Goal: Task Accomplishment & Management: Manage account settings

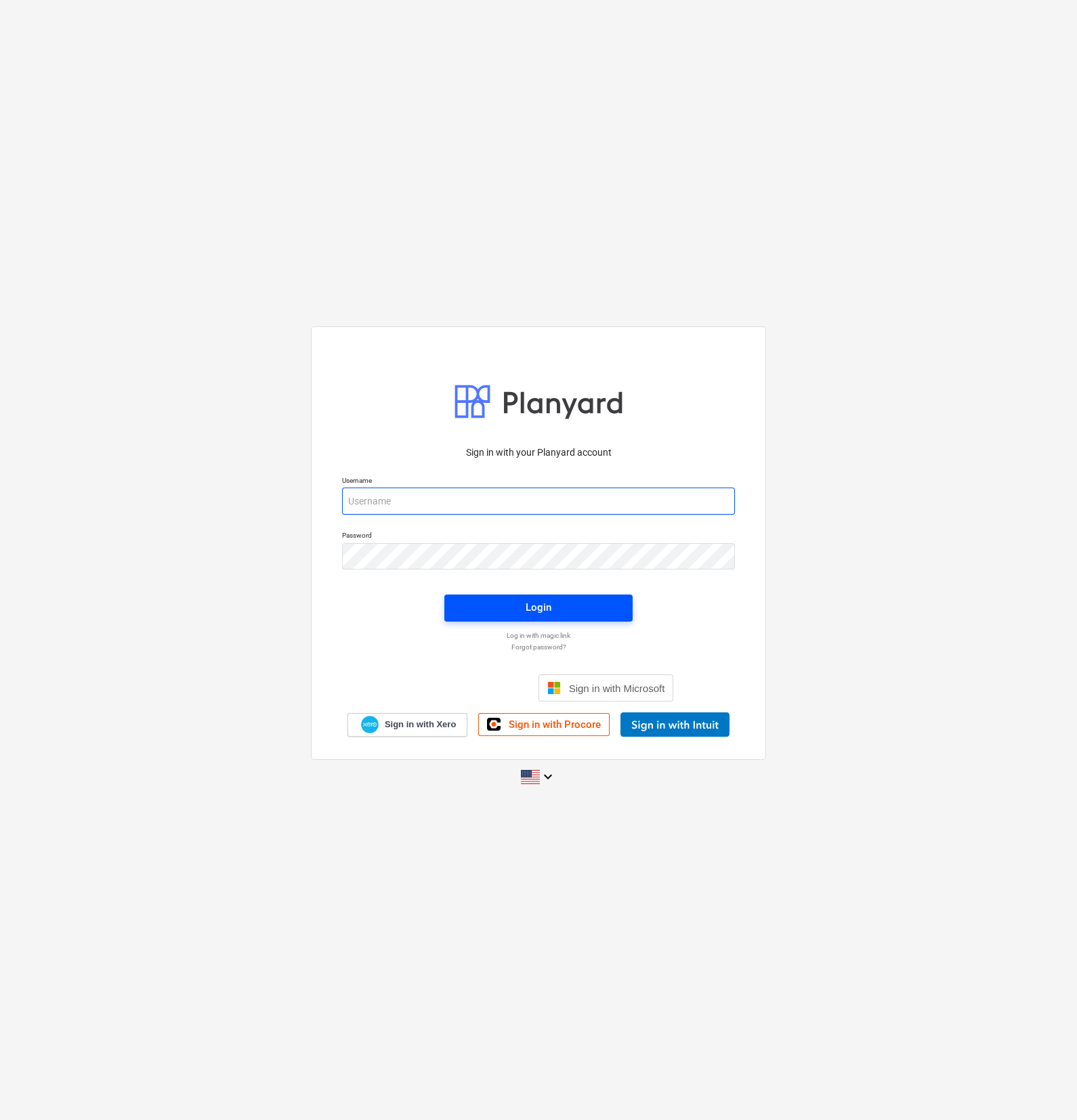
type input "[PERSON_NAME][EMAIL_ADDRESS][DOMAIN_NAME]"
click at [518, 613] on span "Login" at bounding box center [538, 607] width 156 height 18
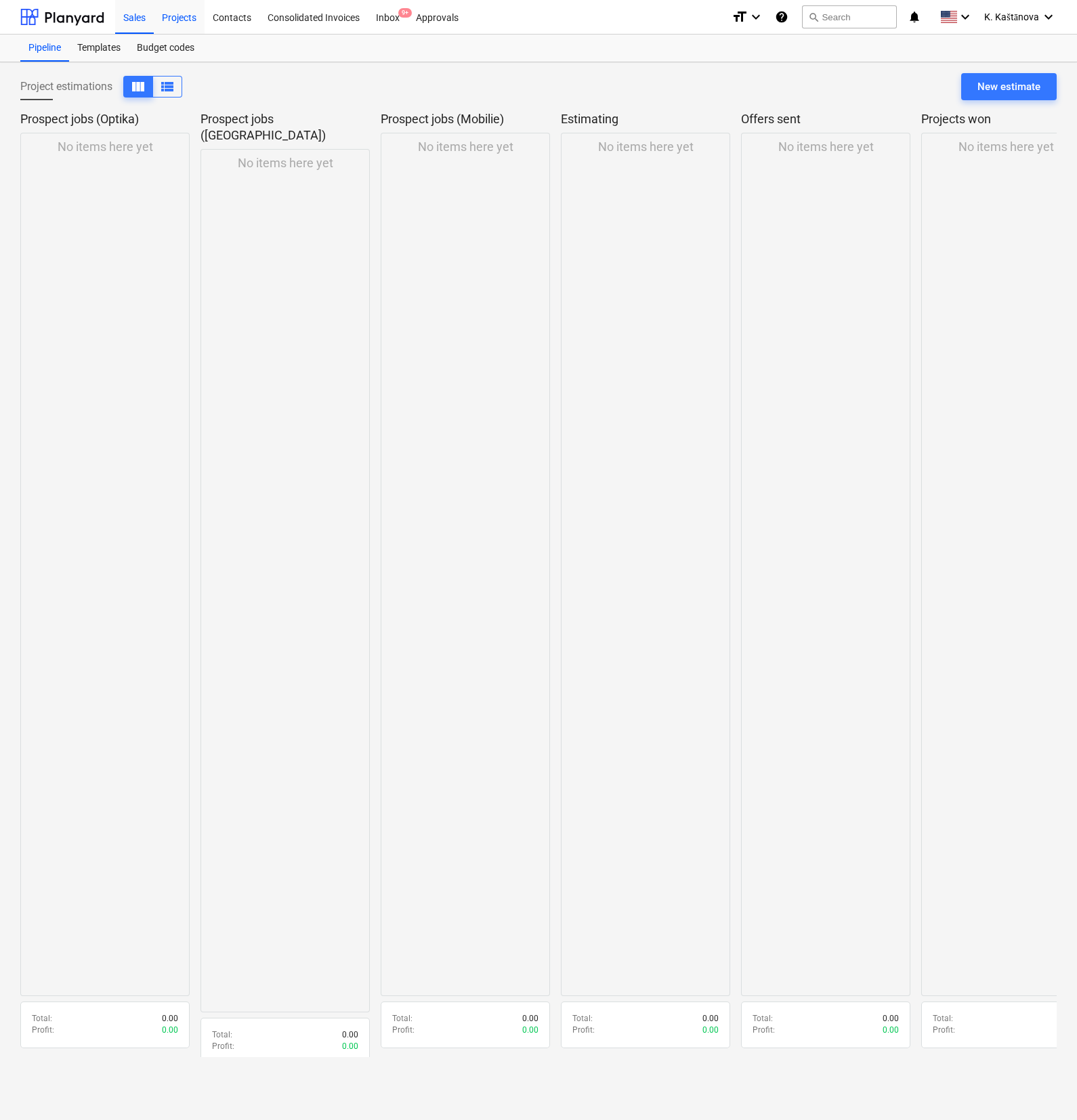
click at [174, 15] on div "Projects" at bounding box center [179, 16] width 51 height 34
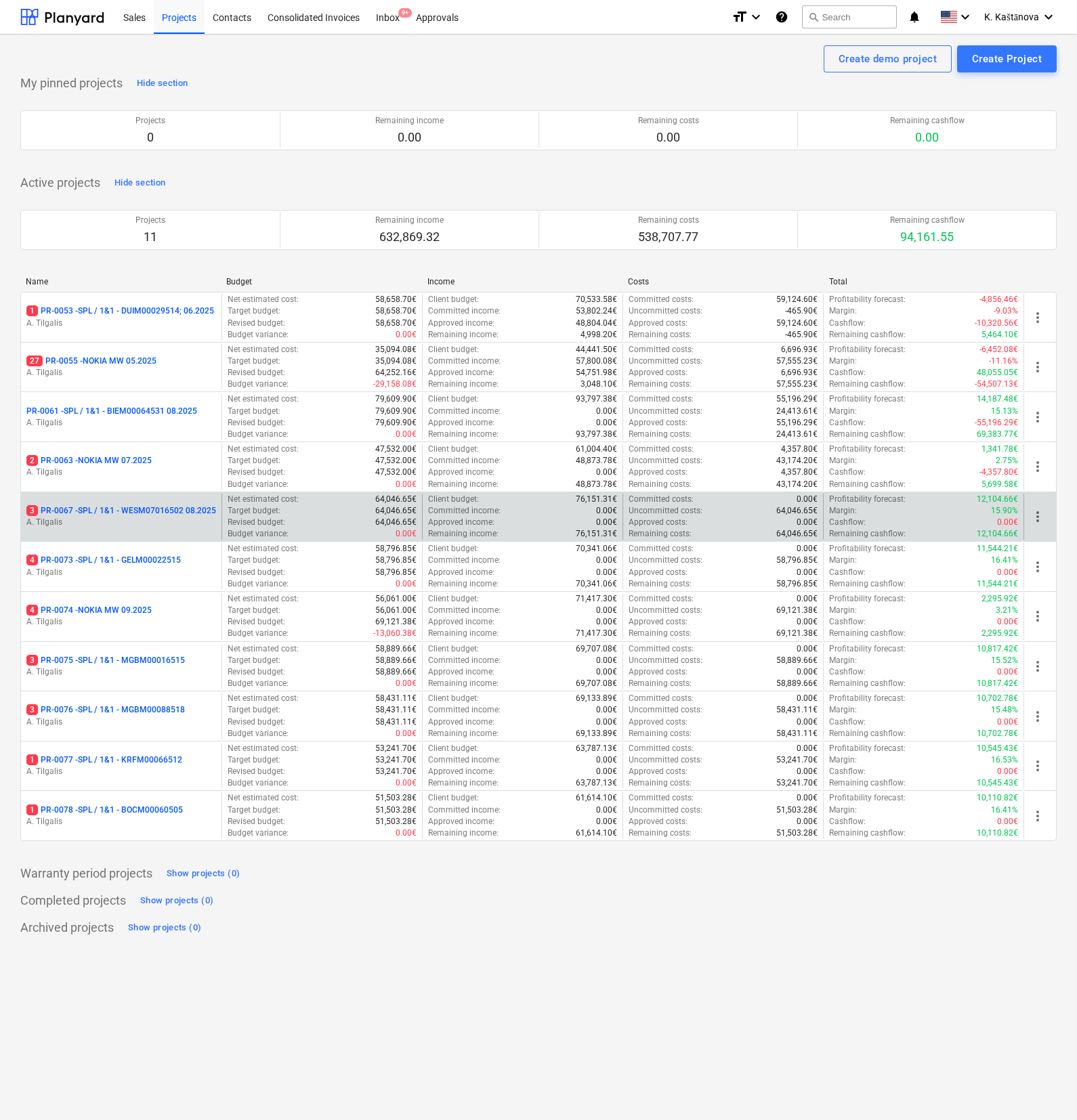
click at [140, 517] on p "3 PR-0067 - SPL / 1&1 - WESM07016502 08.2025" at bounding box center [121, 511] width 190 height 12
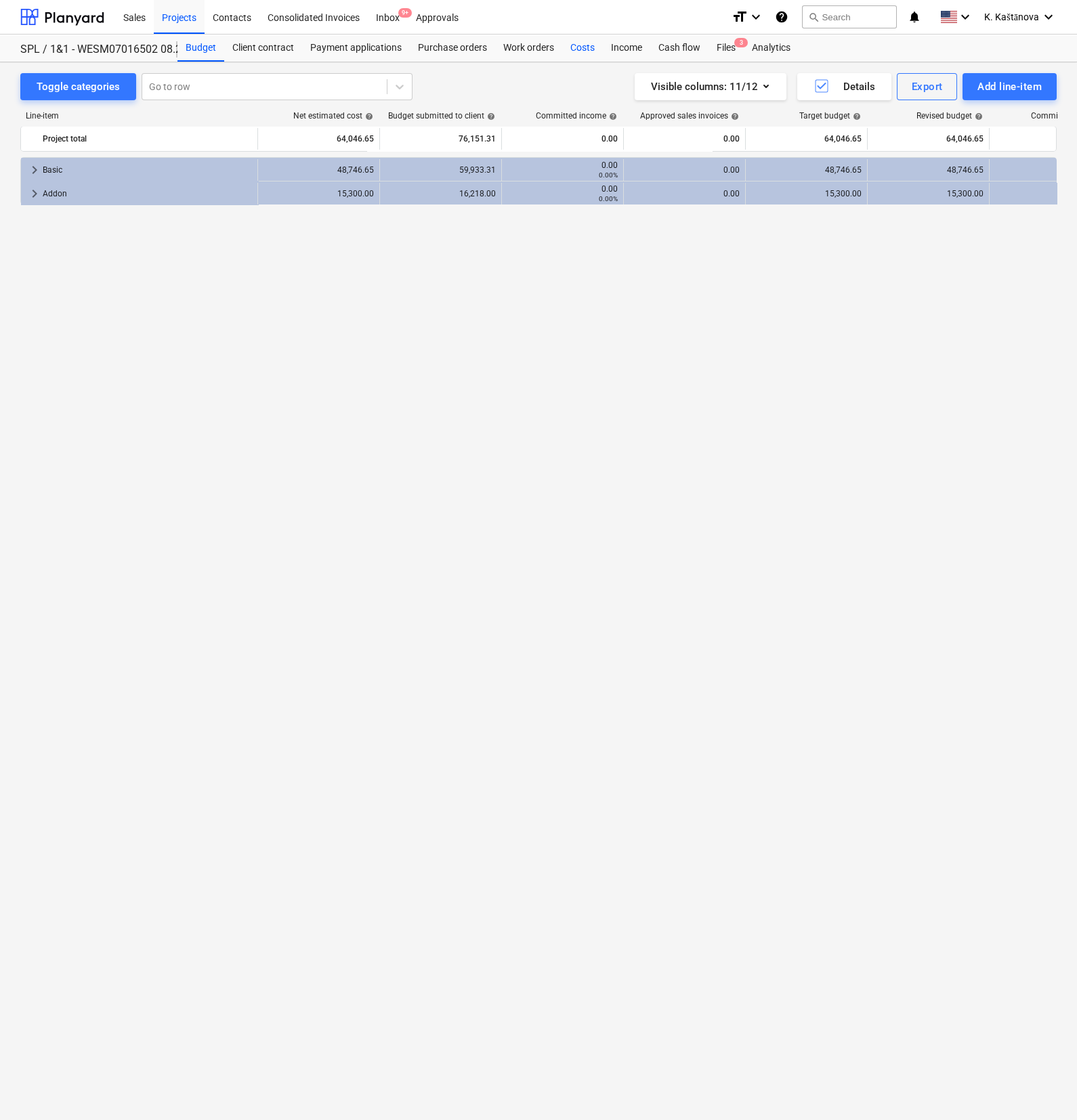
click at [590, 53] on div "Costs" at bounding box center [582, 48] width 41 height 27
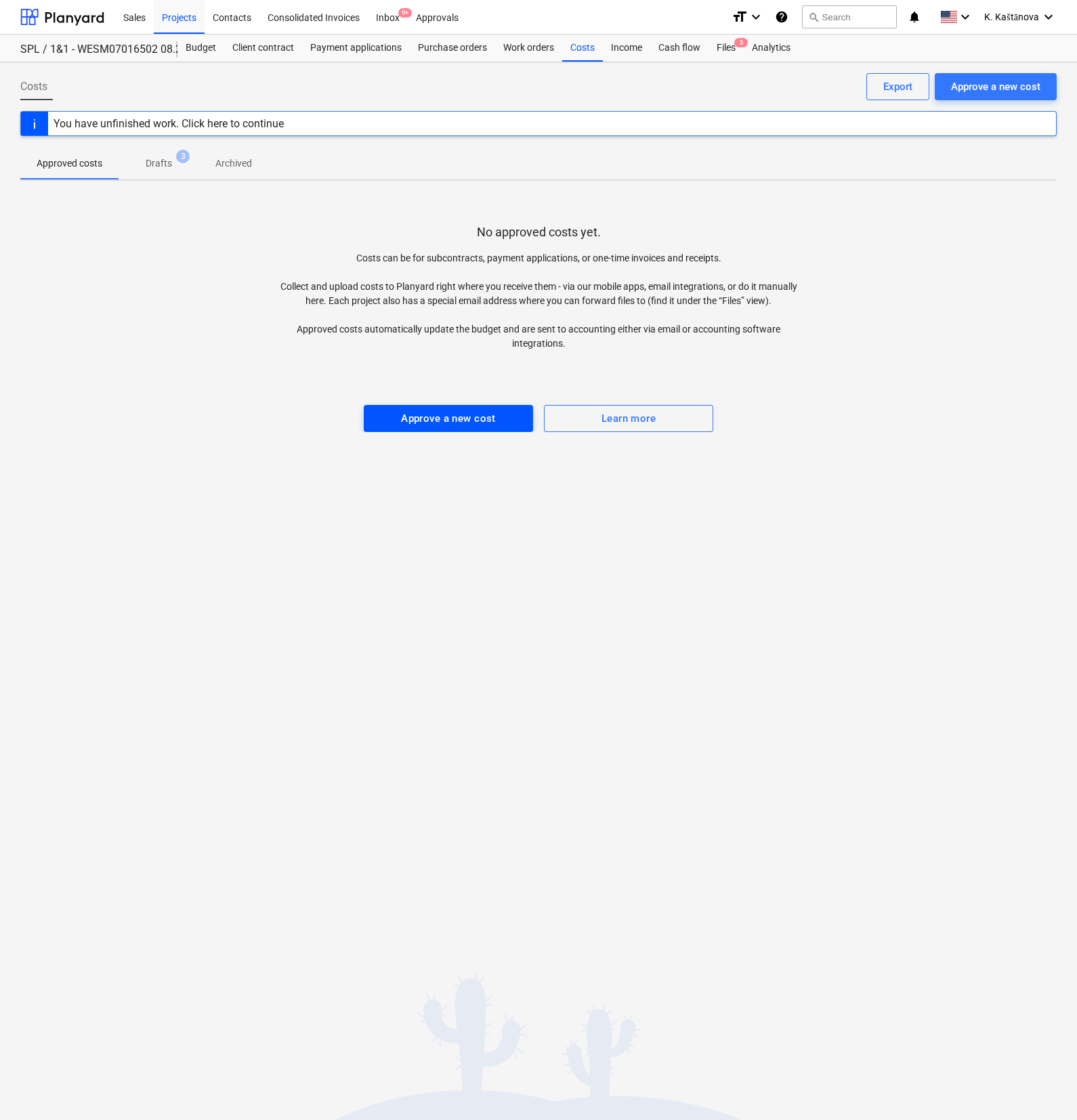
click at [445, 415] on div "Approve a new cost" at bounding box center [447, 418] width 94 height 18
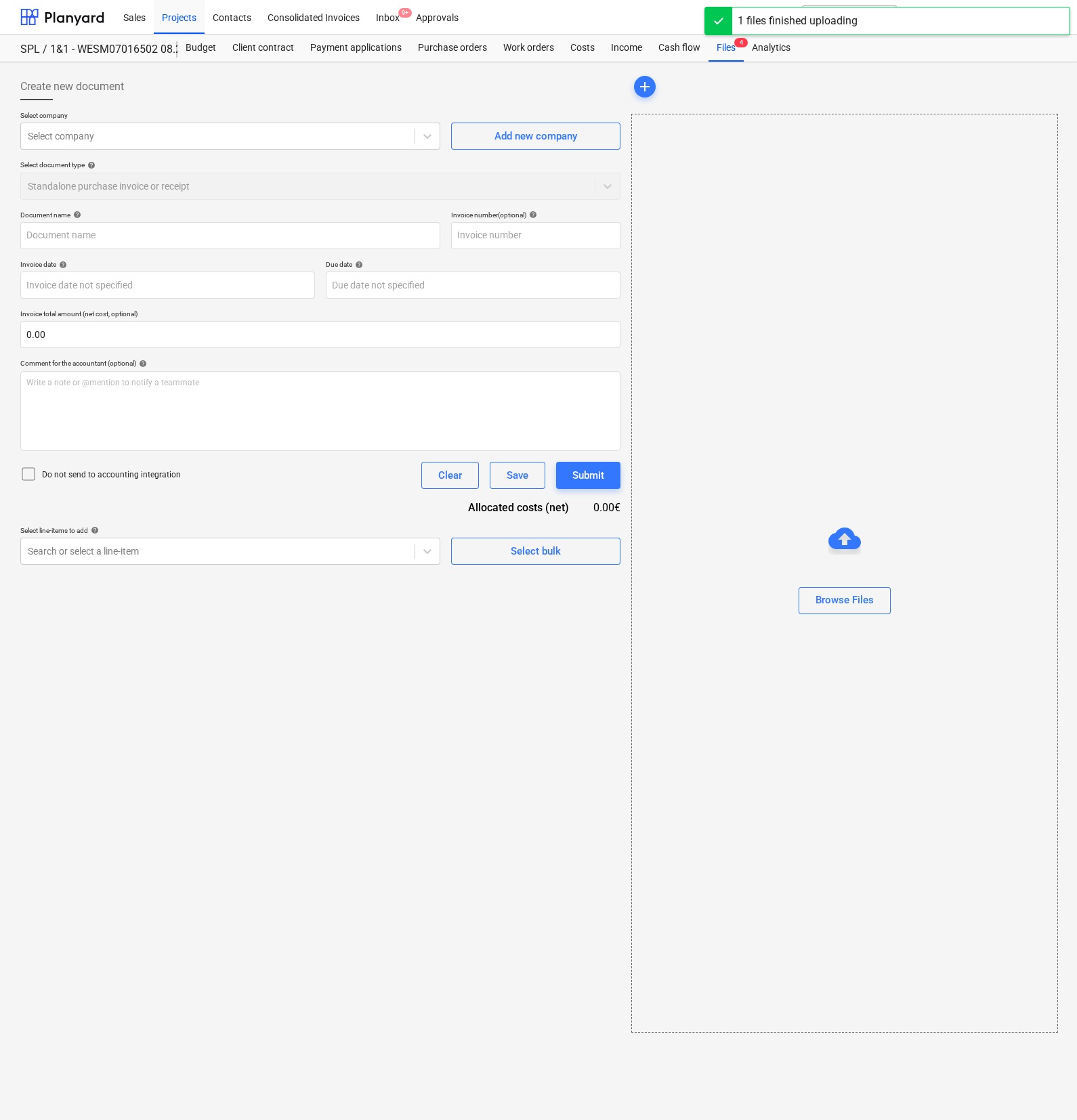
type input "szamla_2025_000085.pdf"
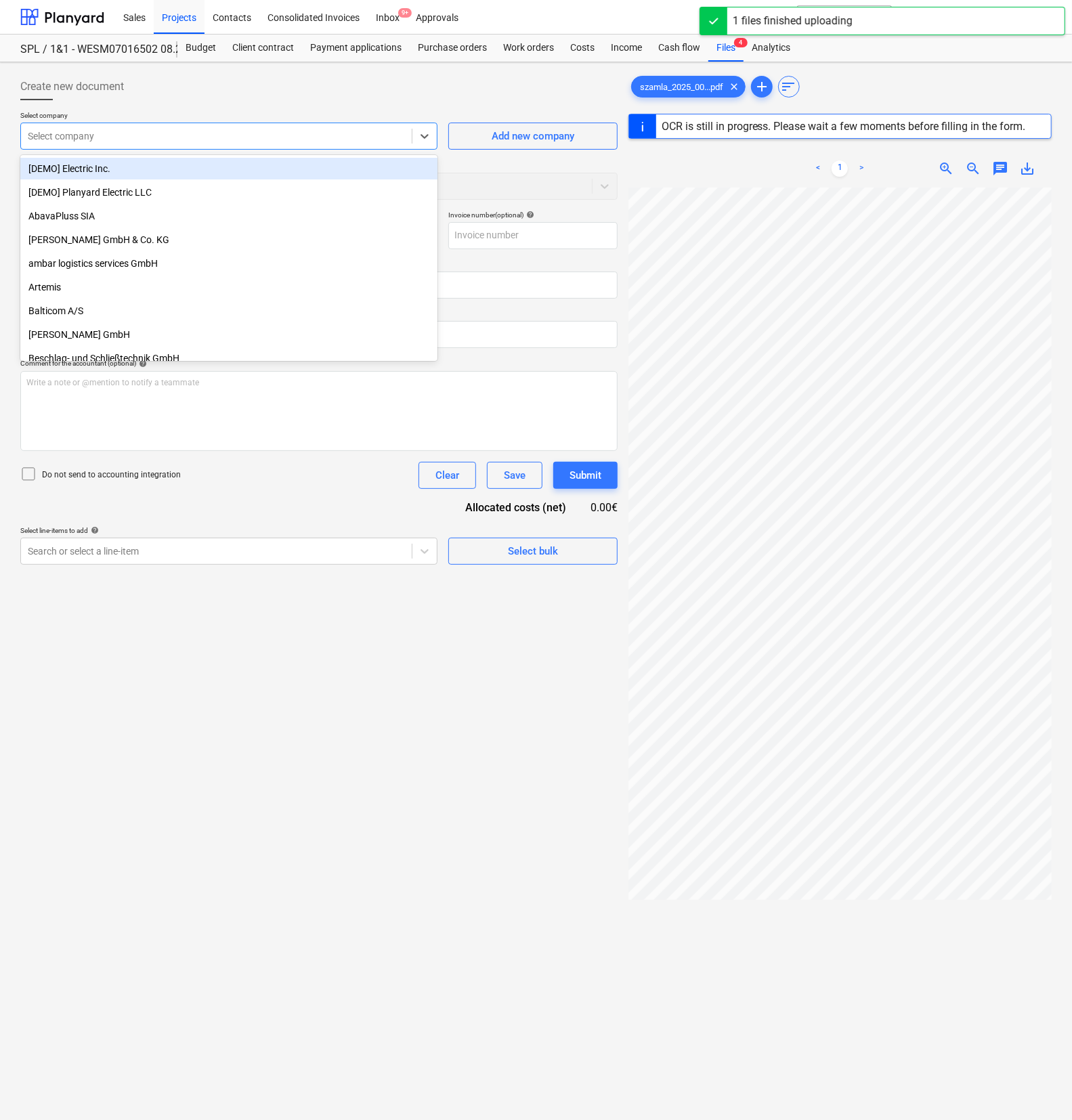
click at [123, 130] on div at bounding box center [216, 136] width 377 height 13
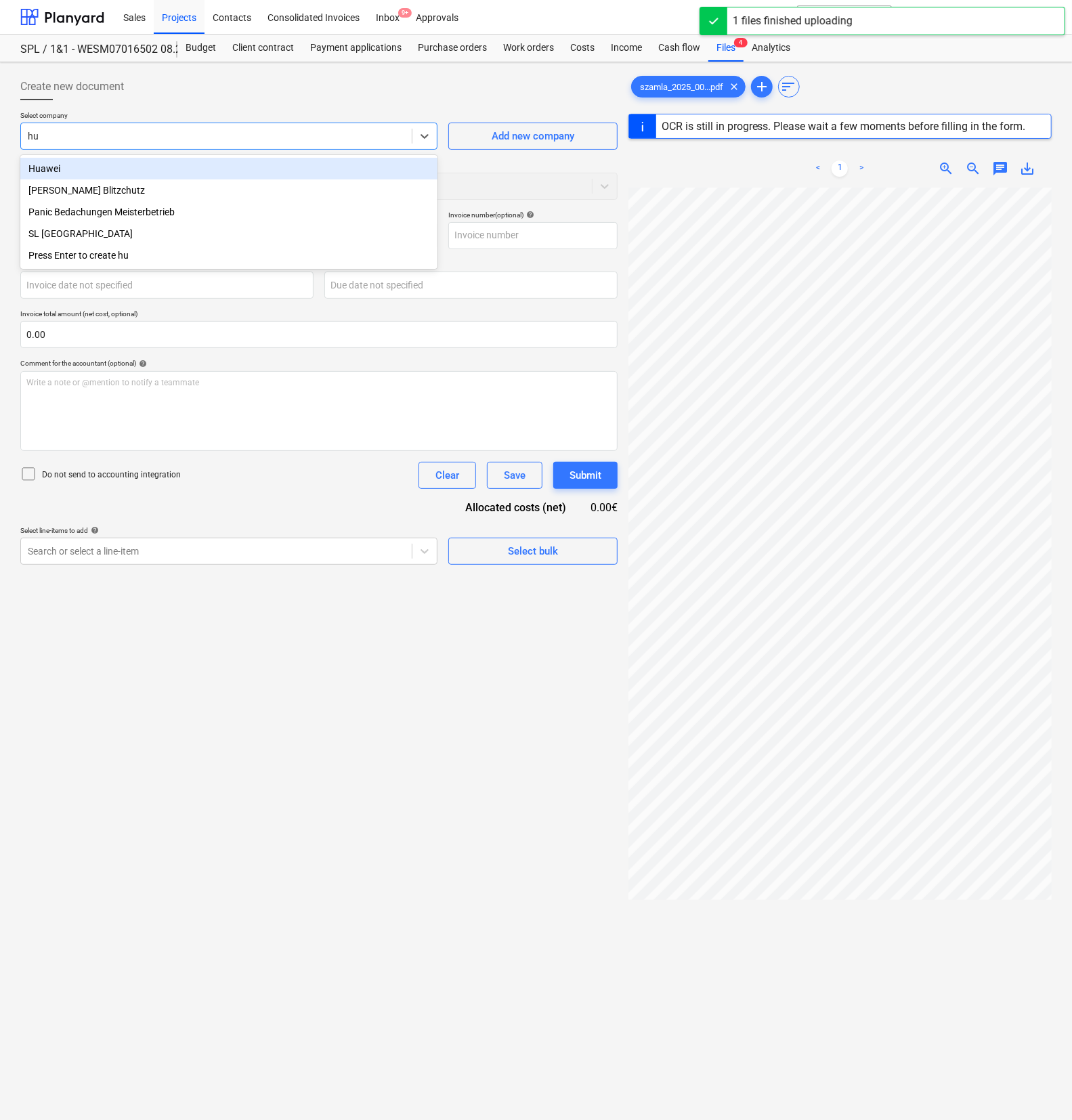
type input "hun"
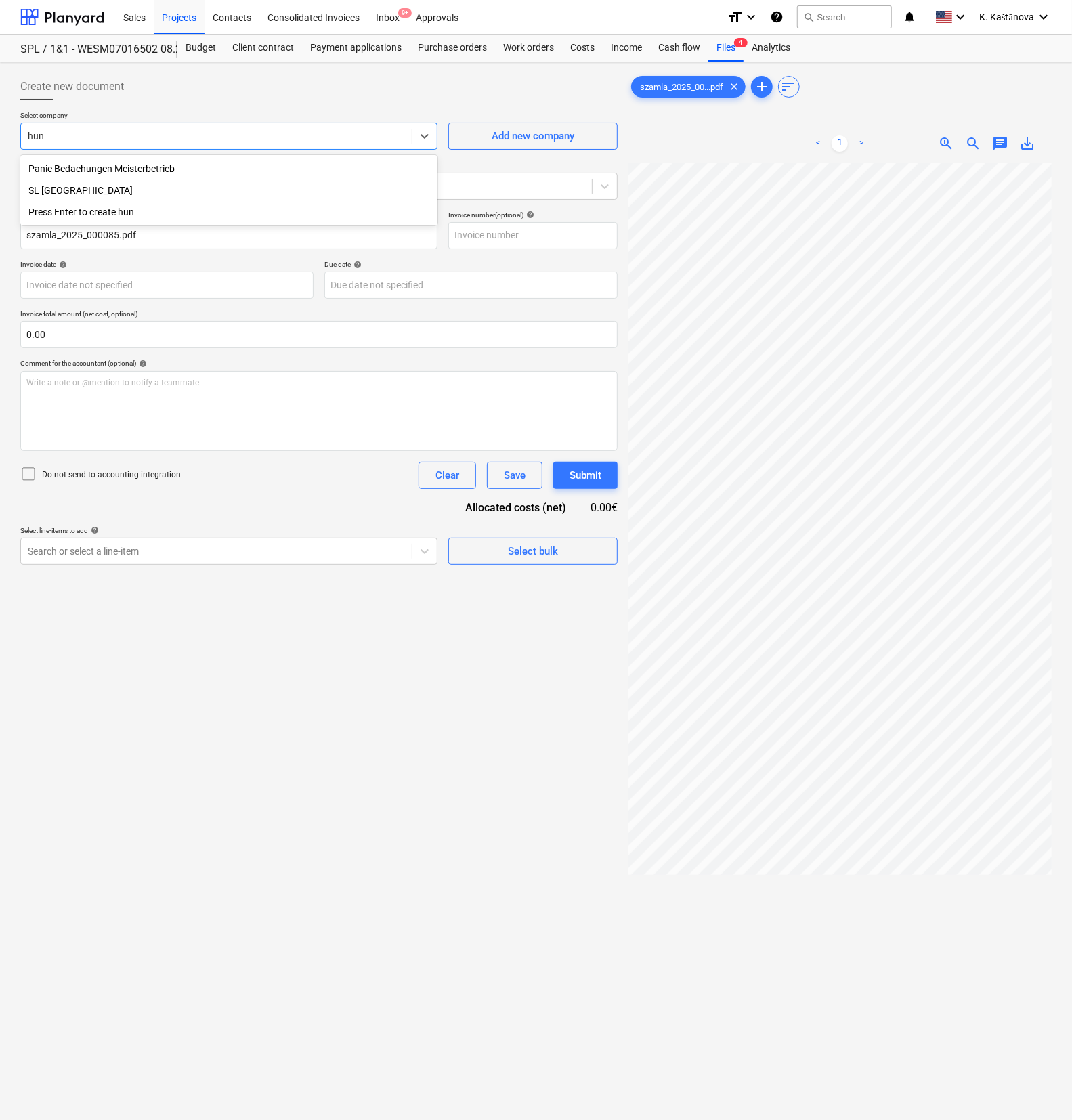
click at [51, 186] on div "SL [GEOGRAPHIC_DATA]" at bounding box center [228, 191] width 417 height 22
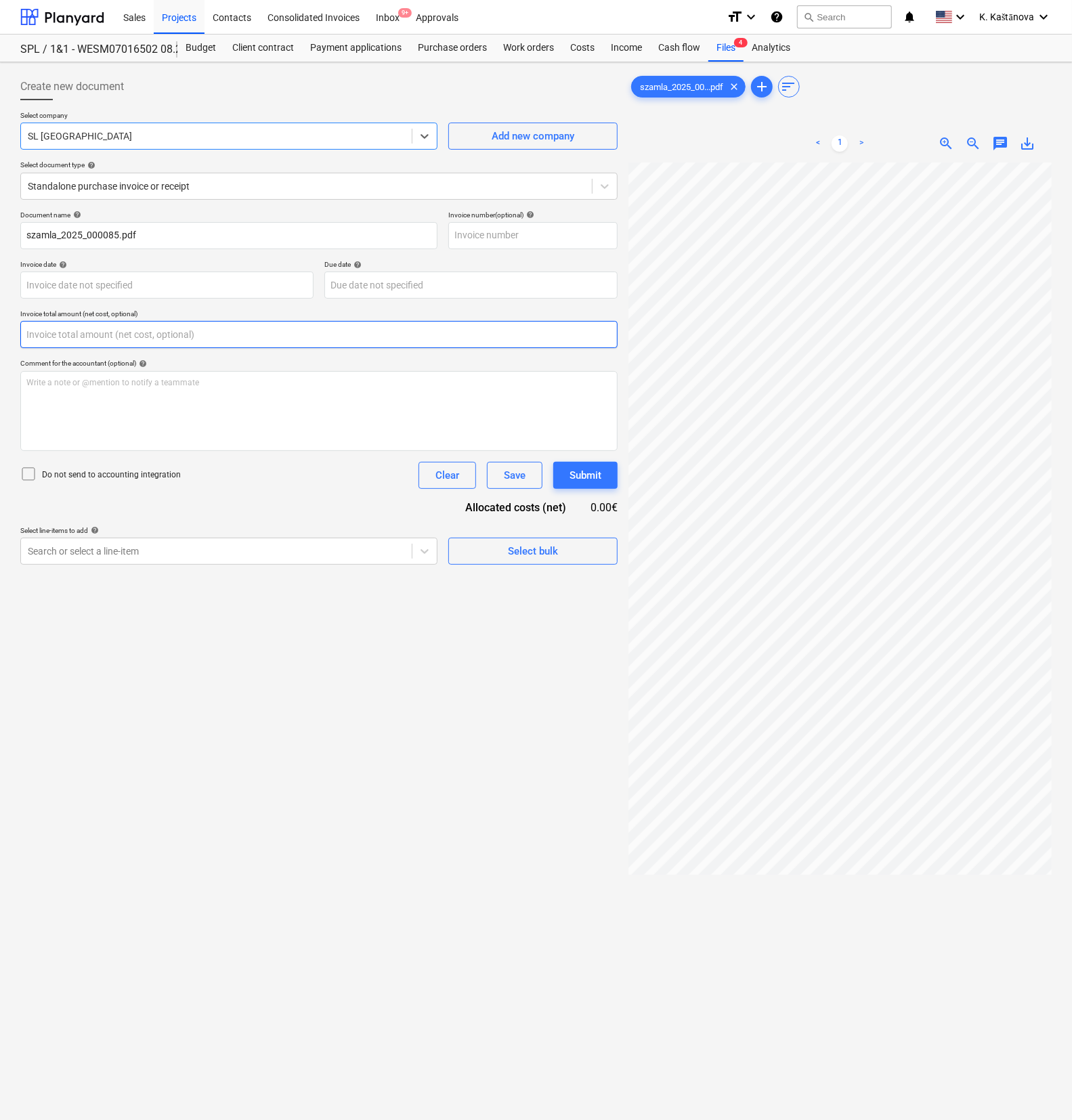
click at [73, 329] on input "text" at bounding box center [319, 334] width 597 height 27
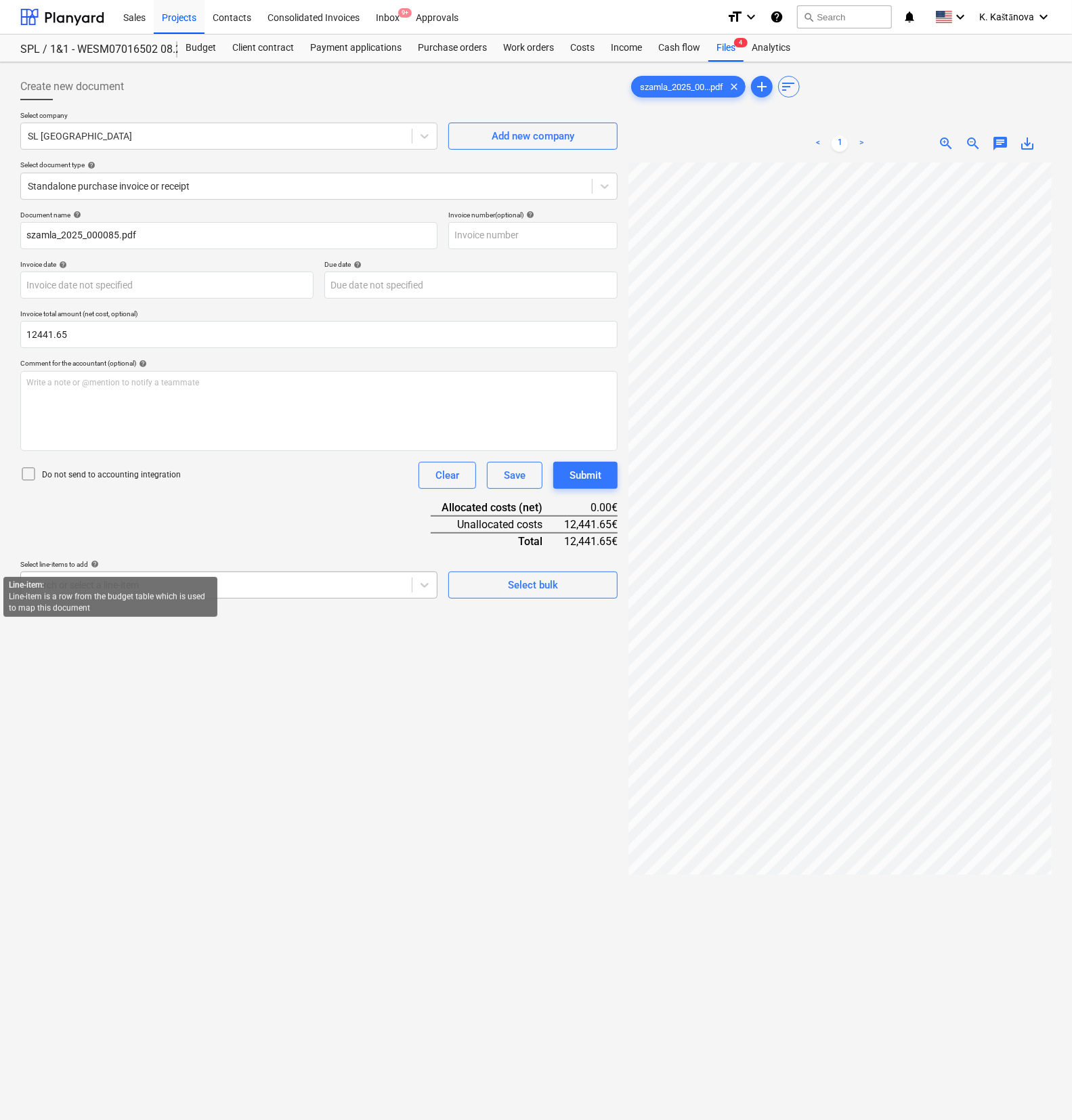
type input "12,441.65"
click at [101, 572] on div "Search or select a line-item" at bounding box center [228, 585] width 417 height 27
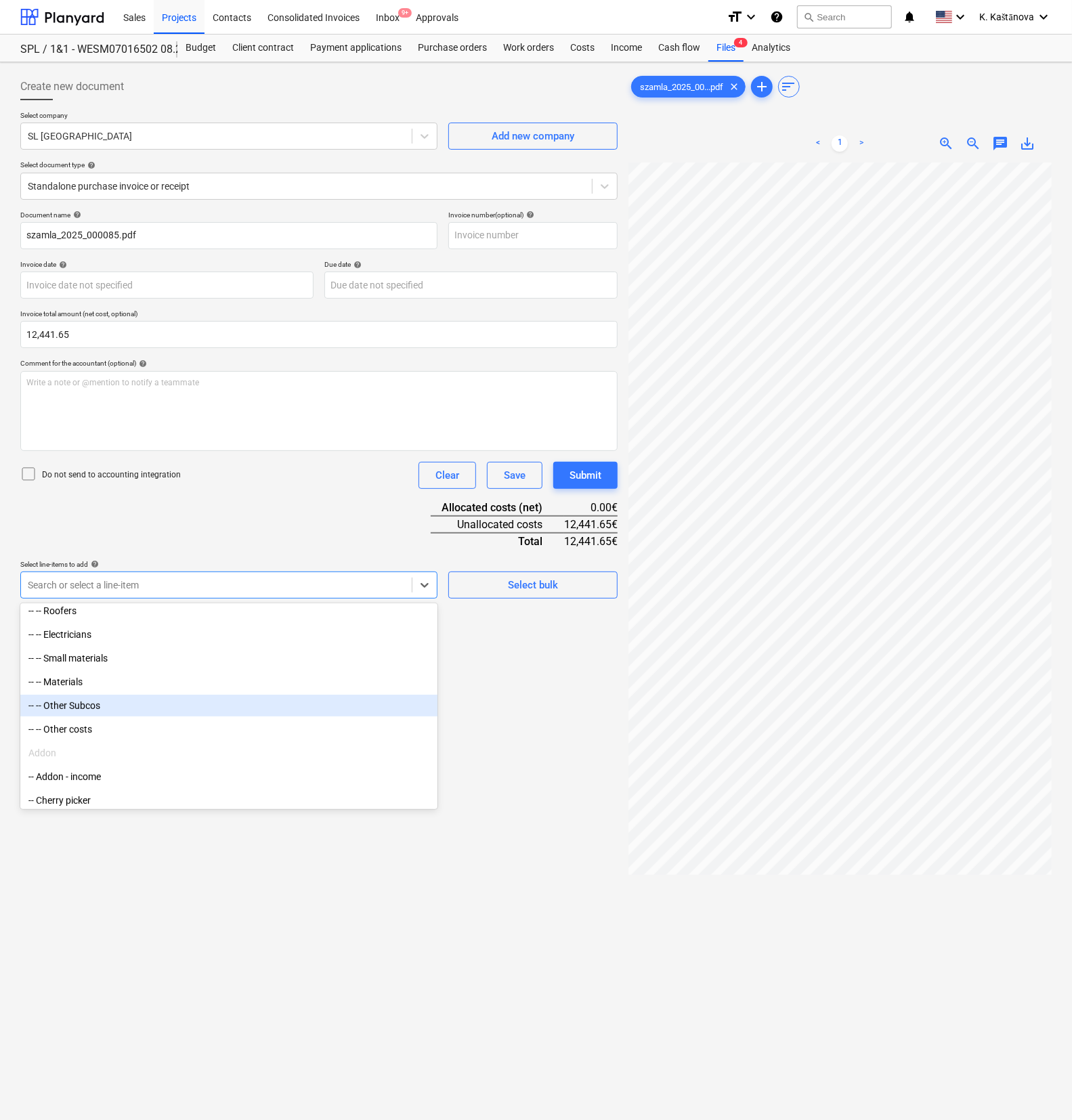
scroll to position [254, 0]
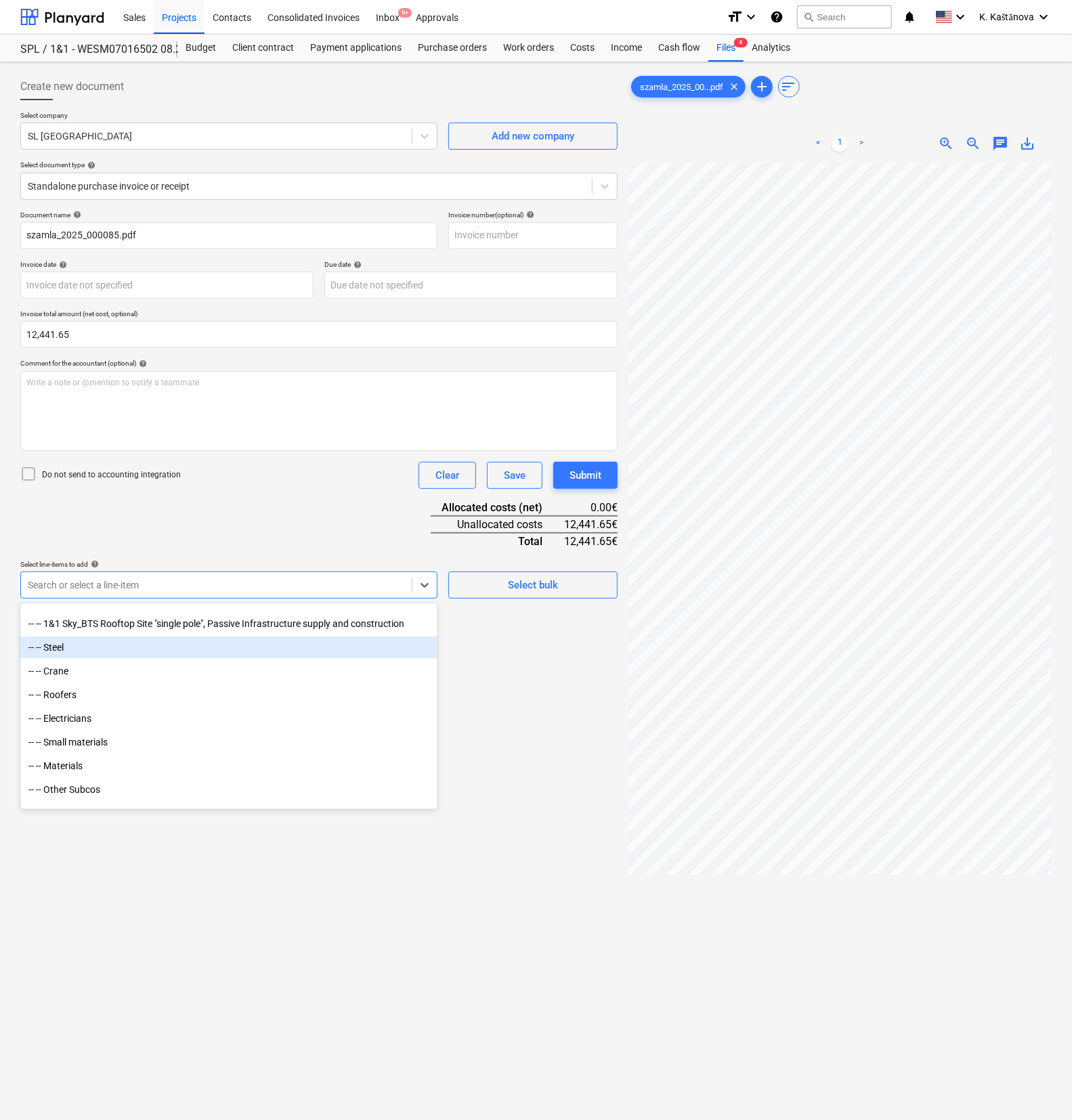
click at [74, 625] on div "-- -- Steel" at bounding box center [228, 647] width 417 height 22
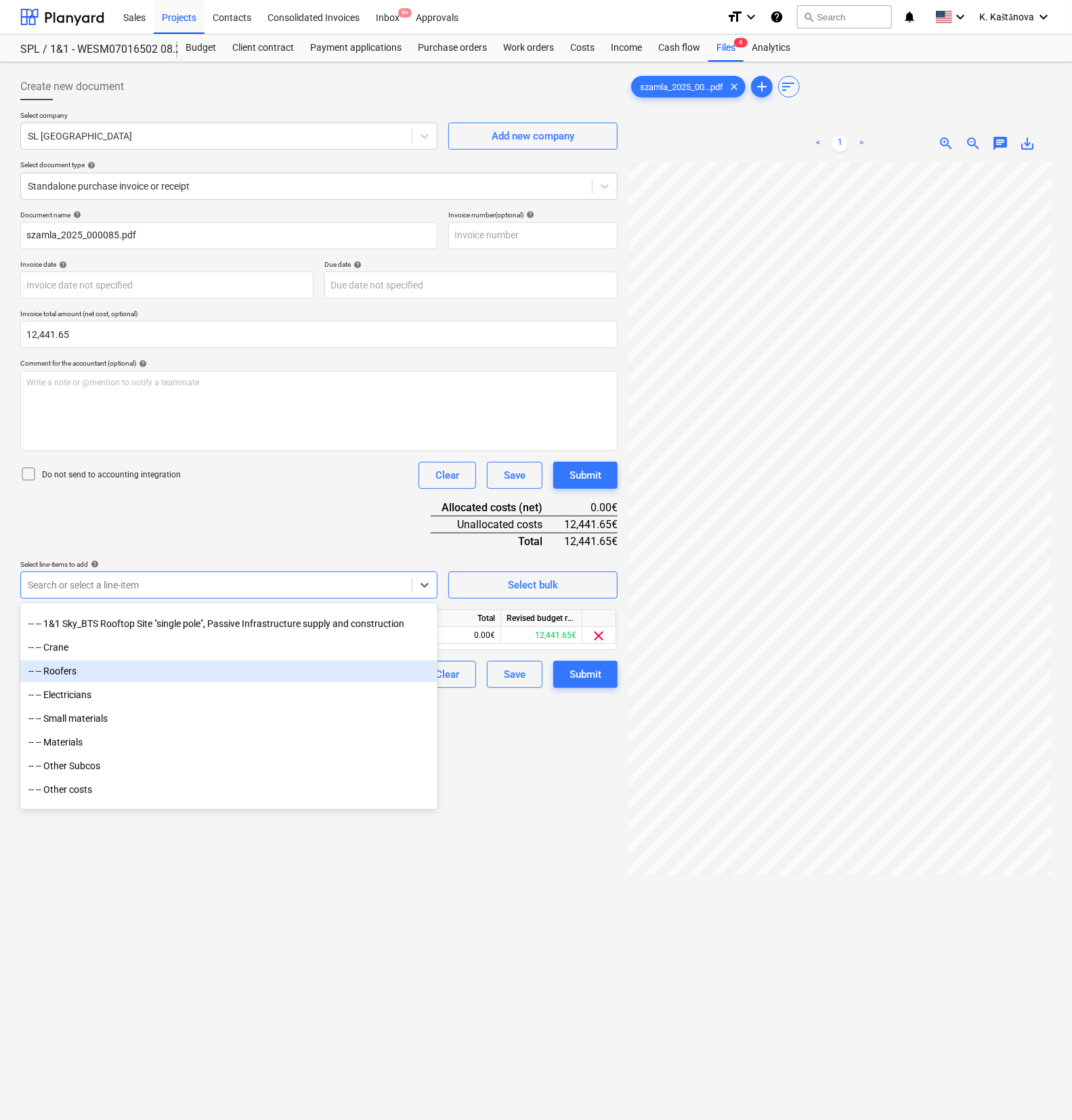
drag, startPoint x: 568, startPoint y: 797, endPoint x: 538, endPoint y: 766, distance: 43.1
click at [564, 625] on div "Create new document Select company SL [GEOGRAPHIC_DATA] Add new company Select …" at bounding box center [319, 659] width 608 height 1182
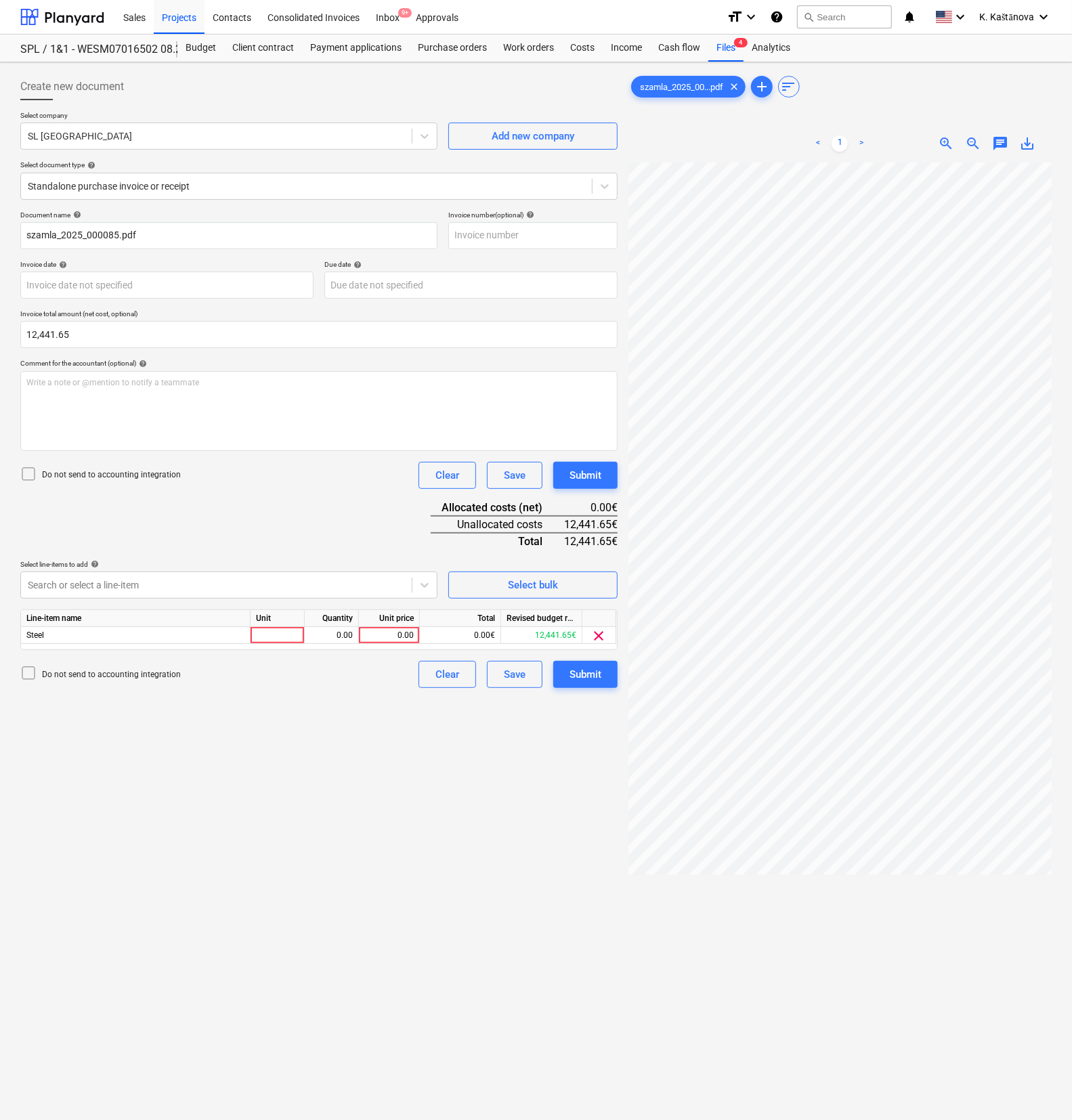
click at [279, 623] on div "Unit" at bounding box center [278, 619] width 54 height 17
click at [271, 625] on div at bounding box center [278, 635] width 54 height 17
type input "Objekts"
type input "12441.65"
click at [521, 625] on div "Save" at bounding box center [515, 674] width 22 height 18
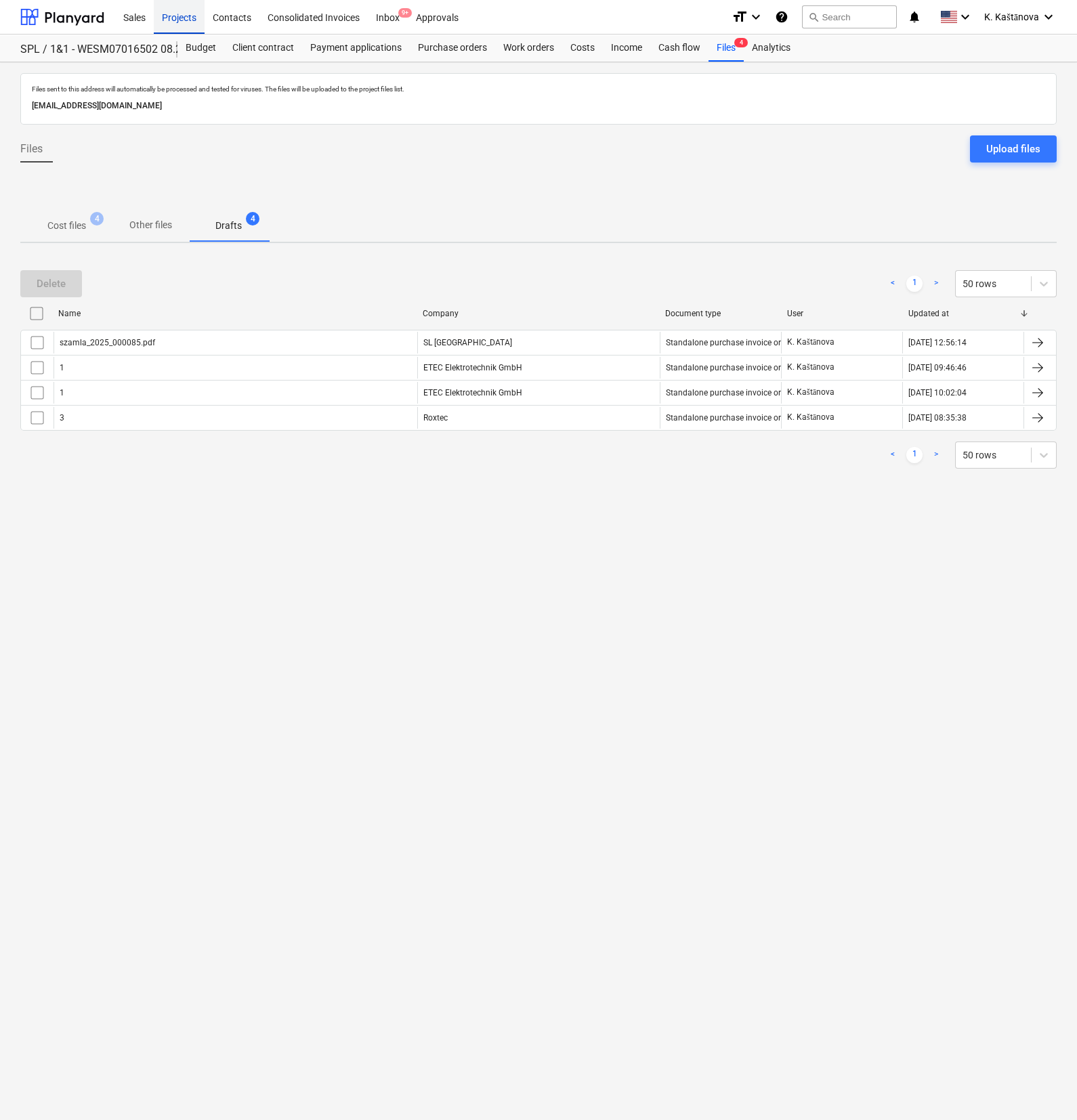
click at [172, 20] on div "Projects" at bounding box center [179, 16] width 51 height 34
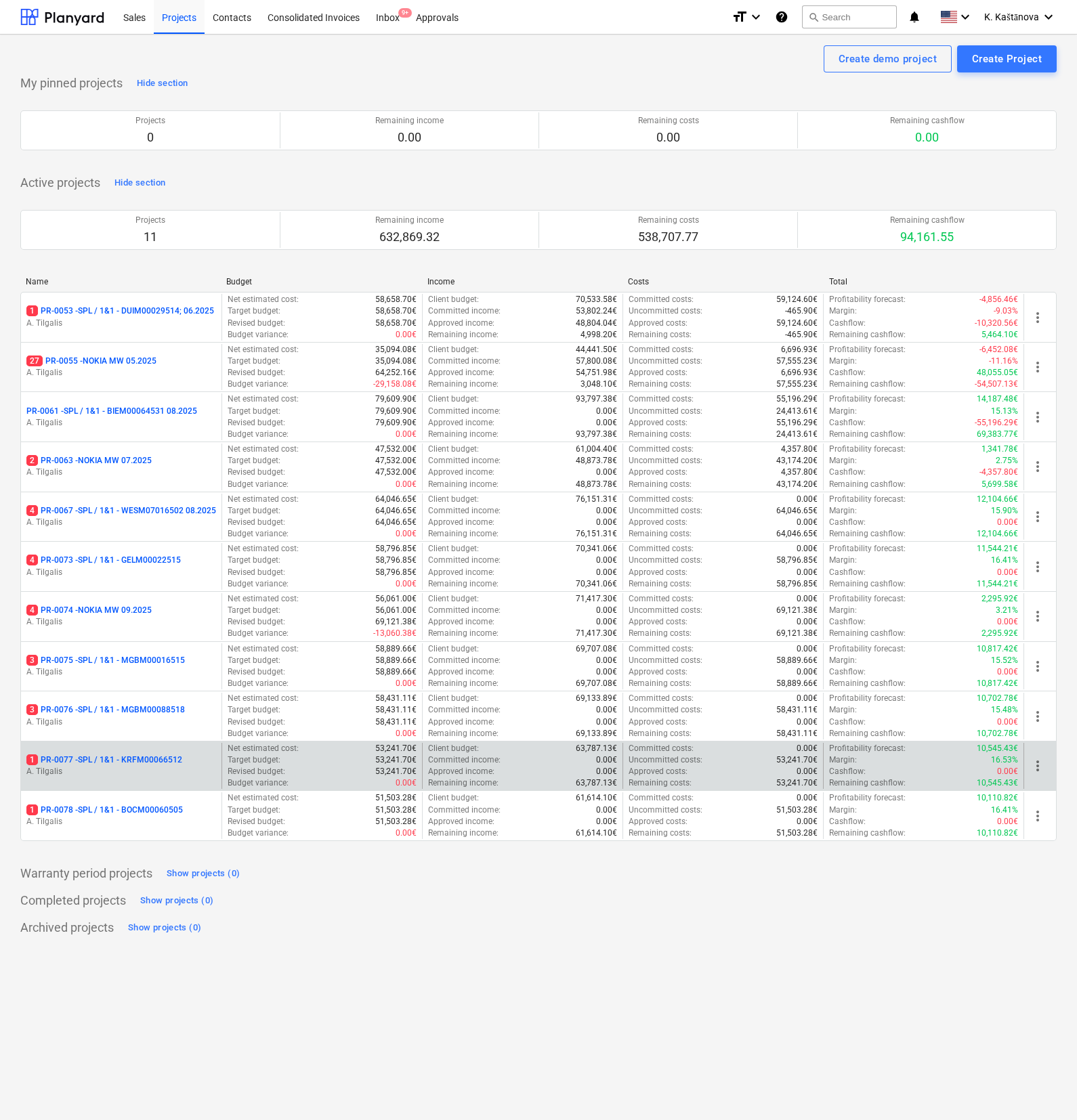
click at [181, 625] on p "A. Tilgalis" at bounding box center [121, 771] width 190 height 12
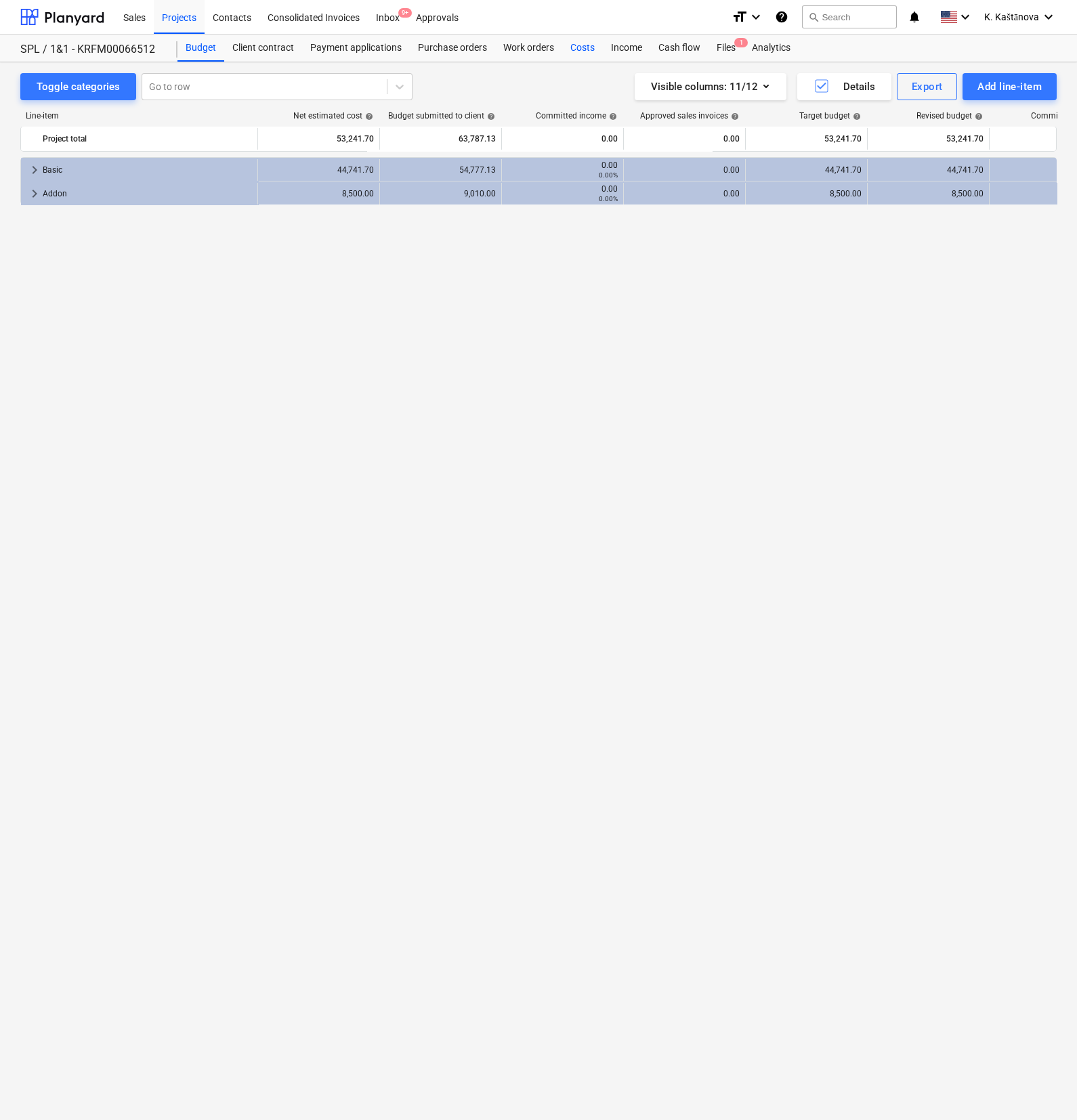
click at [596, 48] on div "Costs" at bounding box center [582, 48] width 41 height 27
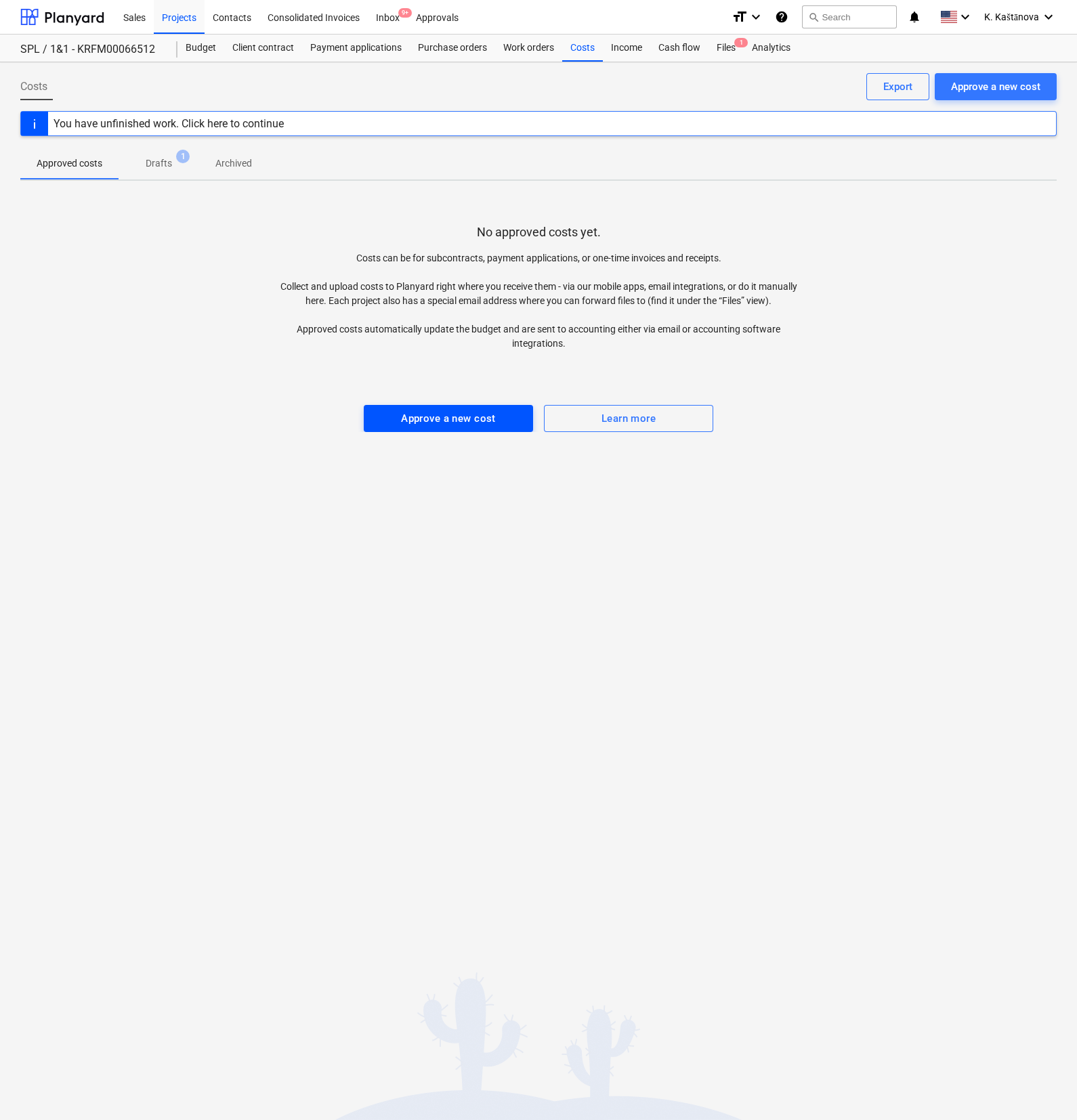
click at [436, 415] on div "Approve a new cost" at bounding box center [447, 418] width 94 height 18
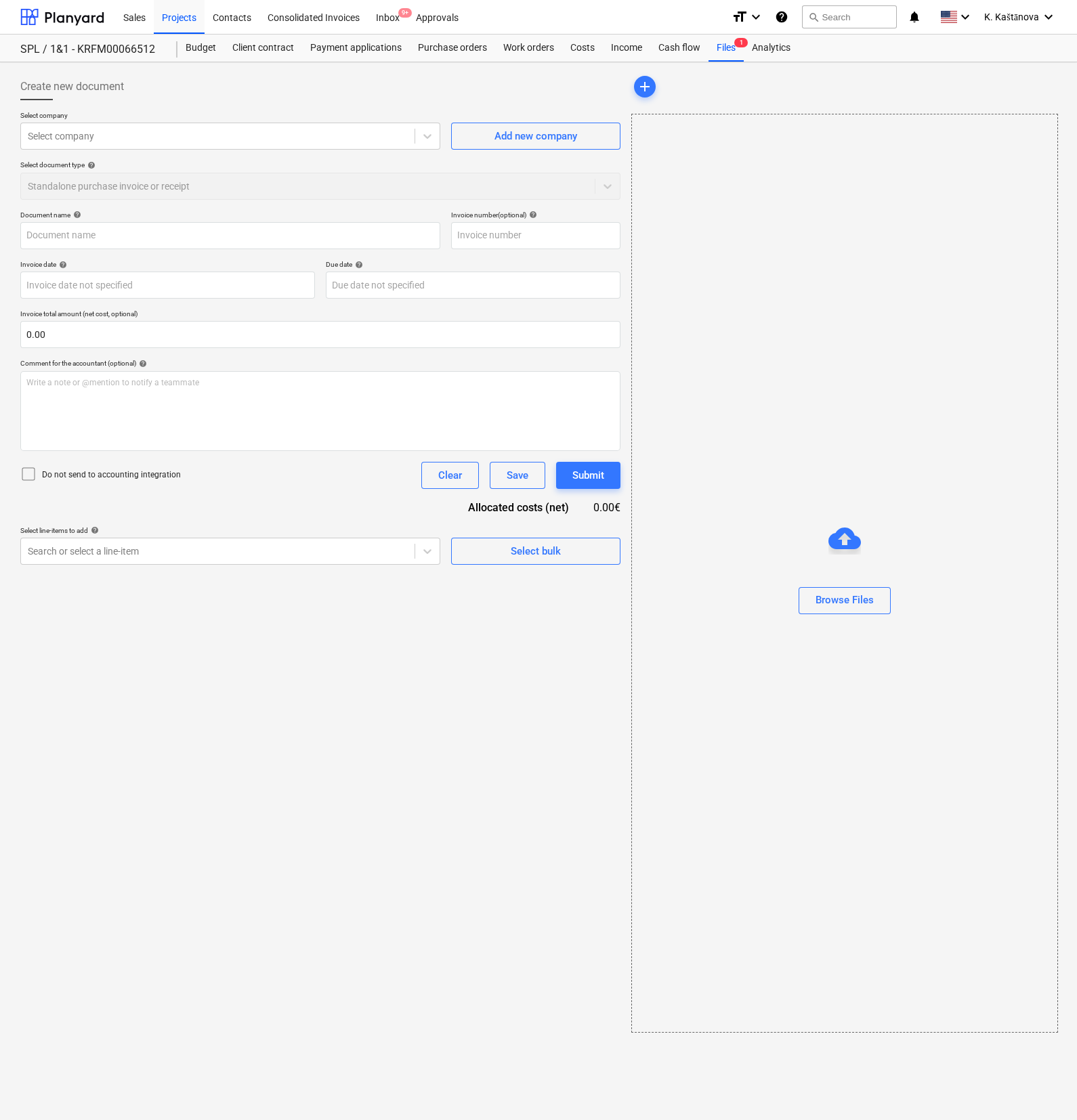
type input "szamla_2025_000084.pdf"
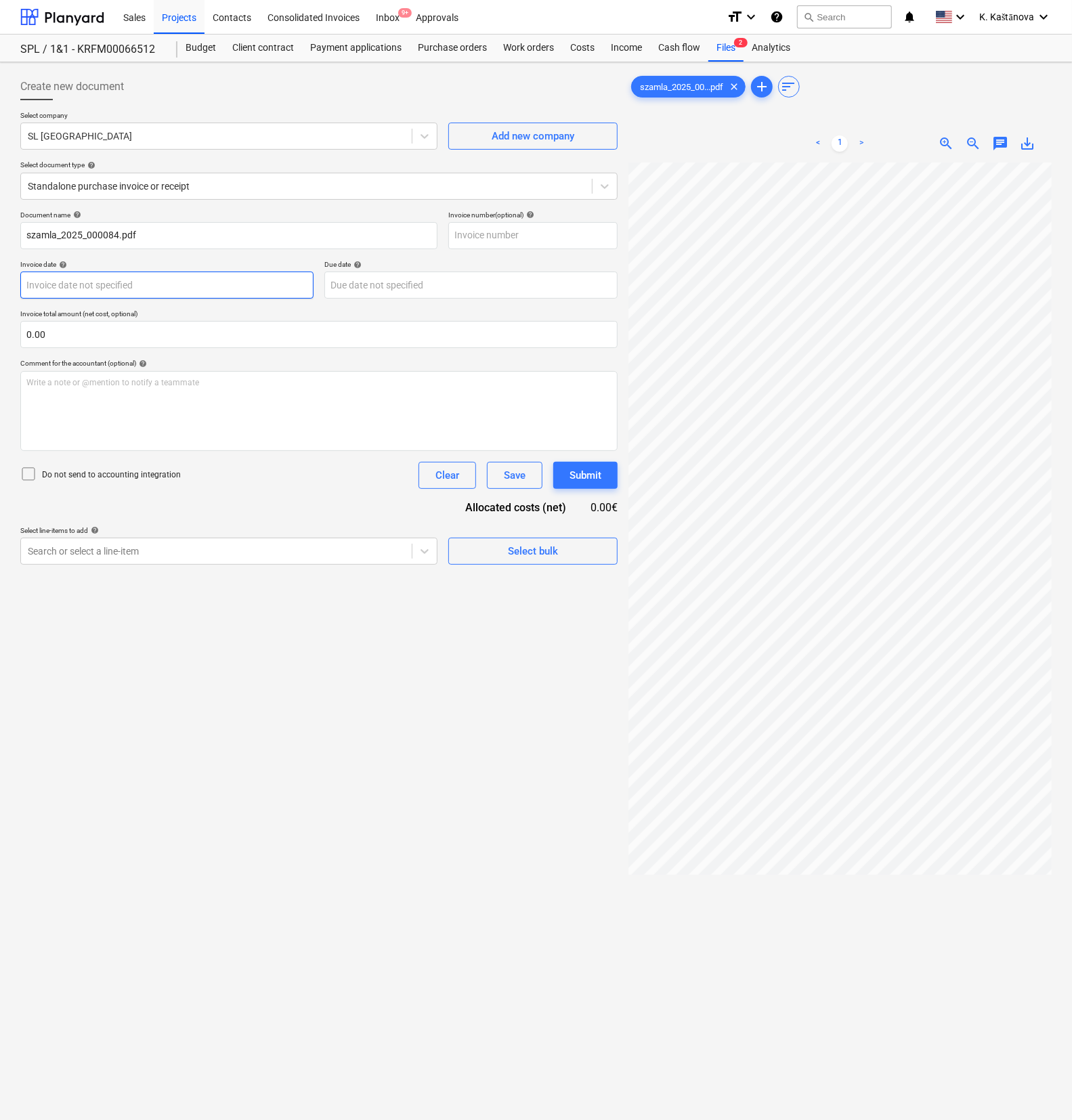
click at [74, 287] on body "Sales Projects Contacts Consolidated Invoices Inbox 9+ Approvals format_size ke…" at bounding box center [536, 560] width 1072 height 1120
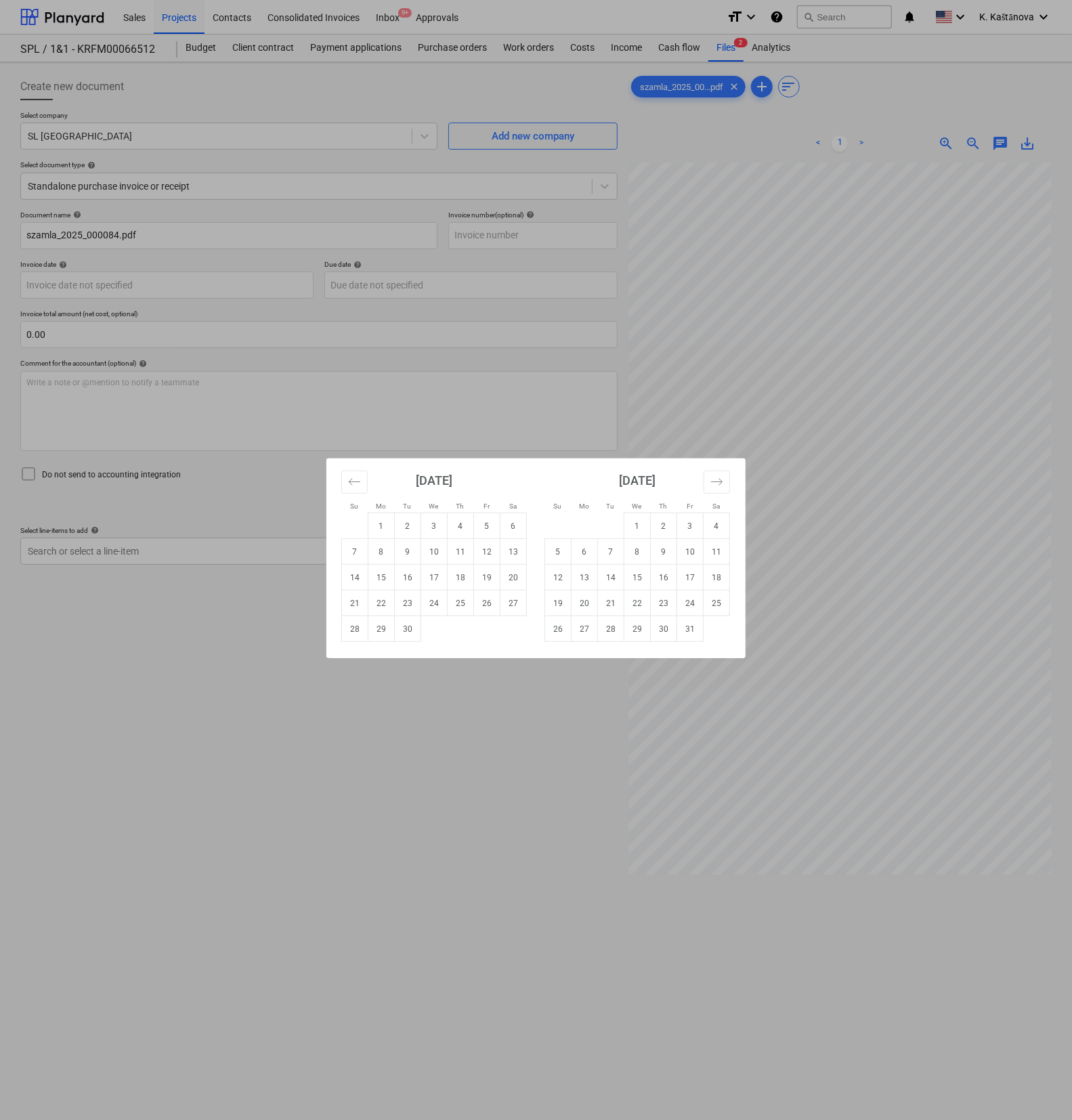
click at [64, 340] on div "Su Mo Tu We Th Fr Sa Su Mo Tu We Th Fr Sa [DATE] 1 2 3 4 5 6 7 8 9 10 11 12 13 …" at bounding box center [536, 560] width 1072 height 1120
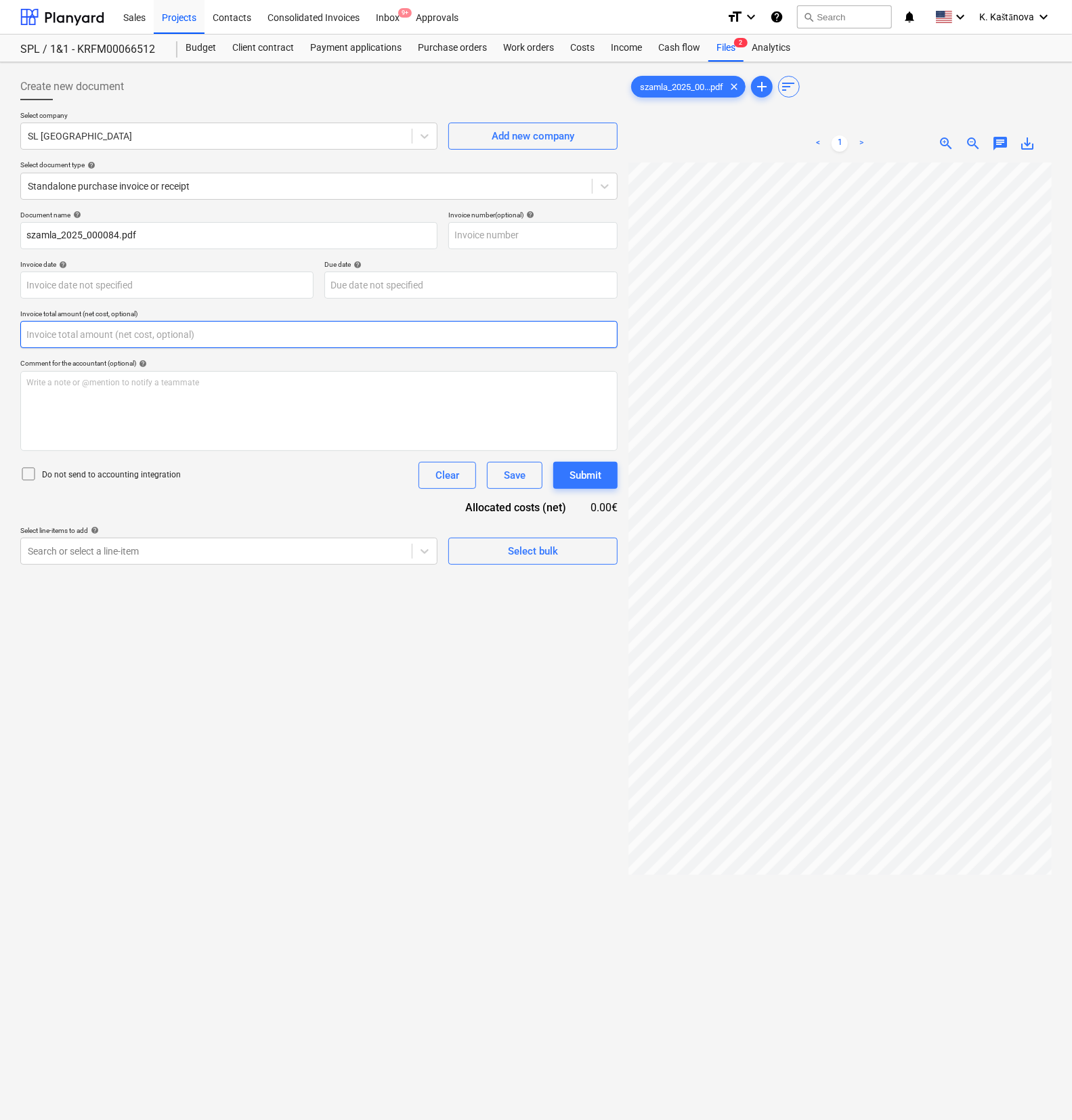
click at [203, 322] on input "text" at bounding box center [319, 334] width 597 height 27
click at [84, 325] on input "text" at bounding box center [319, 334] width 597 height 27
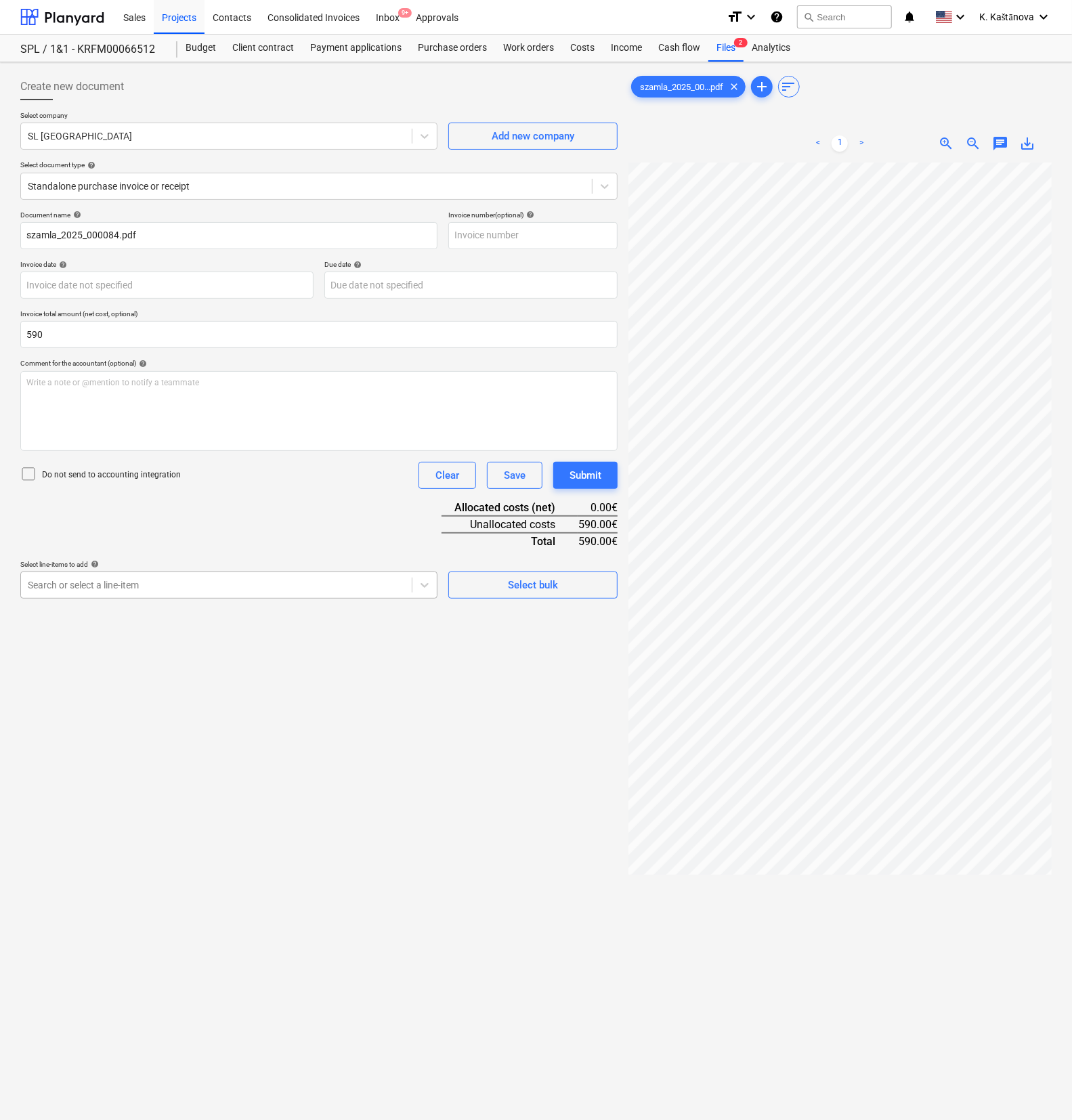
type input "590.00"
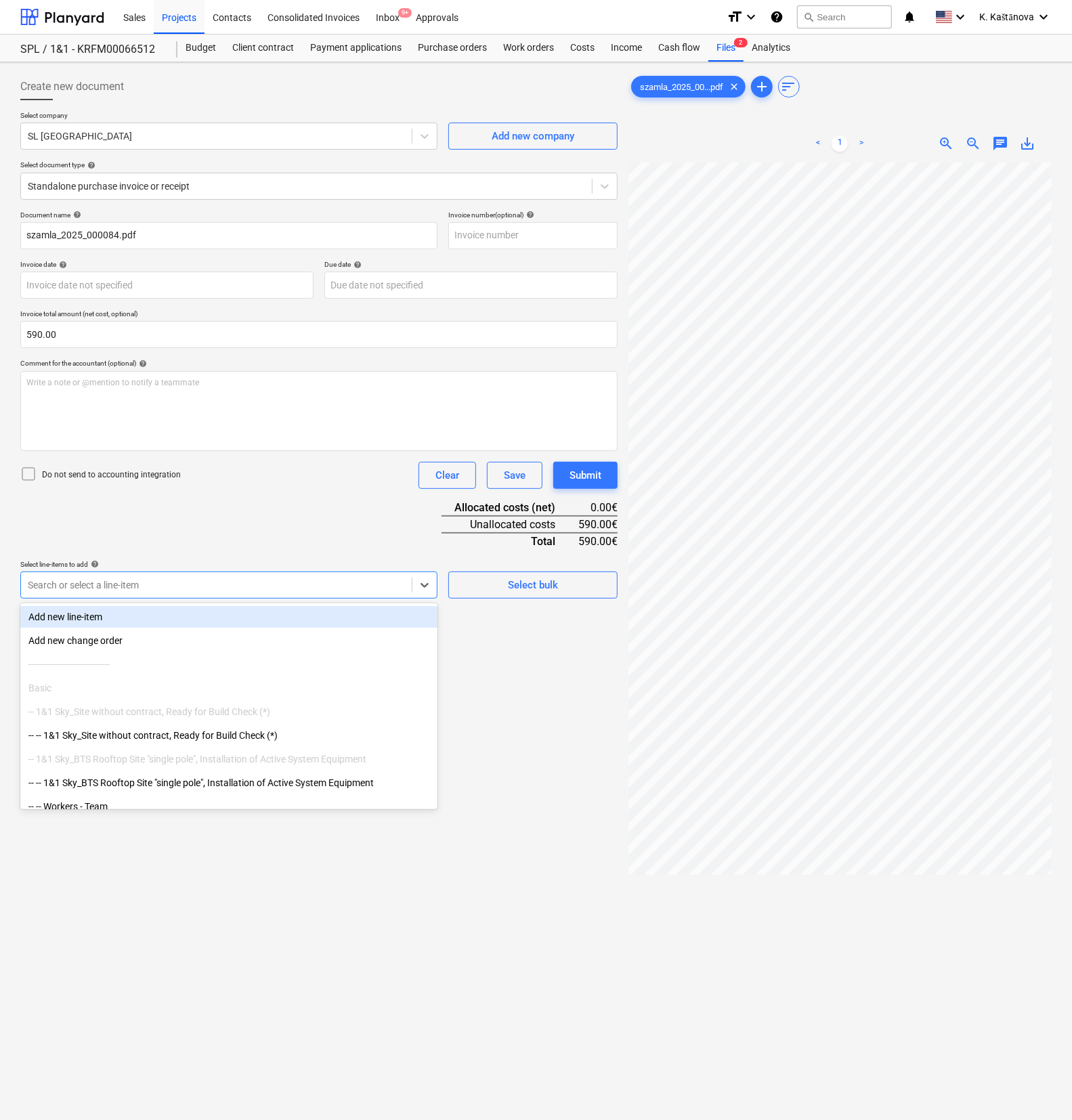
click at [121, 583] on div at bounding box center [216, 585] width 377 height 13
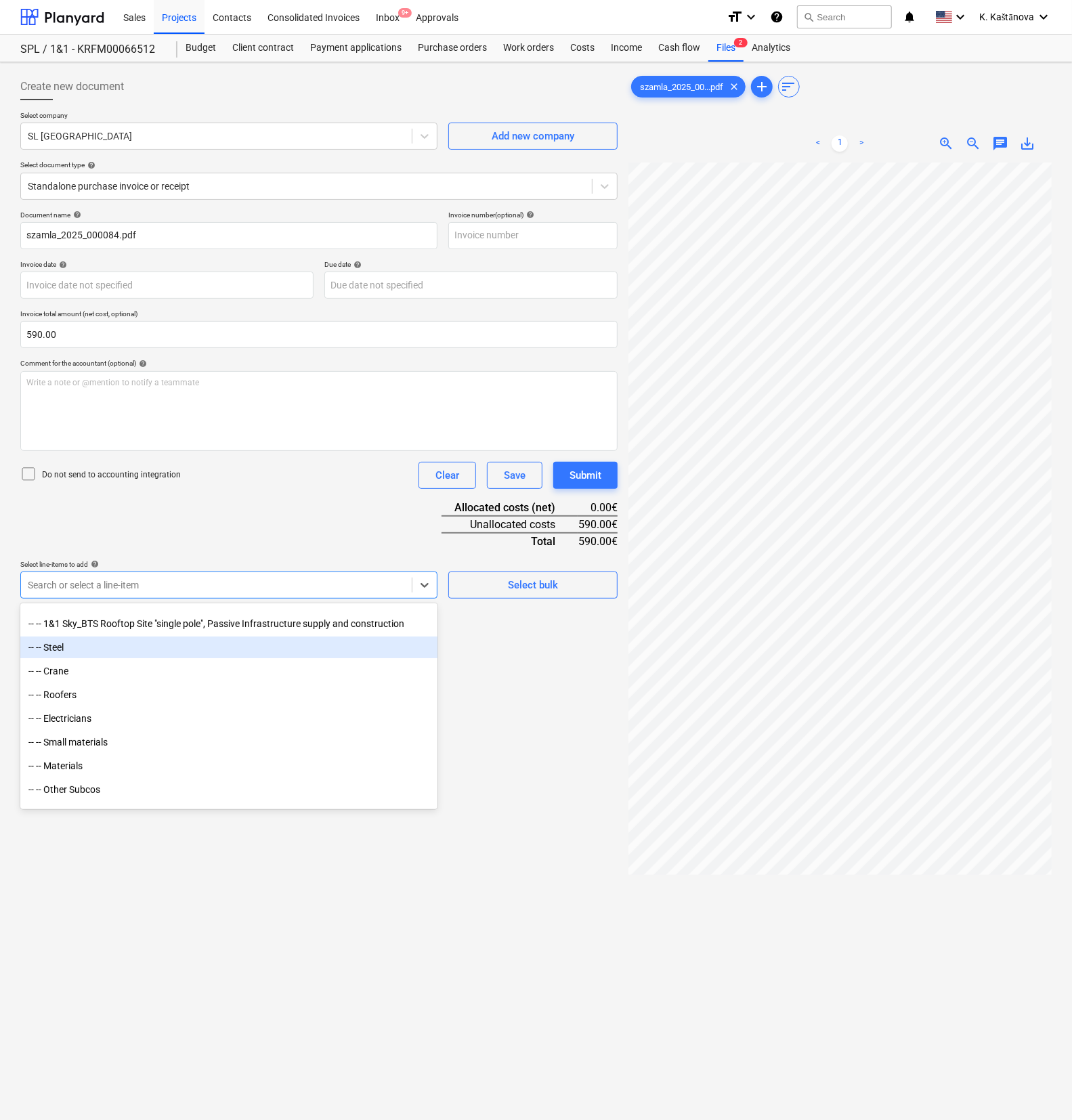
click at [90, 625] on div "-- -- Steel" at bounding box center [228, 647] width 417 height 22
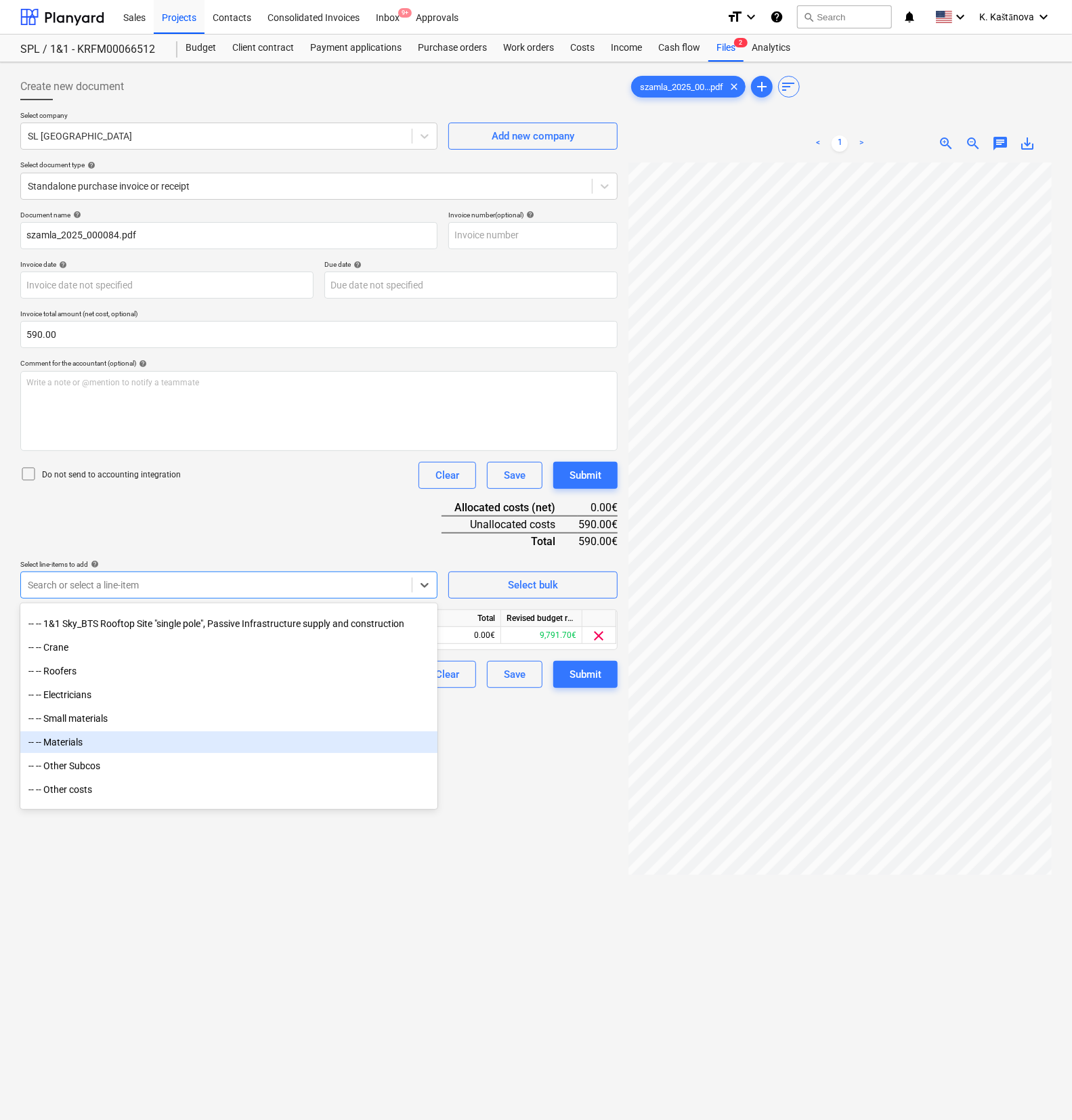
click at [518, 625] on div "Create new document Select company SL [GEOGRAPHIC_DATA] Add new company Select …" at bounding box center [319, 659] width 608 height 1182
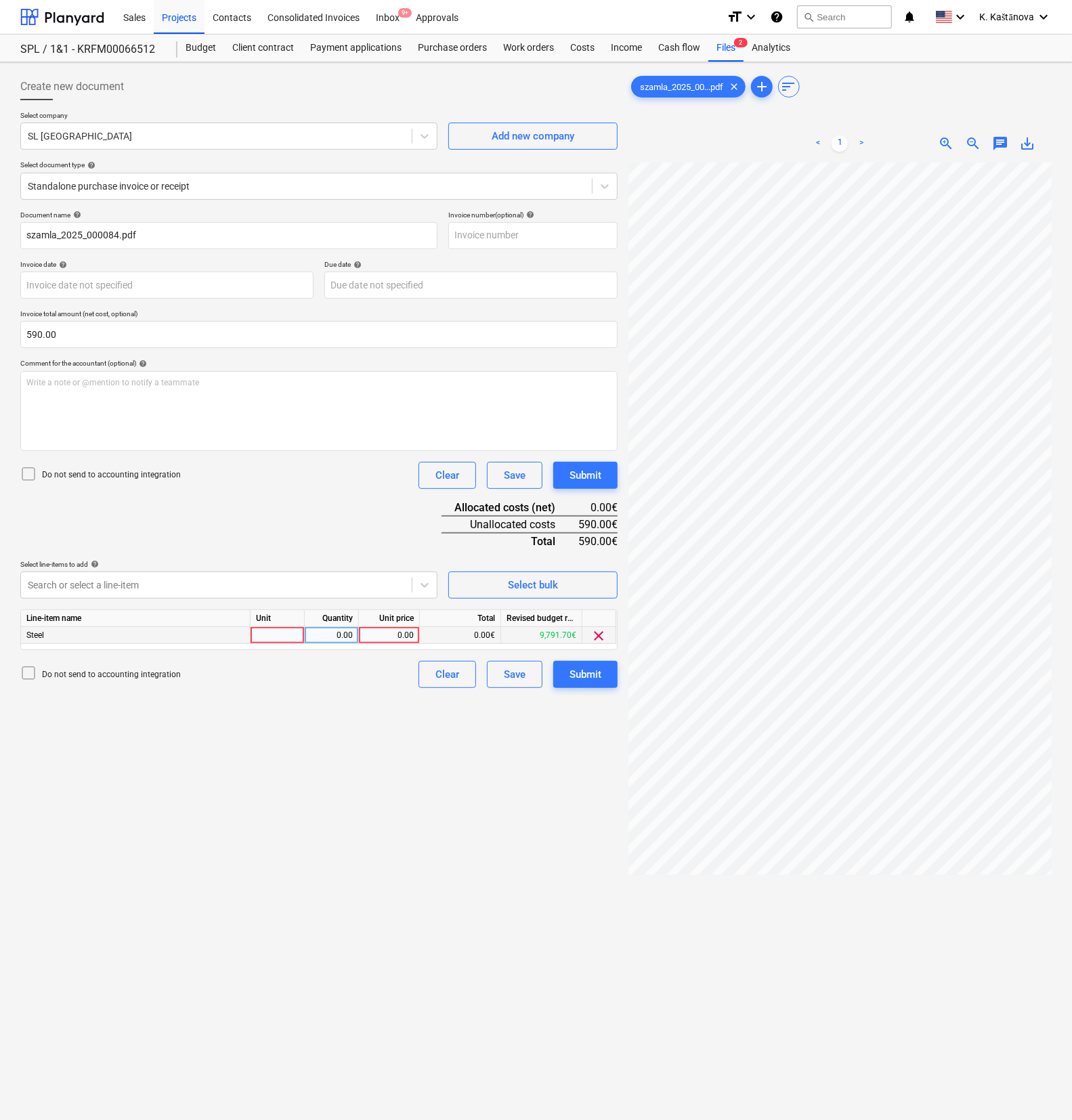
click at [257, 625] on div at bounding box center [278, 635] width 54 height 17
type input "Objekts"
type input "590"
click at [382, 625] on div "Create new document Select company SL [GEOGRAPHIC_DATA] Add new company Select …" at bounding box center [319, 659] width 608 height 1182
click at [522, 625] on div "Save" at bounding box center [515, 674] width 22 height 18
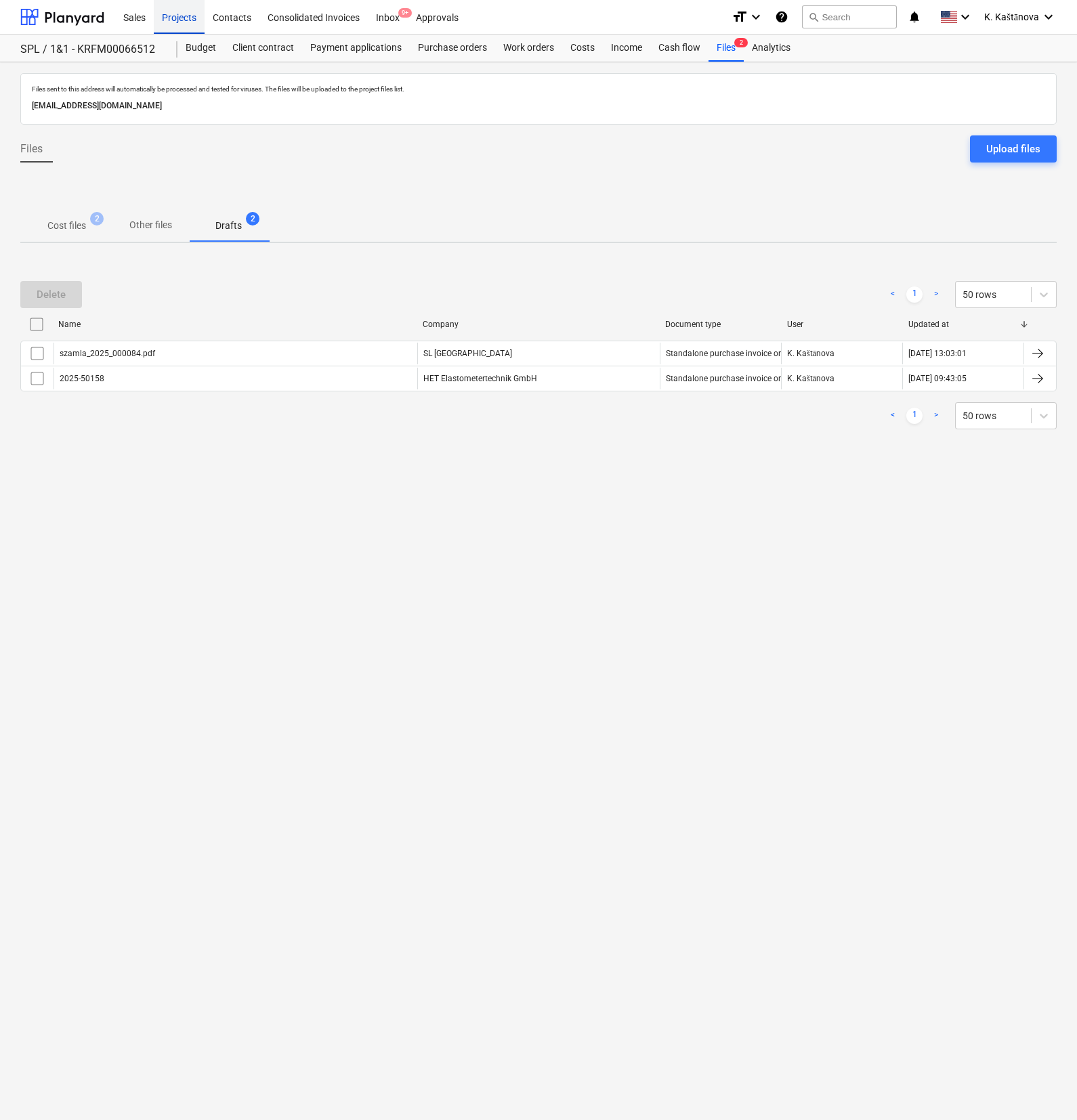
click at [169, 16] on div "Projects" at bounding box center [179, 16] width 51 height 34
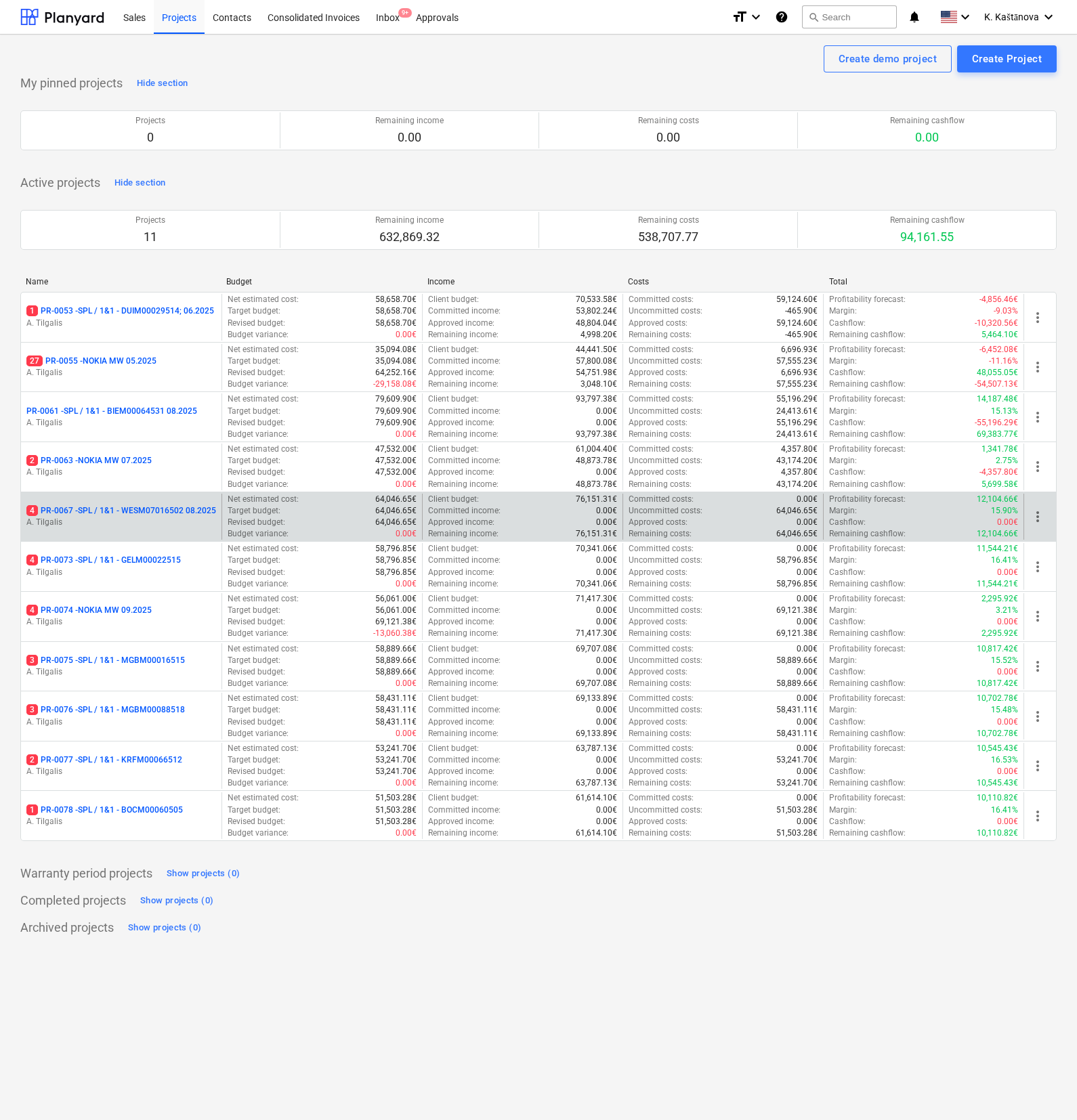
click at [151, 507] on p "4 PR-0067 - SPL / 1&1 - WESM07016502 08.2025" at bounding box center [121, 511] width 190 height 12
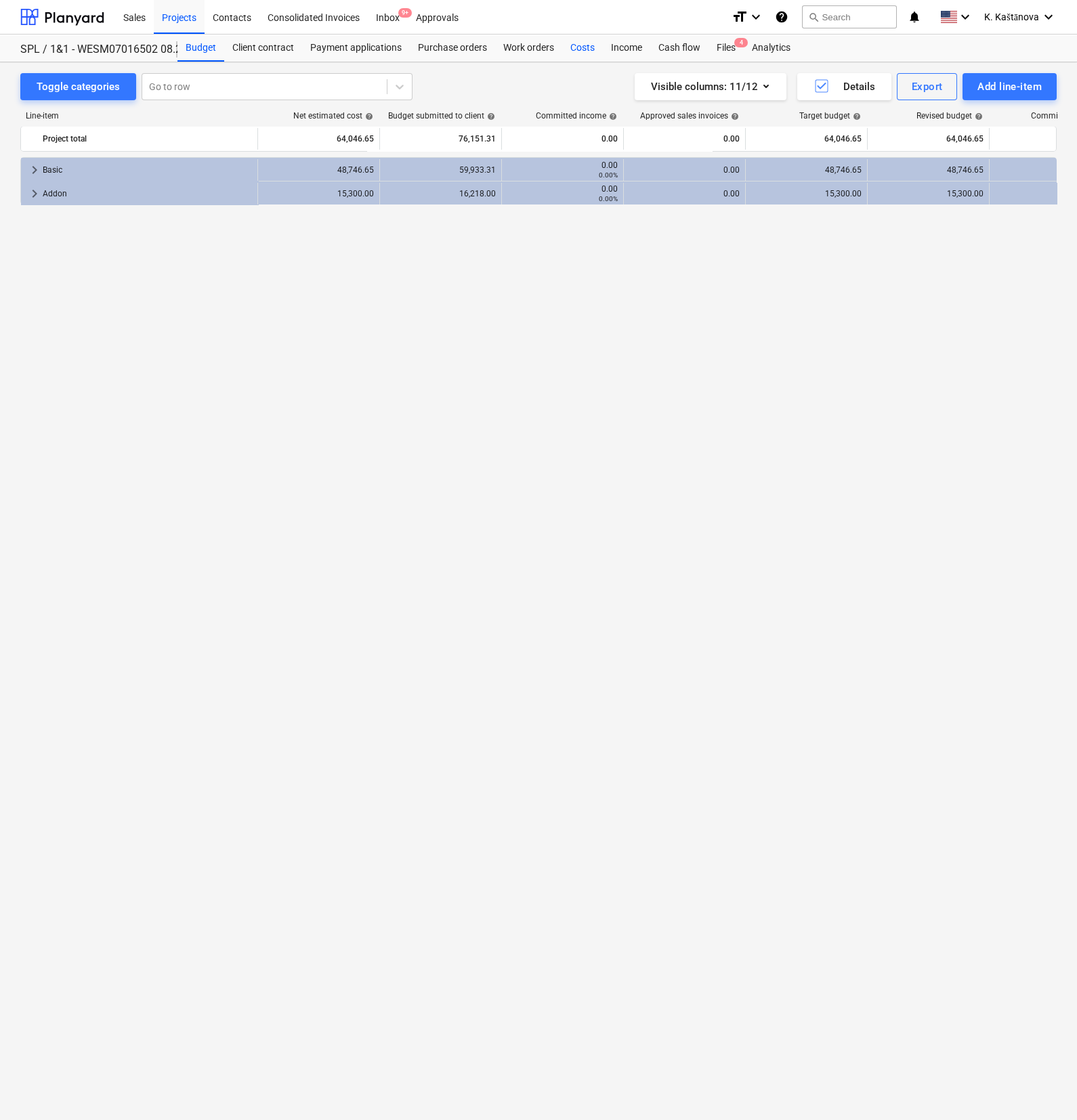
click at [579, 49] on div "Costs" at bounding box center [582, 48] width 41 height 27
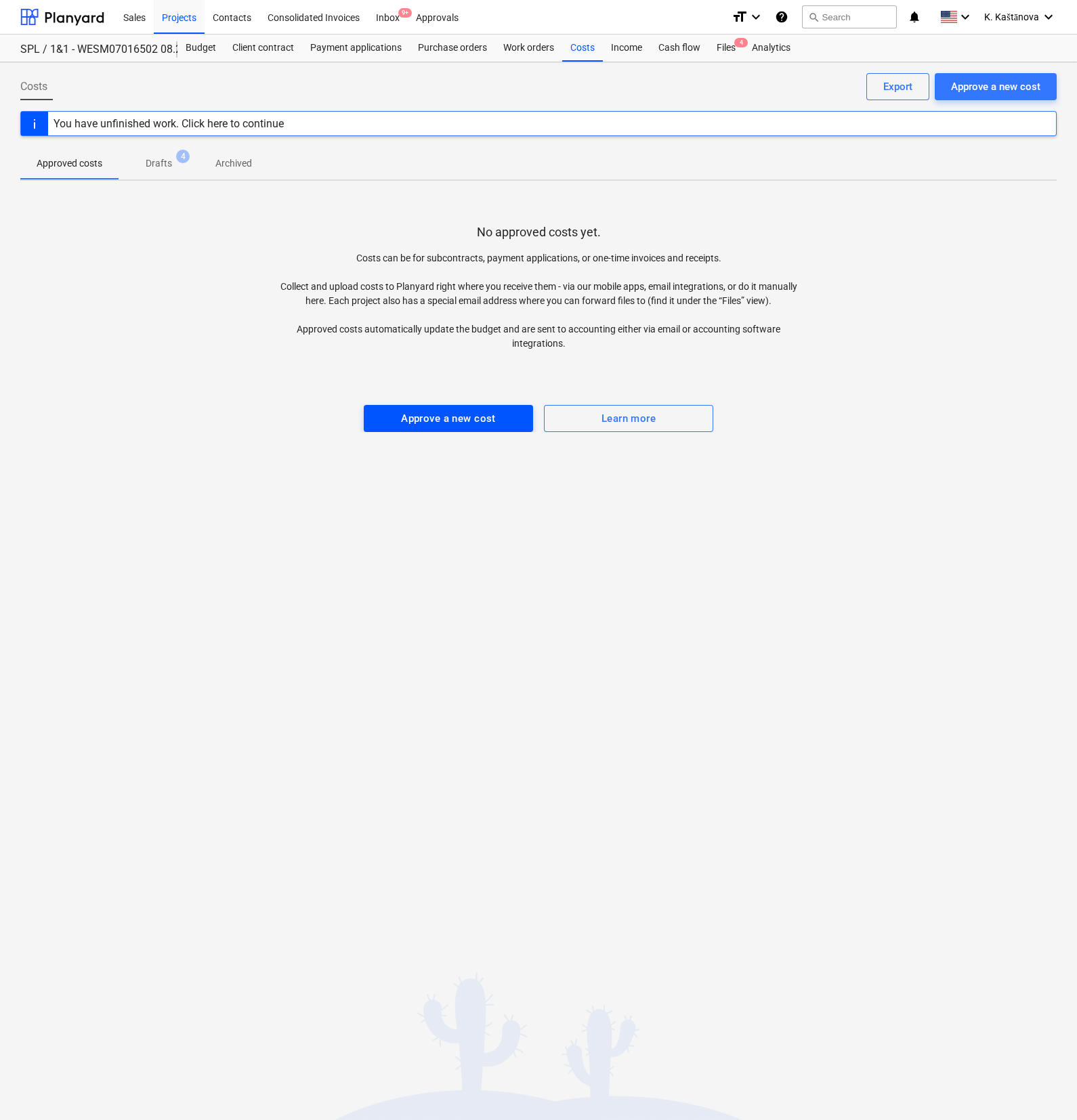
click at [490, 410] on div "Approve a new cost" at bounding box center [447, 418] width 94 height 18
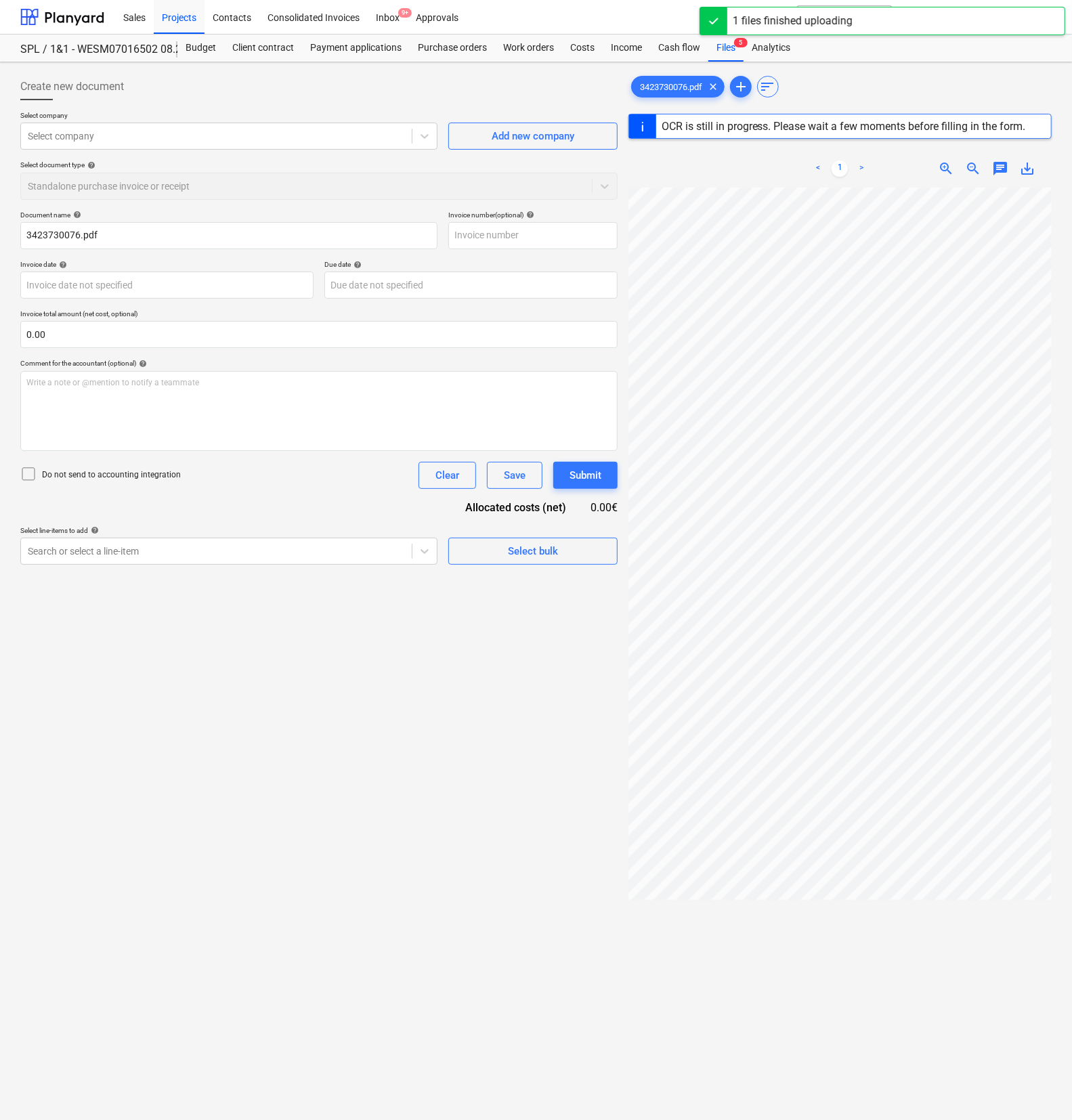
type input "3423730076"
type input "[DATE]"
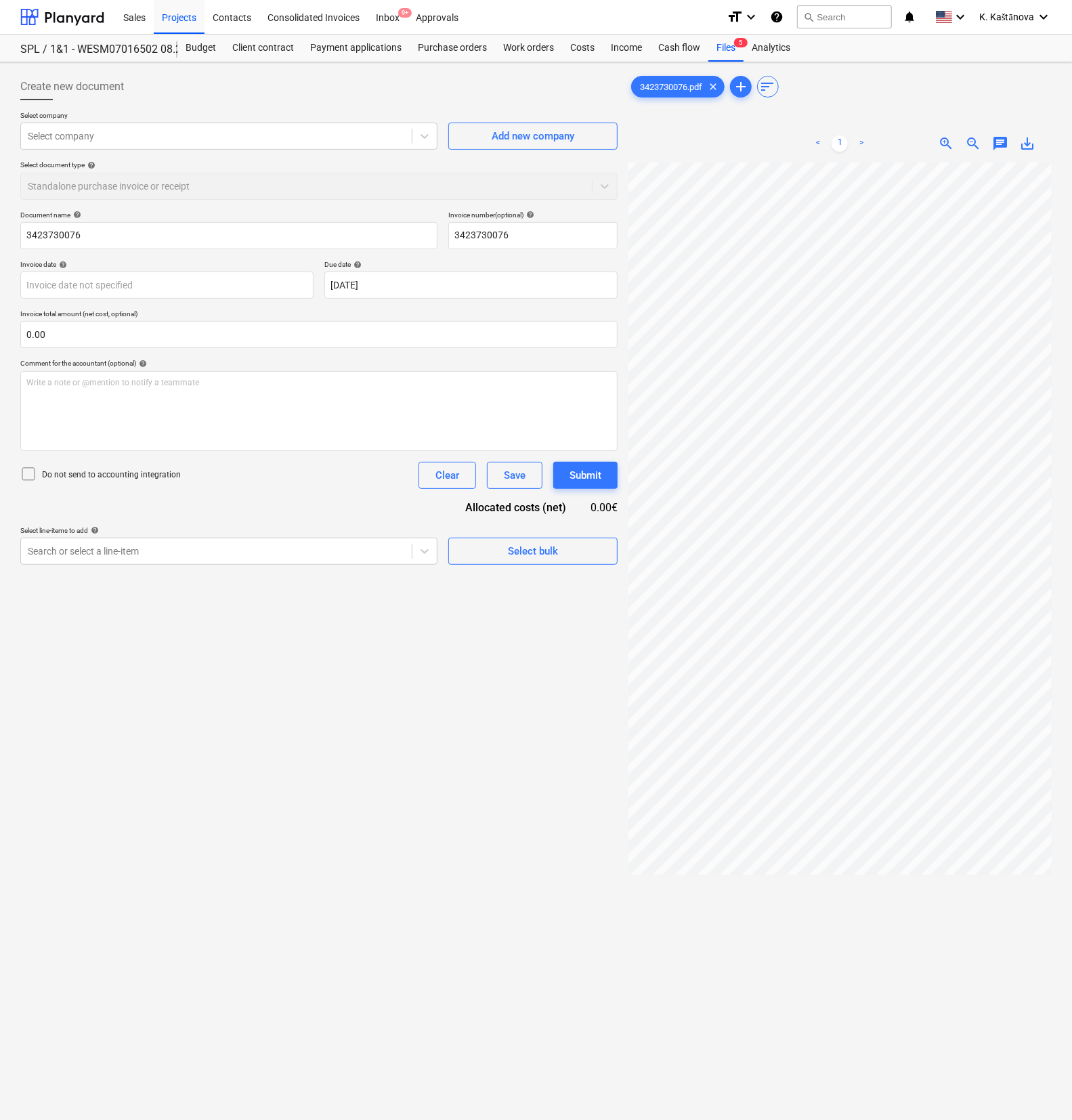
scroll to position [0, 87]
click at [111, 134] on div at bounding box center [216, 136] width 377 height 13
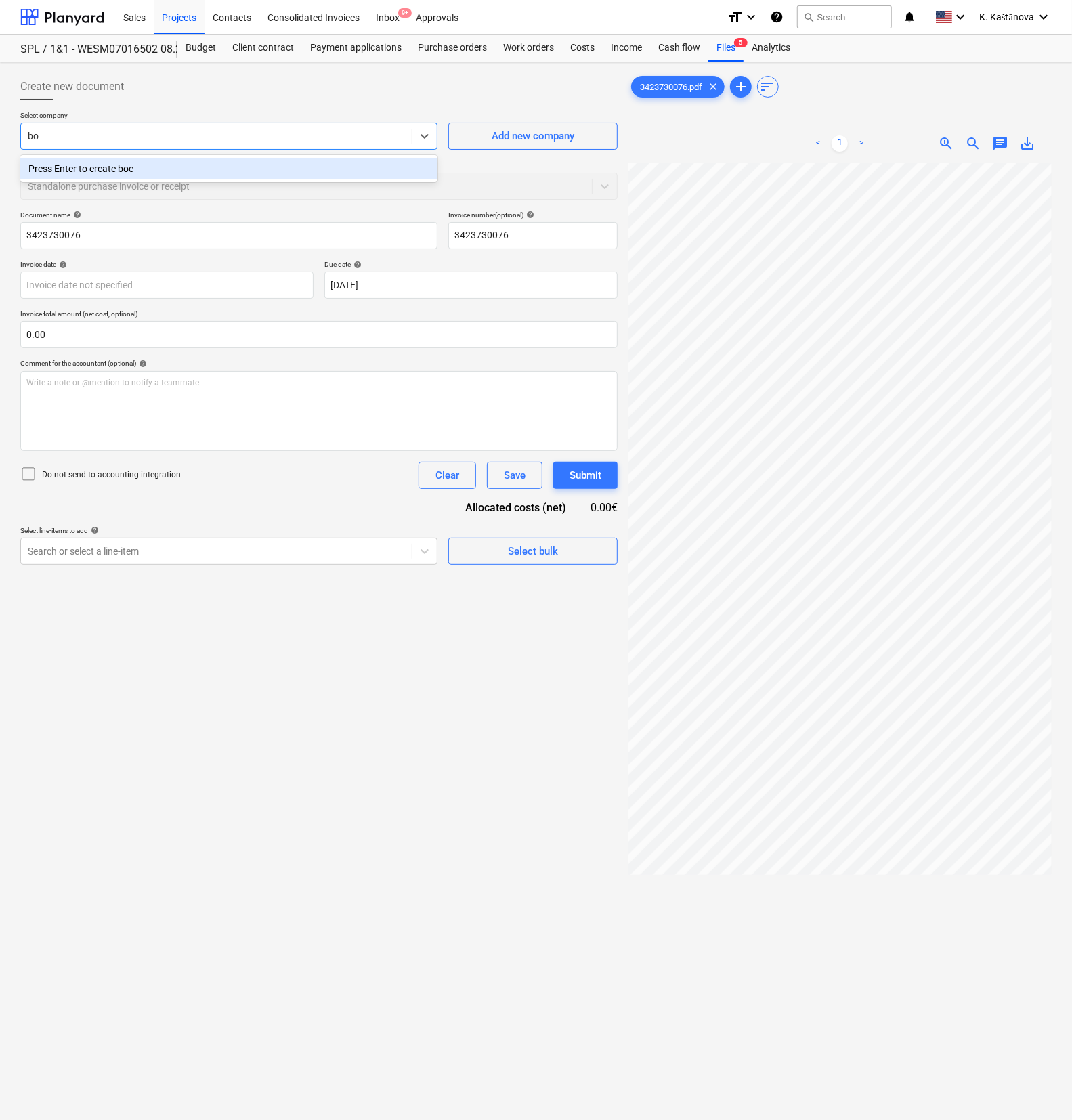
type input "b"
type input "BOELS rental"
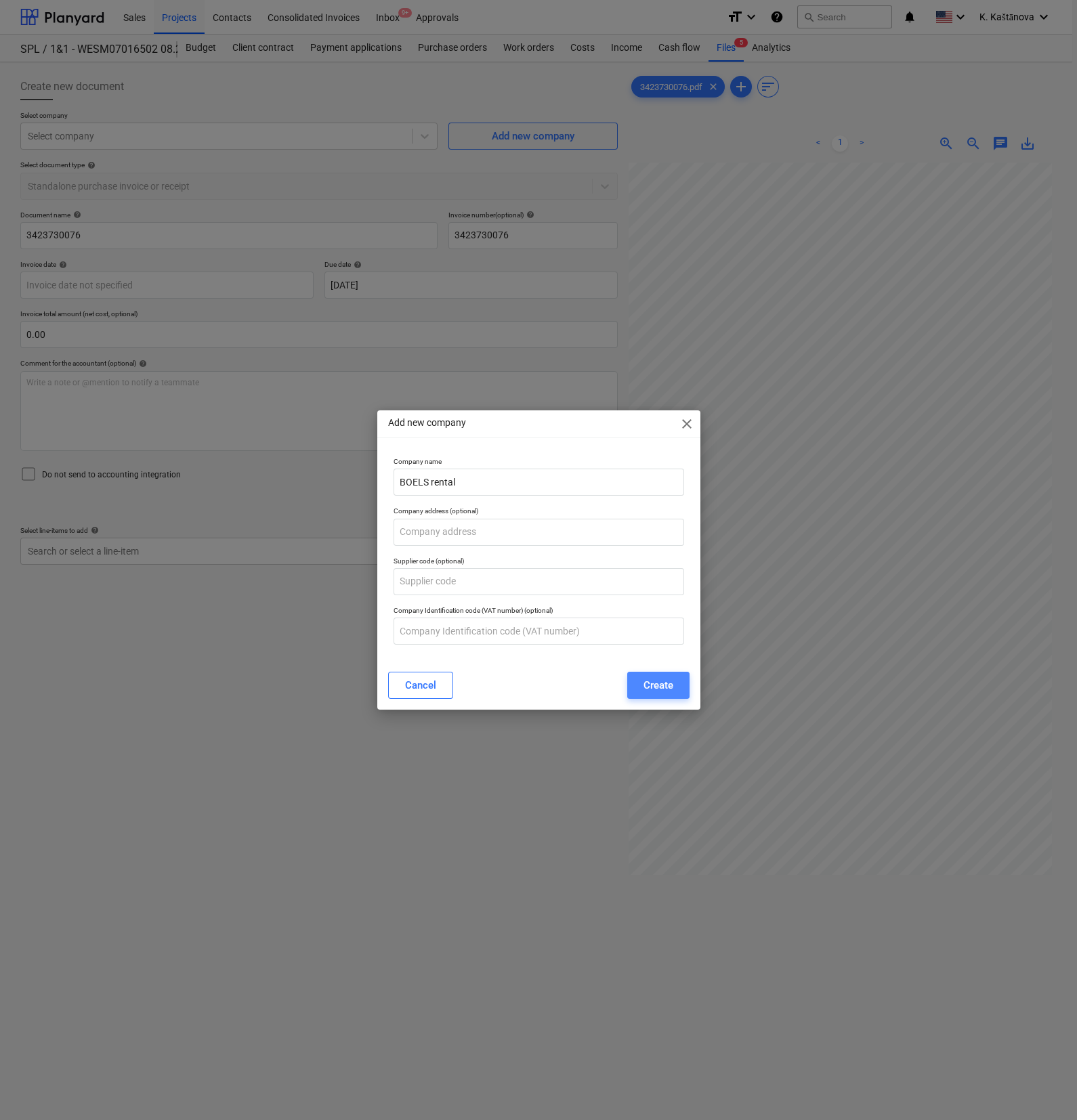
click at [646, 625] on button "Create" at bounding box center [658, 685] width 63 height 27
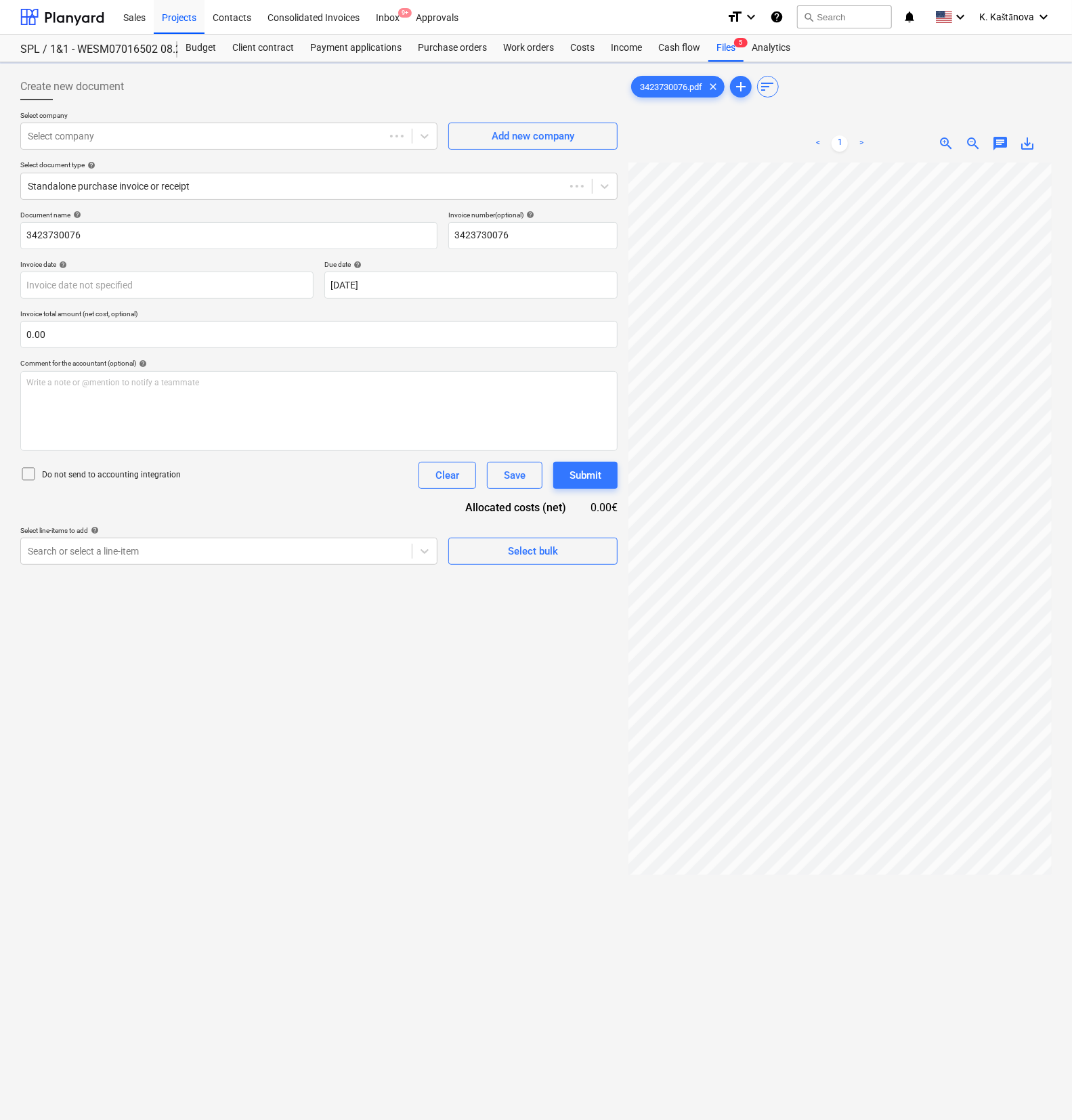
scroll to position [0, 85]
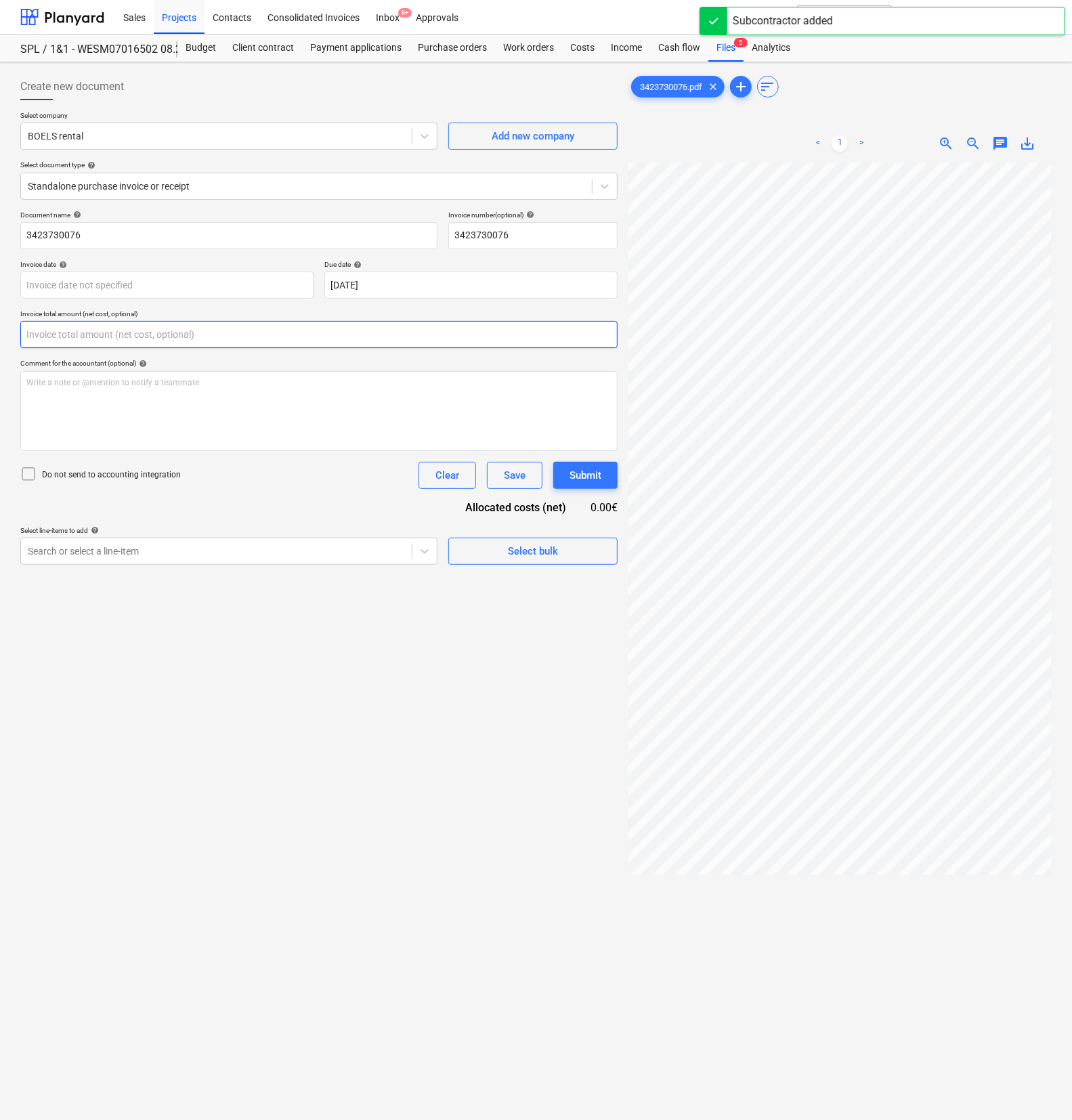
click at [84, 337] on input "text" at bounding box center [319, 334] width 597 height 27
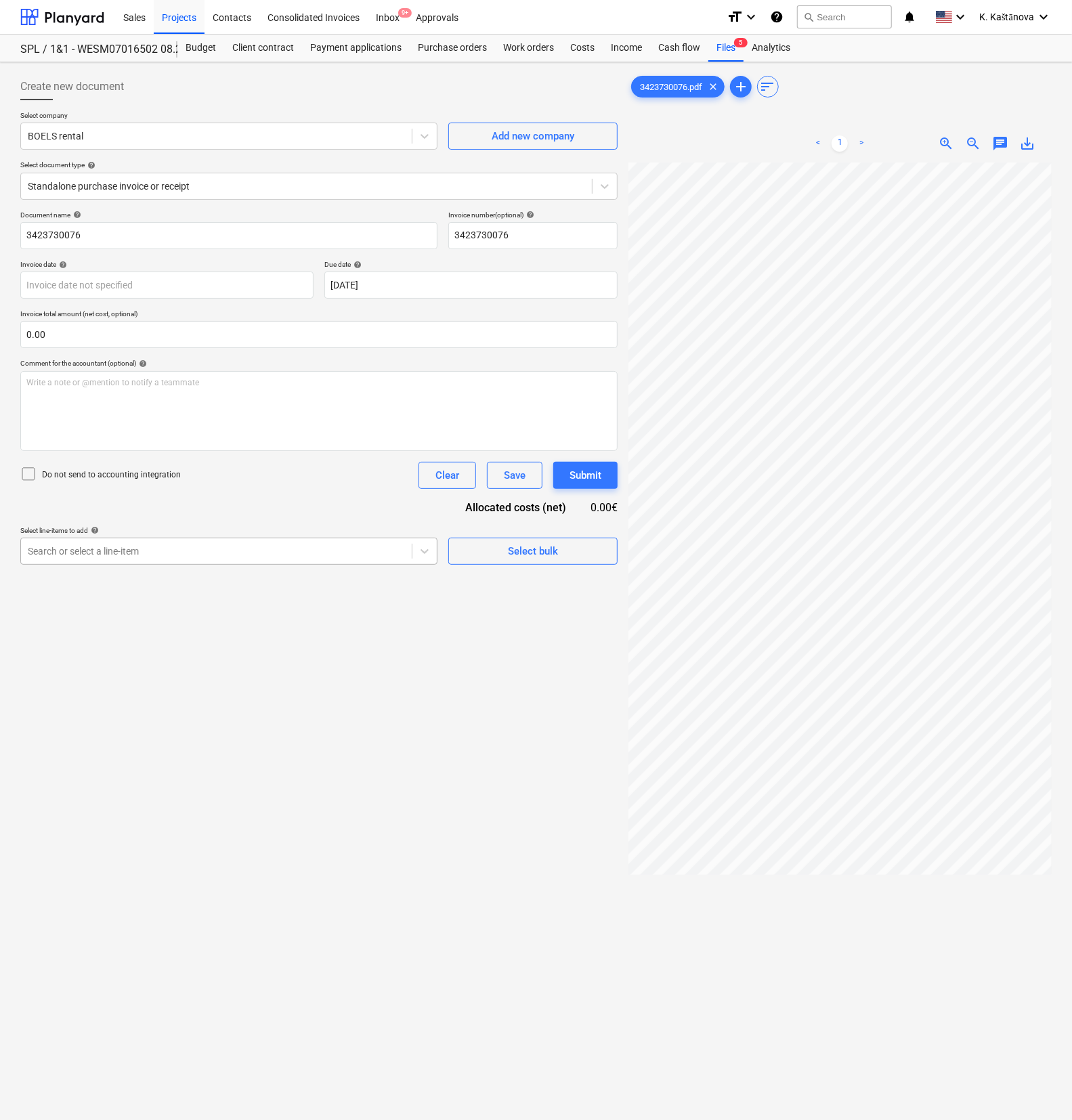
type input "0.00"
click at [273, 537] on div "Search or select a line-item" at bounding box center [228, 551] width 417 height 27
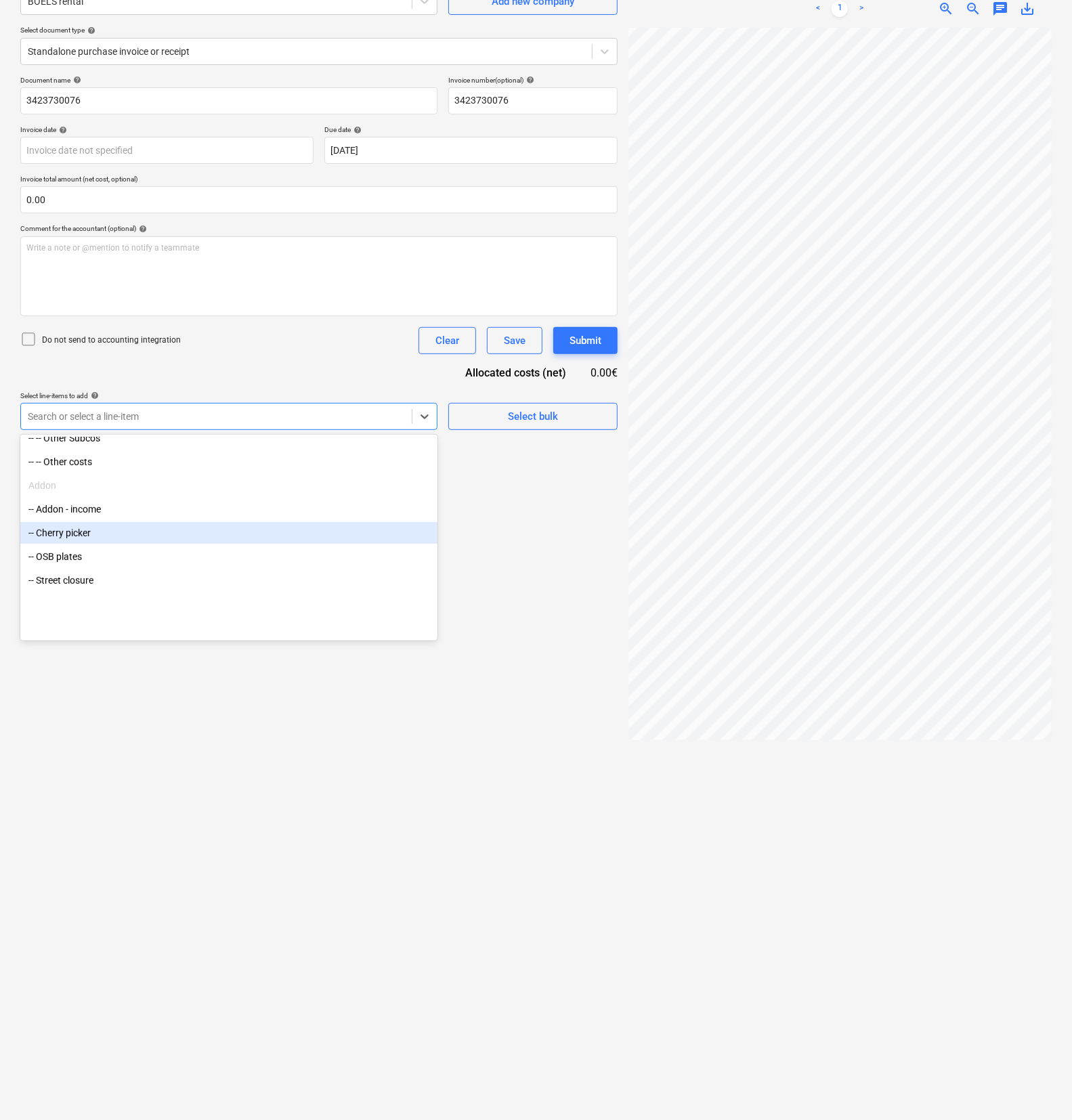
scroll to position [352, 0]
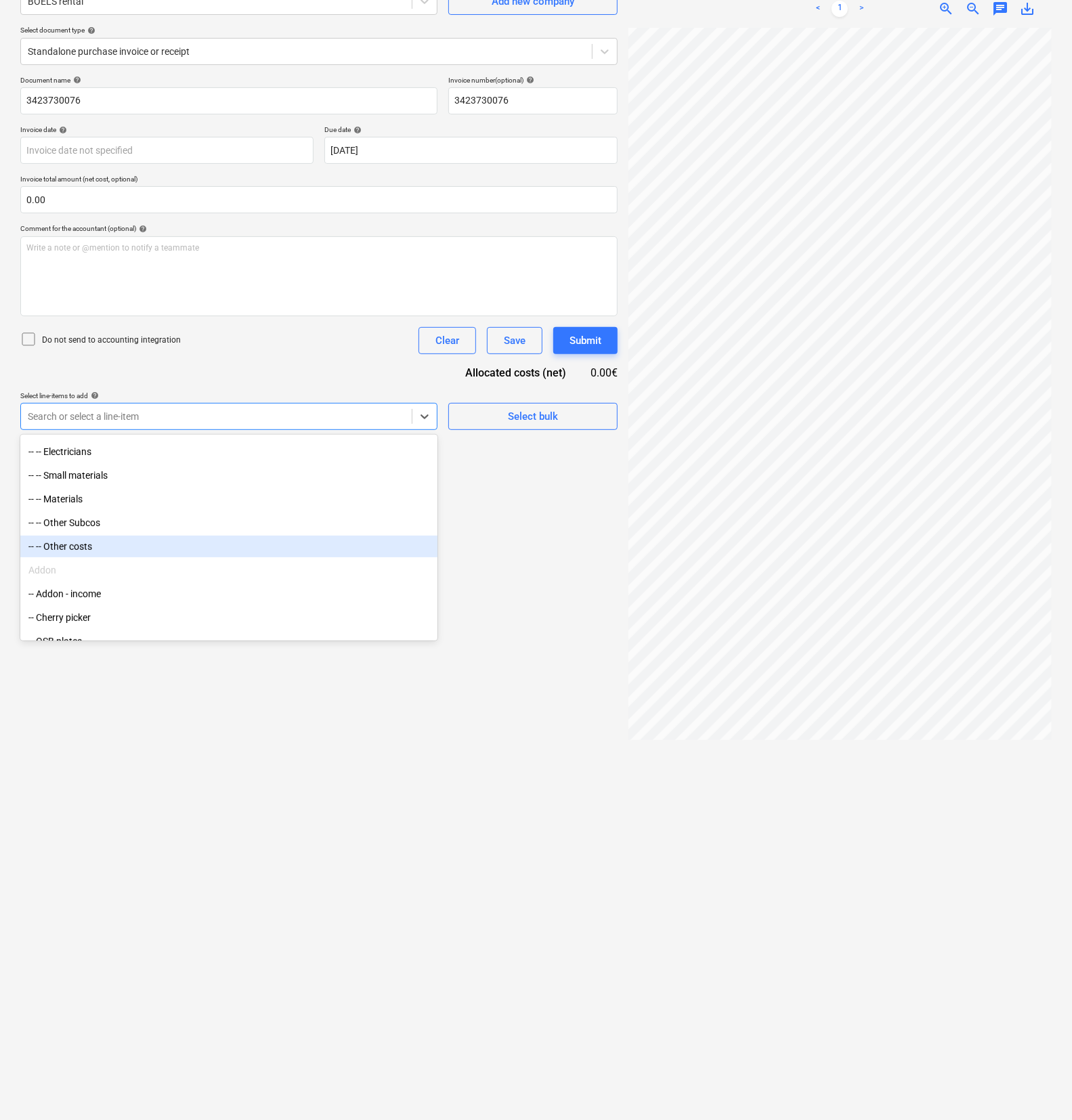
click at [98, 550] on div "-- -- Other costs" at bounding box center [228, 547] width 417 height 22
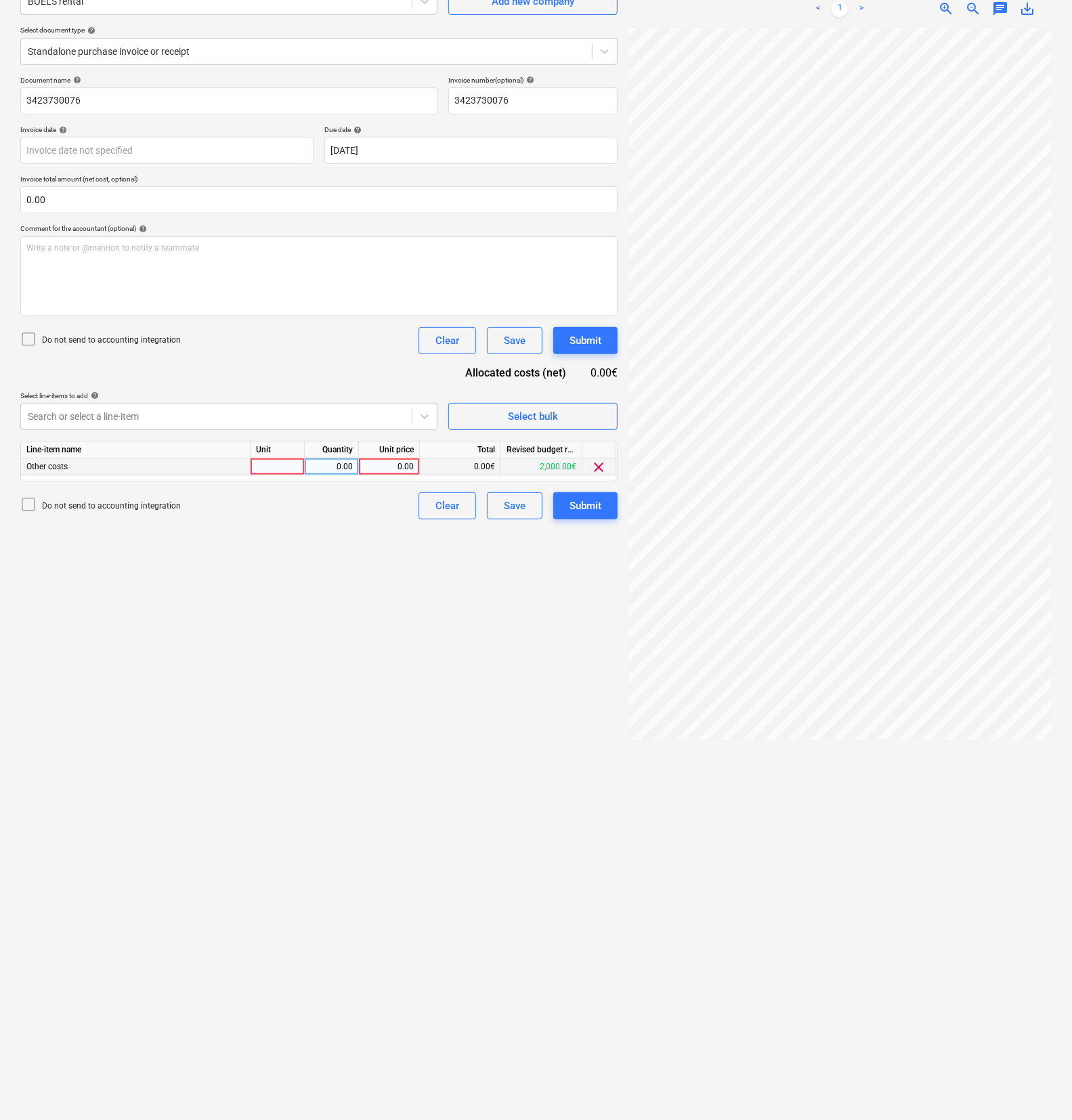
click at [274, 467] on div at bounding box center [278, 466] width 54 height 17
type input "Objekts"
type input "61.43"
click at [104, 206] on input "0.00" at bounding box center [319, 200] width 597 height 27
click at [107, 203] on input "text" at bounding box center [319, 200] width 597 height 27
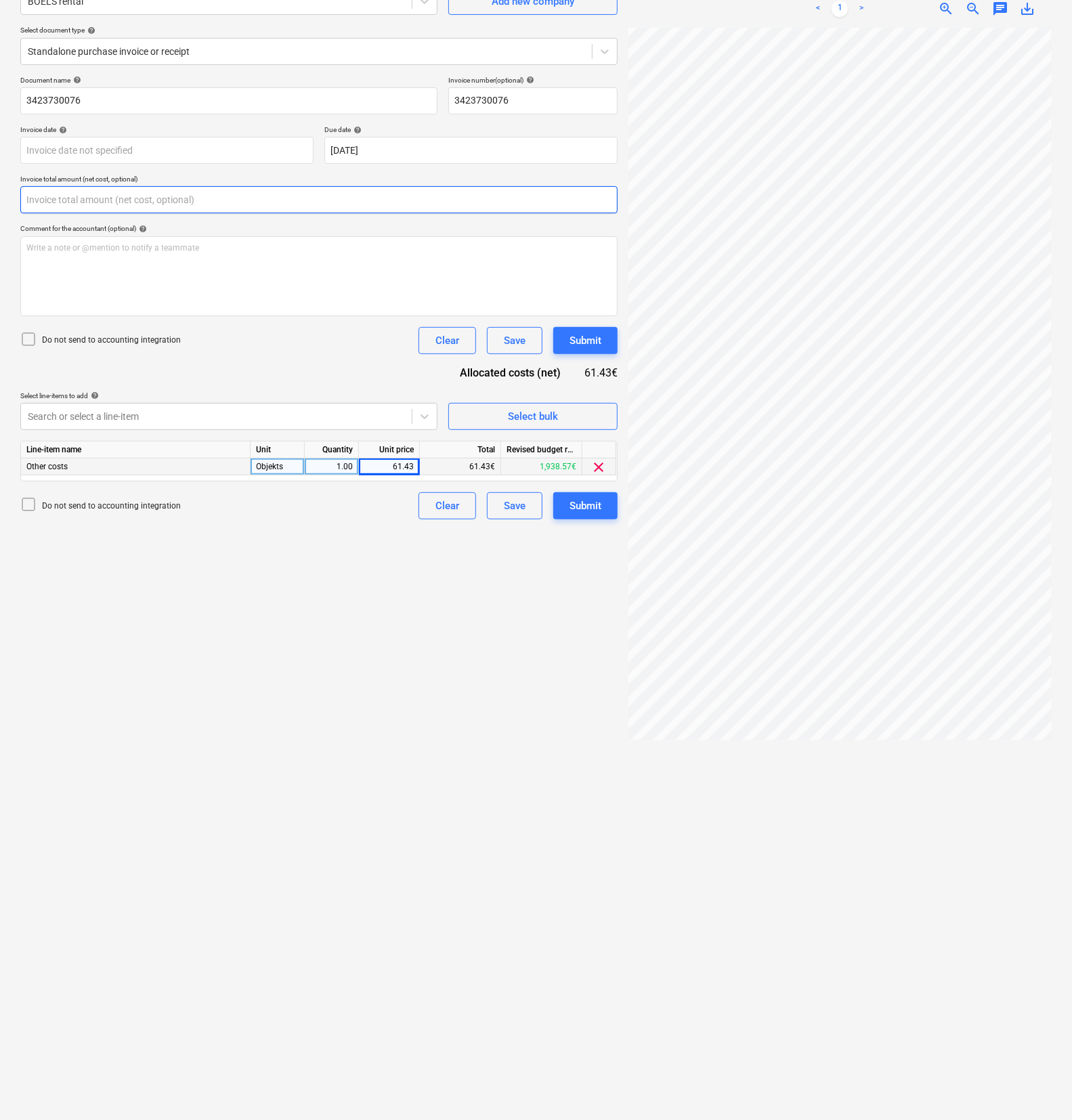
click at [107, 203] on input "text" at bounding box center [319, 200] width 597 height 27
click at [101, 203] on input "text" at bounding box center [319, 200] width 597 height 27
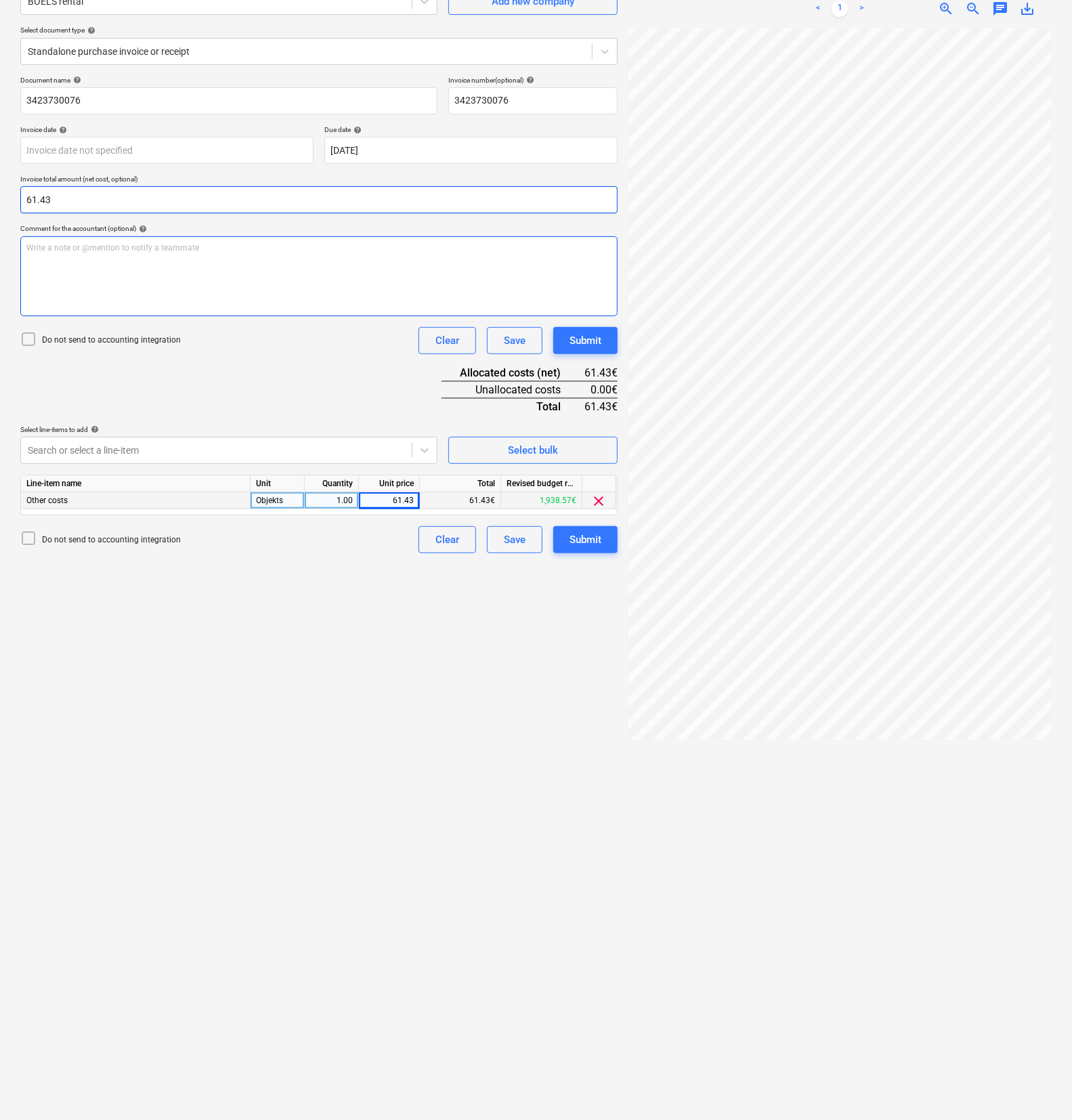
type input "61.43"
click at [119, 257] on div "Write a note or @mention to notify a teammate [PERSON_NAME]" at bounding box center [319, 277] width 597 height 80
click at [311, 390] on div "Document name help 3423730076 Invoice number (optional) help 3423730076 Invoice…" at bounding box center [319, 314] width 597 height 477
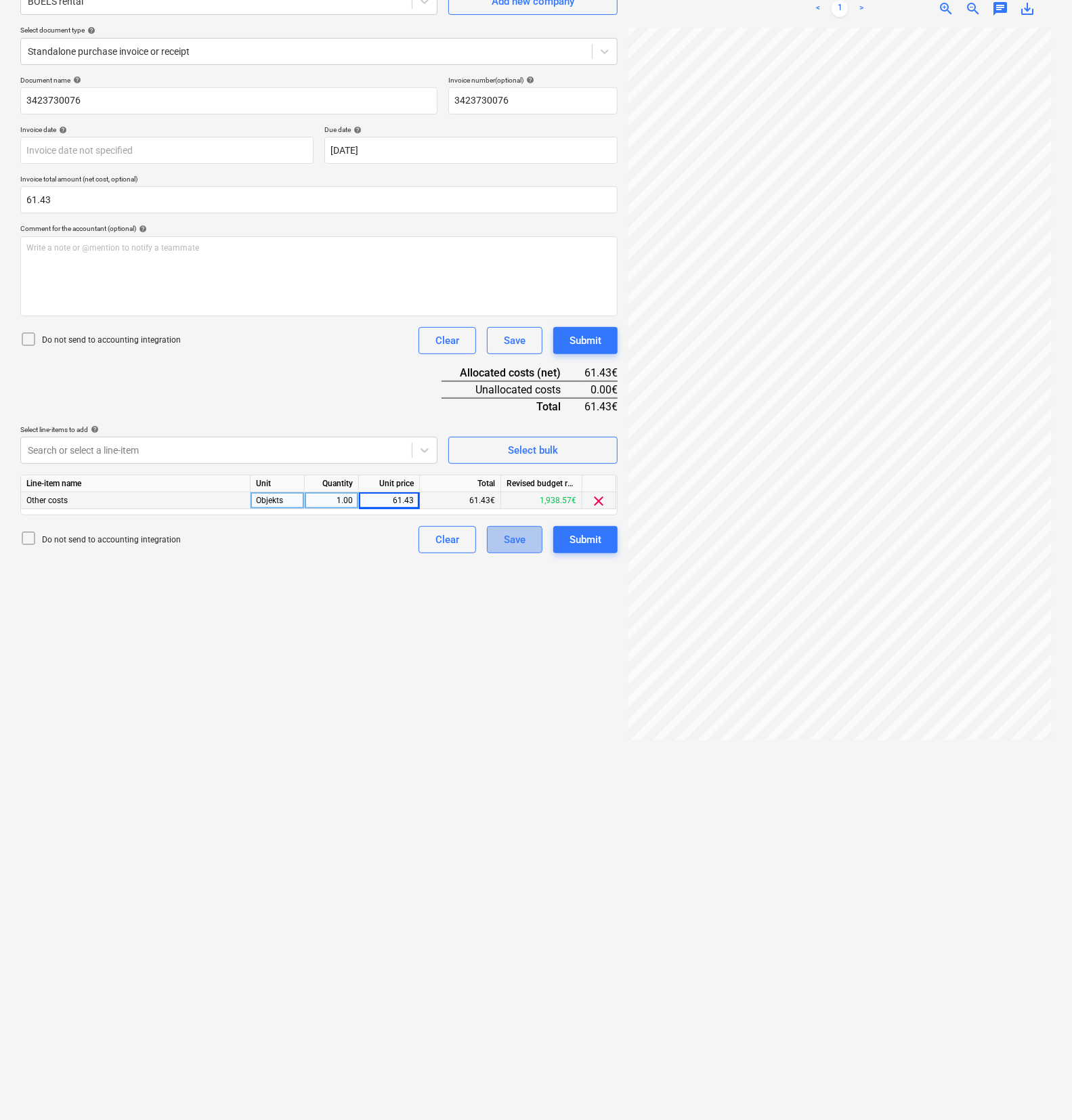
click at [517, 536] on div "Save" at bounding box center [515, 539] width 22 height 18
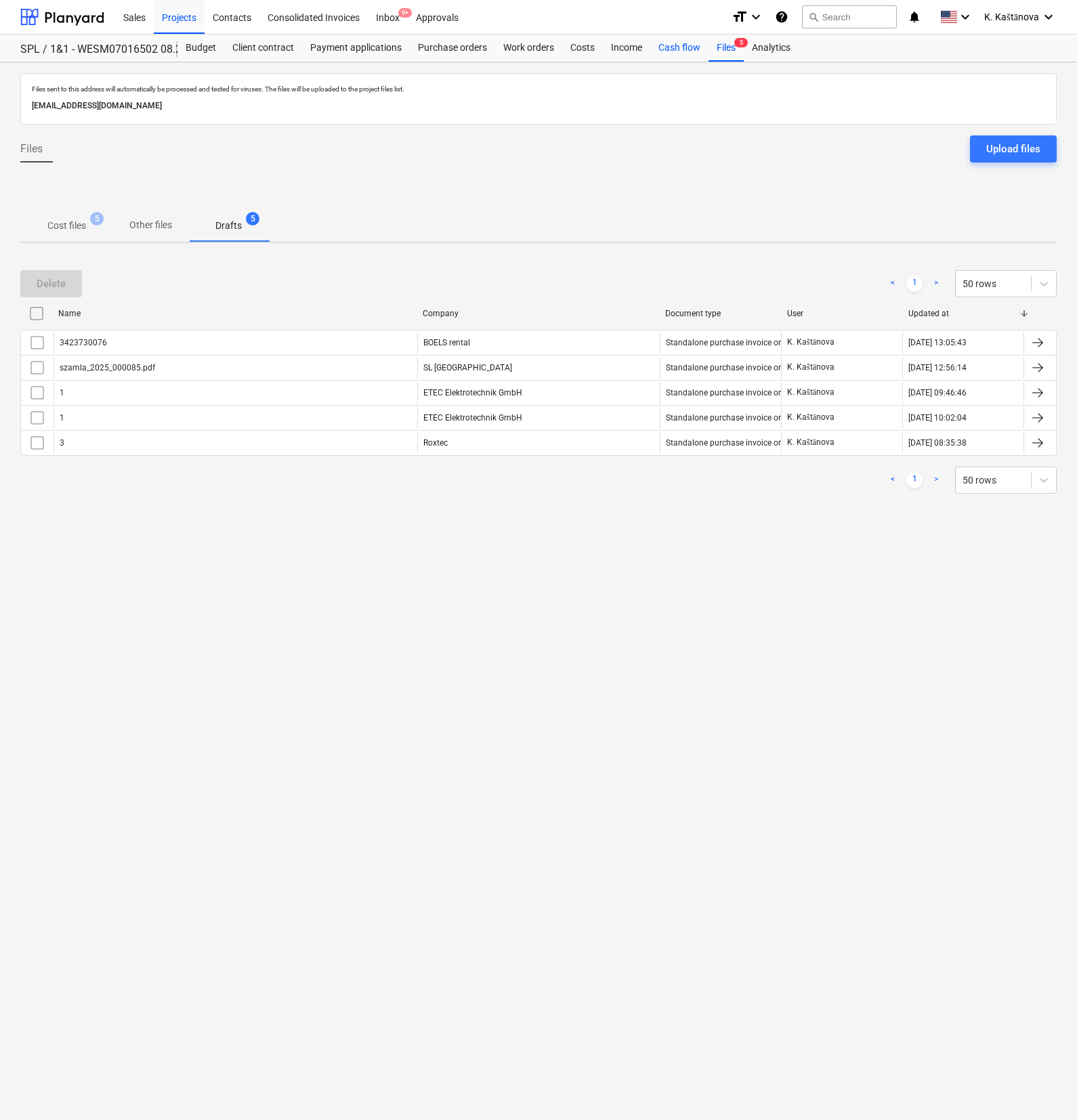
click at [646, 54] on div "Cash flow" at bounding box center [679, 48] width 59 height 27
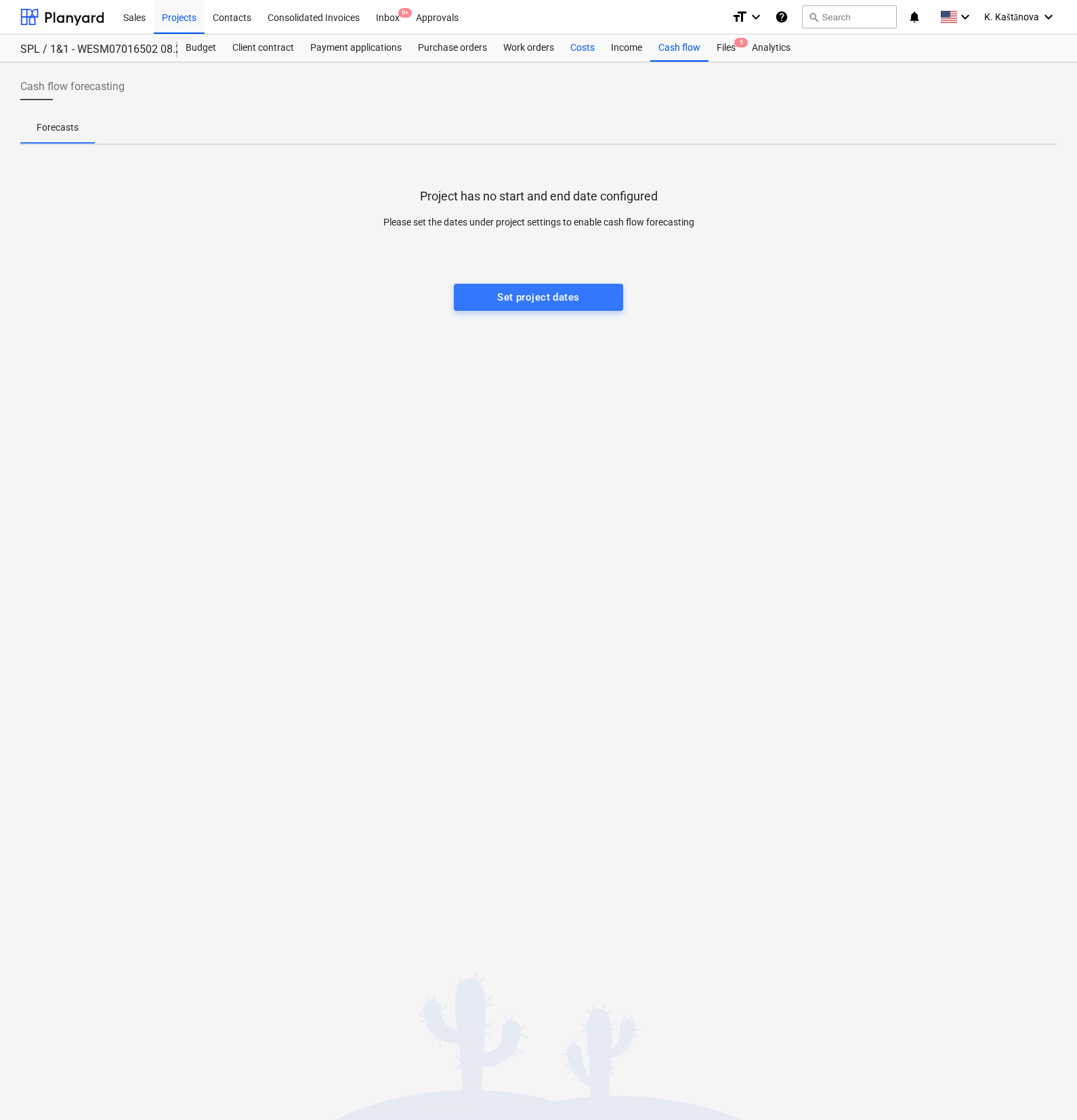
click at [584, 43] on div "Costs" at bounding box center [582, 48] width 41 height 27
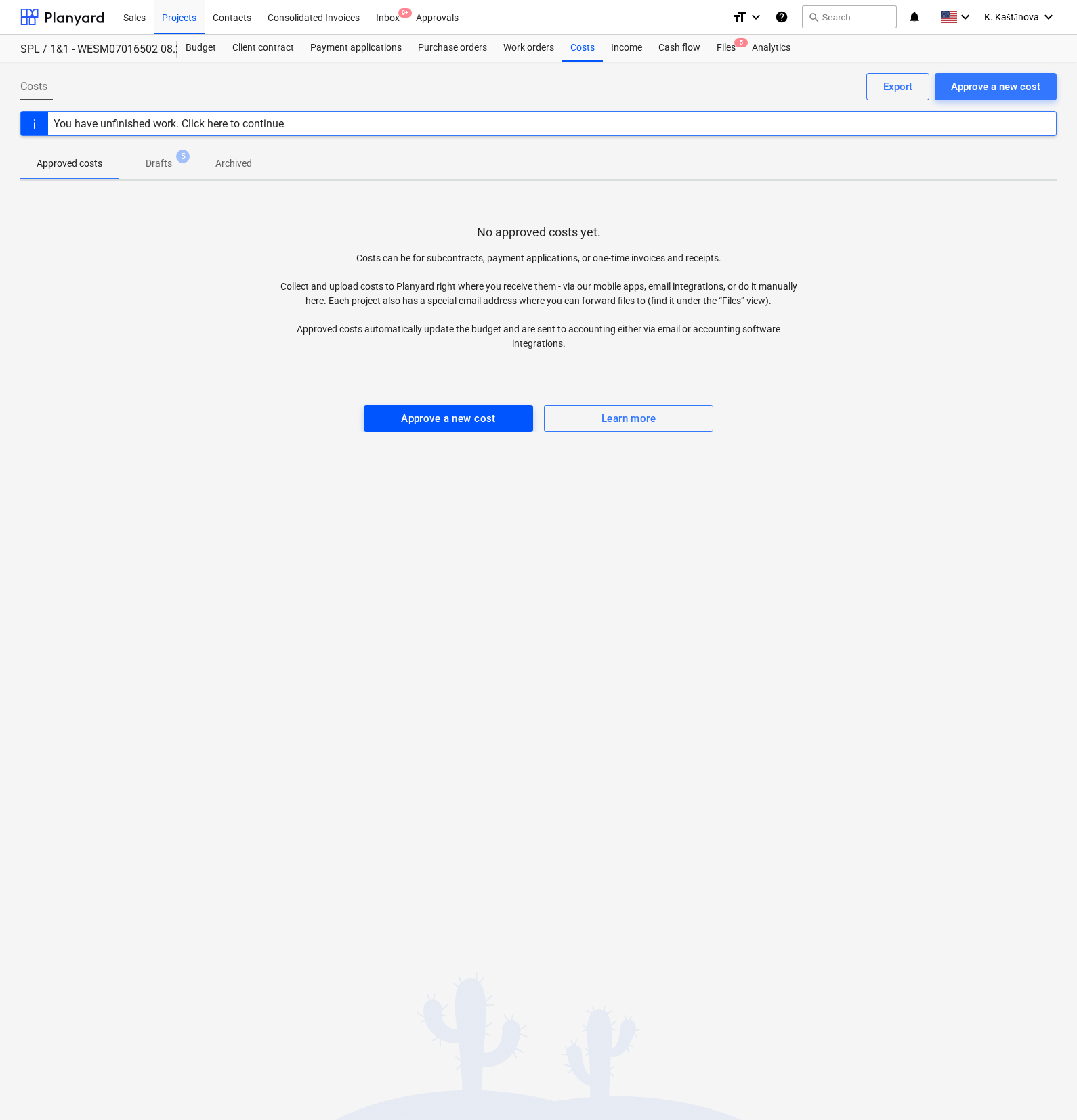
click at [449, 429] on button "Approve a new cost" at bounding box center [448, 418] width 169 height 27
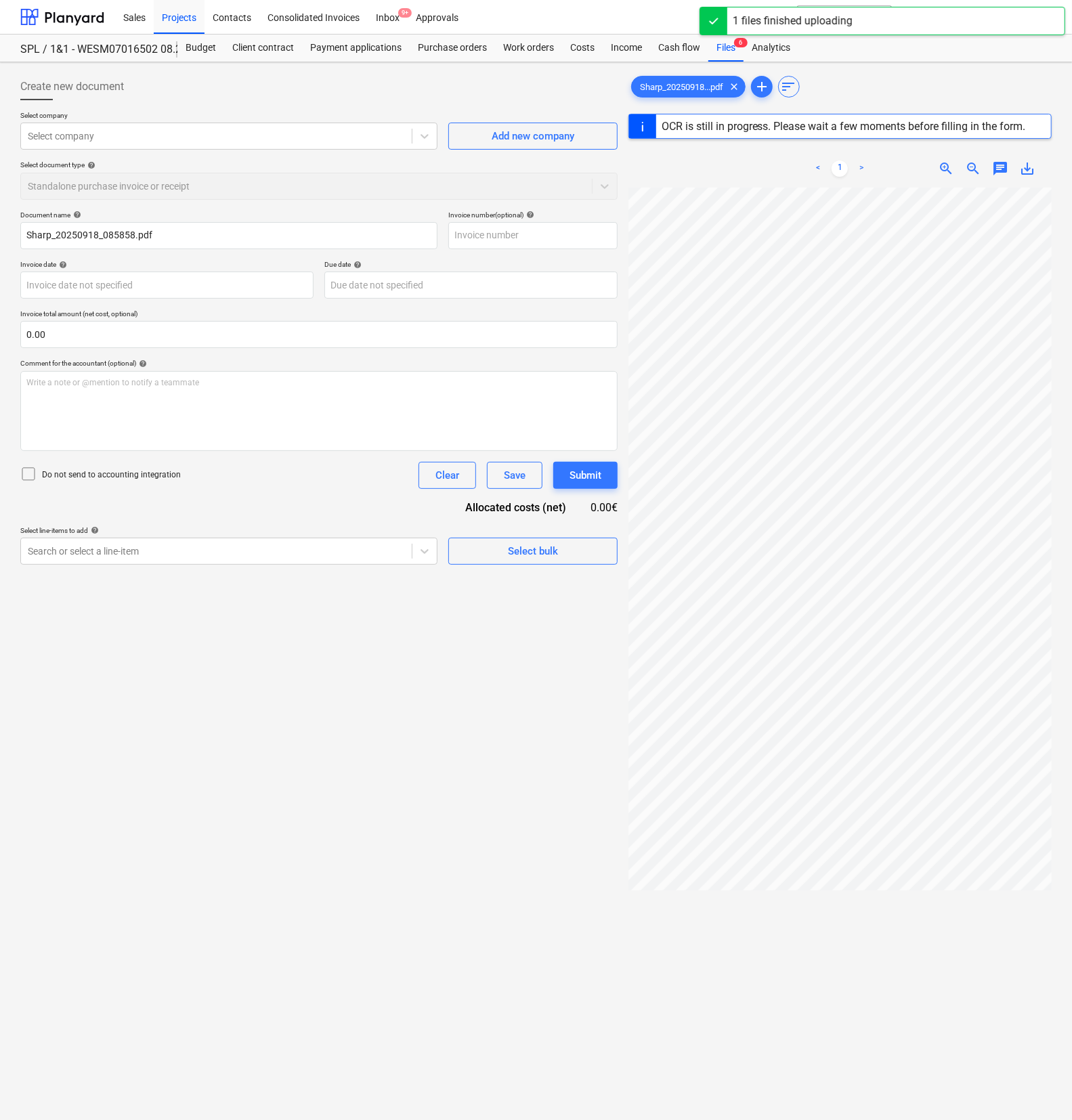
type input "1"
type input "[DATE]"
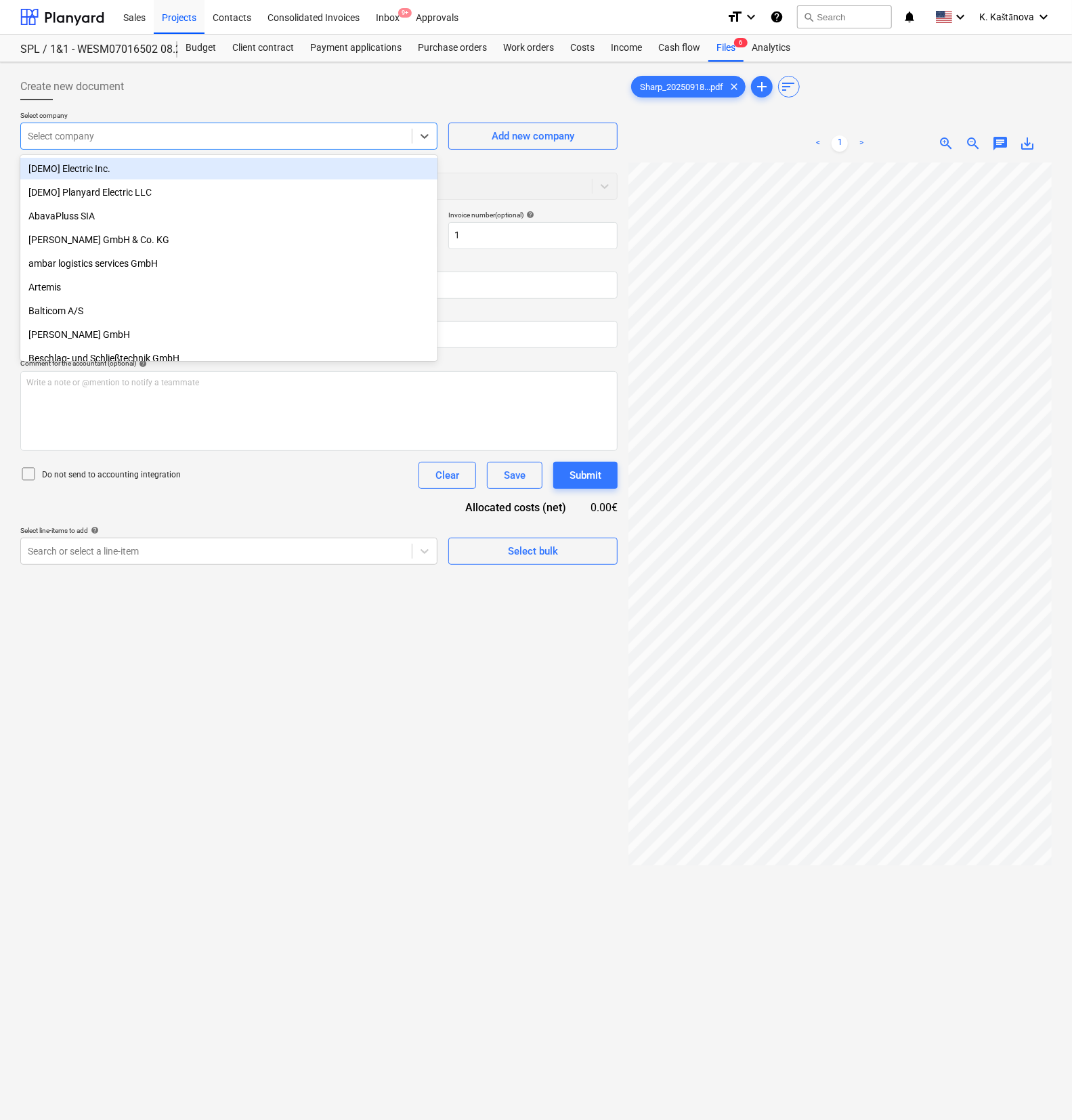
click at [115, 137] on div at bounding box center [216, 136] width 377 height 13
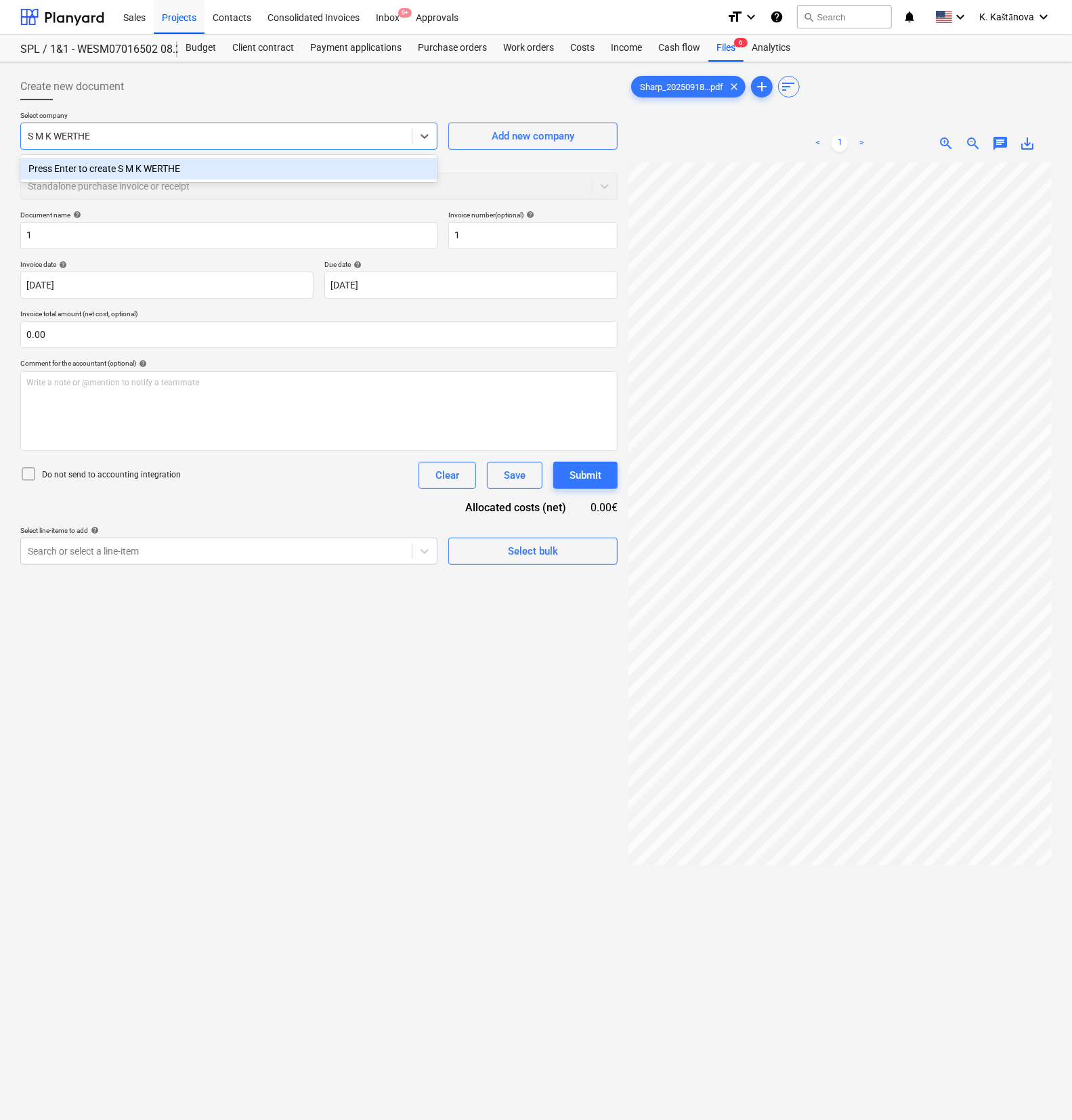
type input "S M K WERTHER"
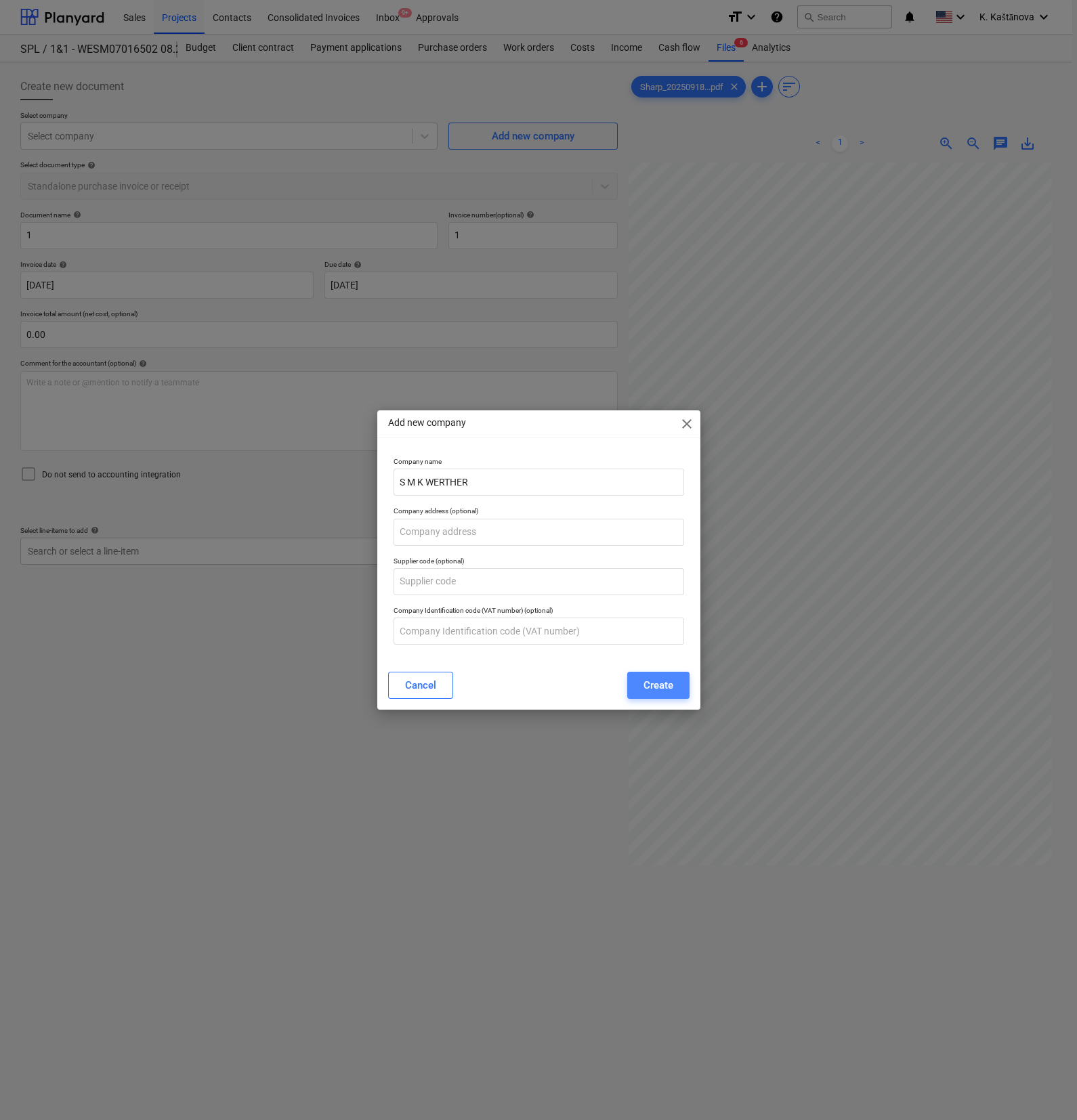
click at [646, 625] on div "Create" at bounding box center [658, 685] width 30 height 18
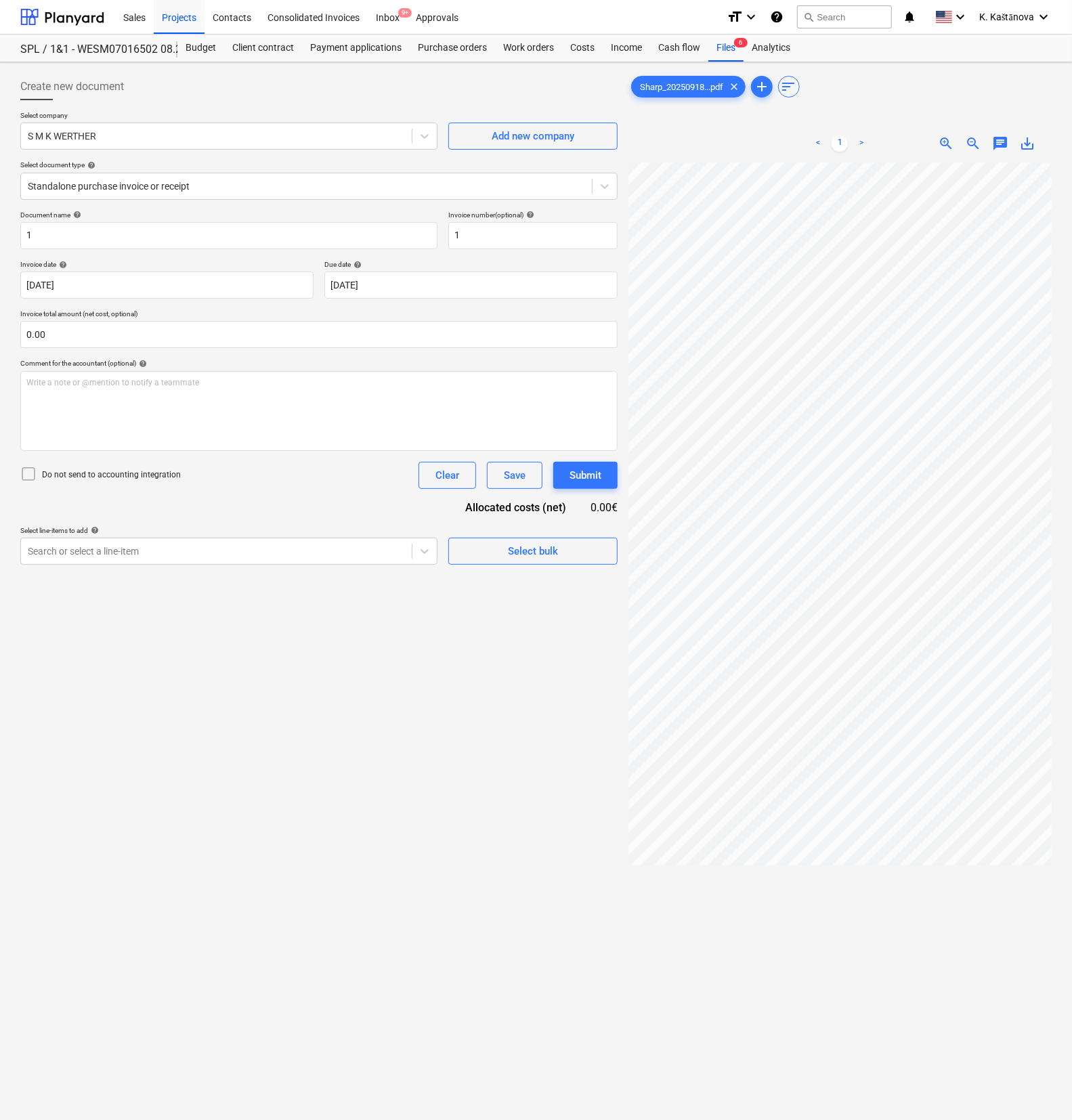
click at [646, 142] on link ">" at bounding box center [860, 143] width 16 height 16
click at [646, 140] on link "<" at bounding box center [818, 143] width 16 height 16
click at [646, 140] on span "zoom_out" at bounding box center [972, 143] width 16 height 16
click at [646, 140] on span "zoom_in" at bounding box center [946, 143] width 16 height 16
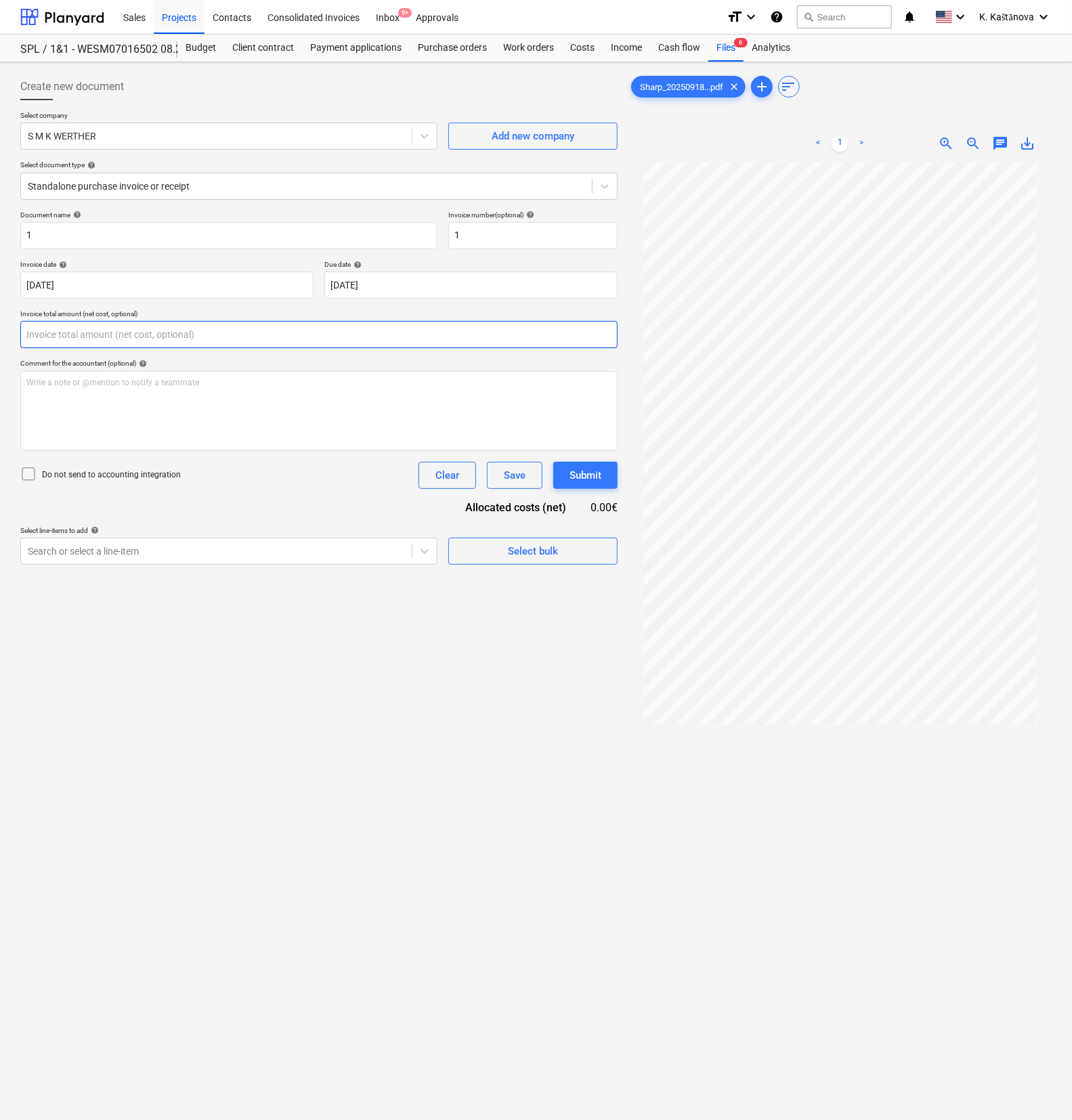
click at [81, 329] on input "text" at bounding box center [319, 334] width 597 height 27
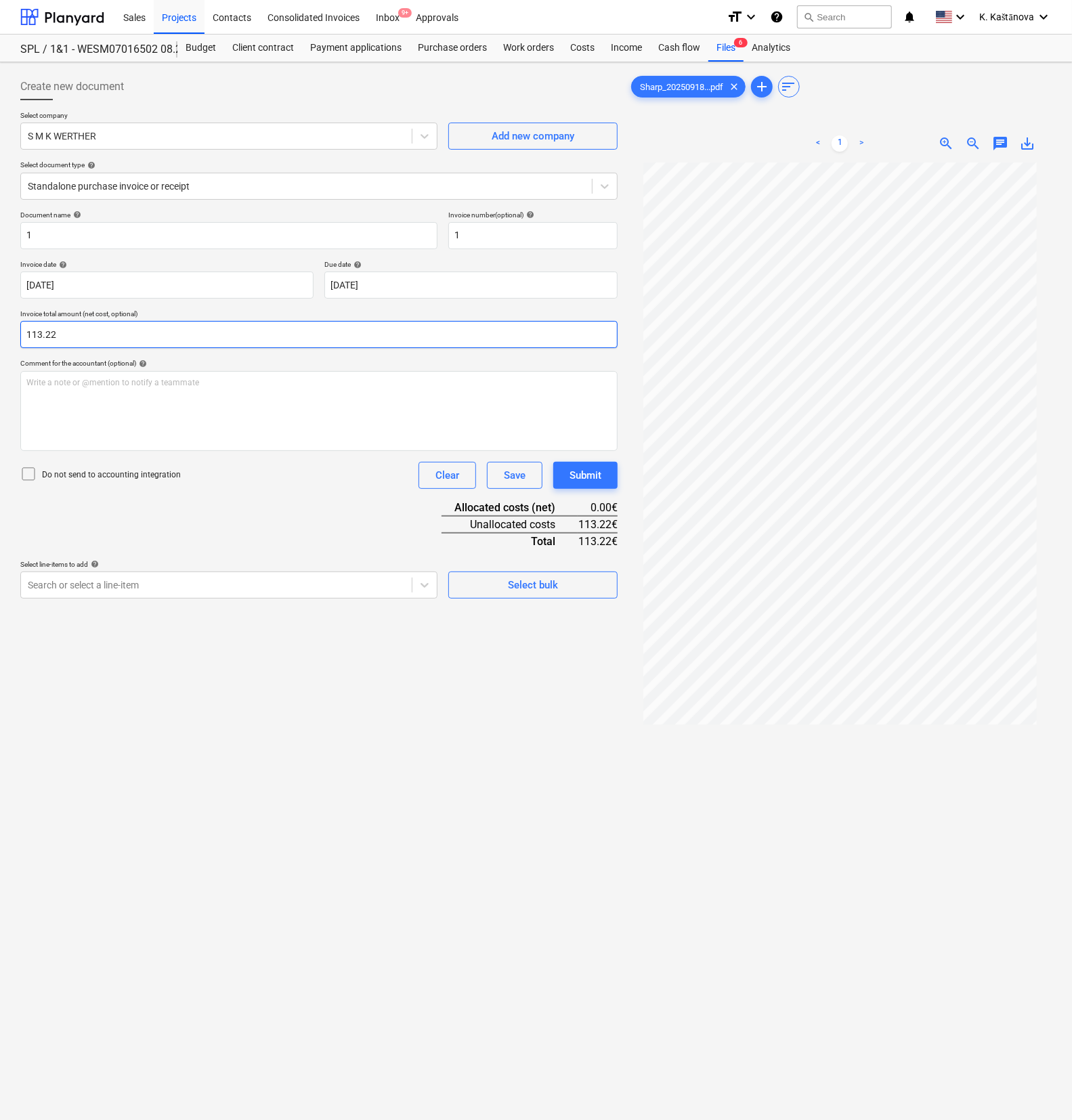
type input "113.22"
drag, startPoint x: 82, startPoint y: 570, endPoint x: 74, endPoint y: 580, distance: 12.8
click at [82, 570] on div "Select line-items to add help Search or select a line-item" at bounding box center [228, 579] width 417 height 38
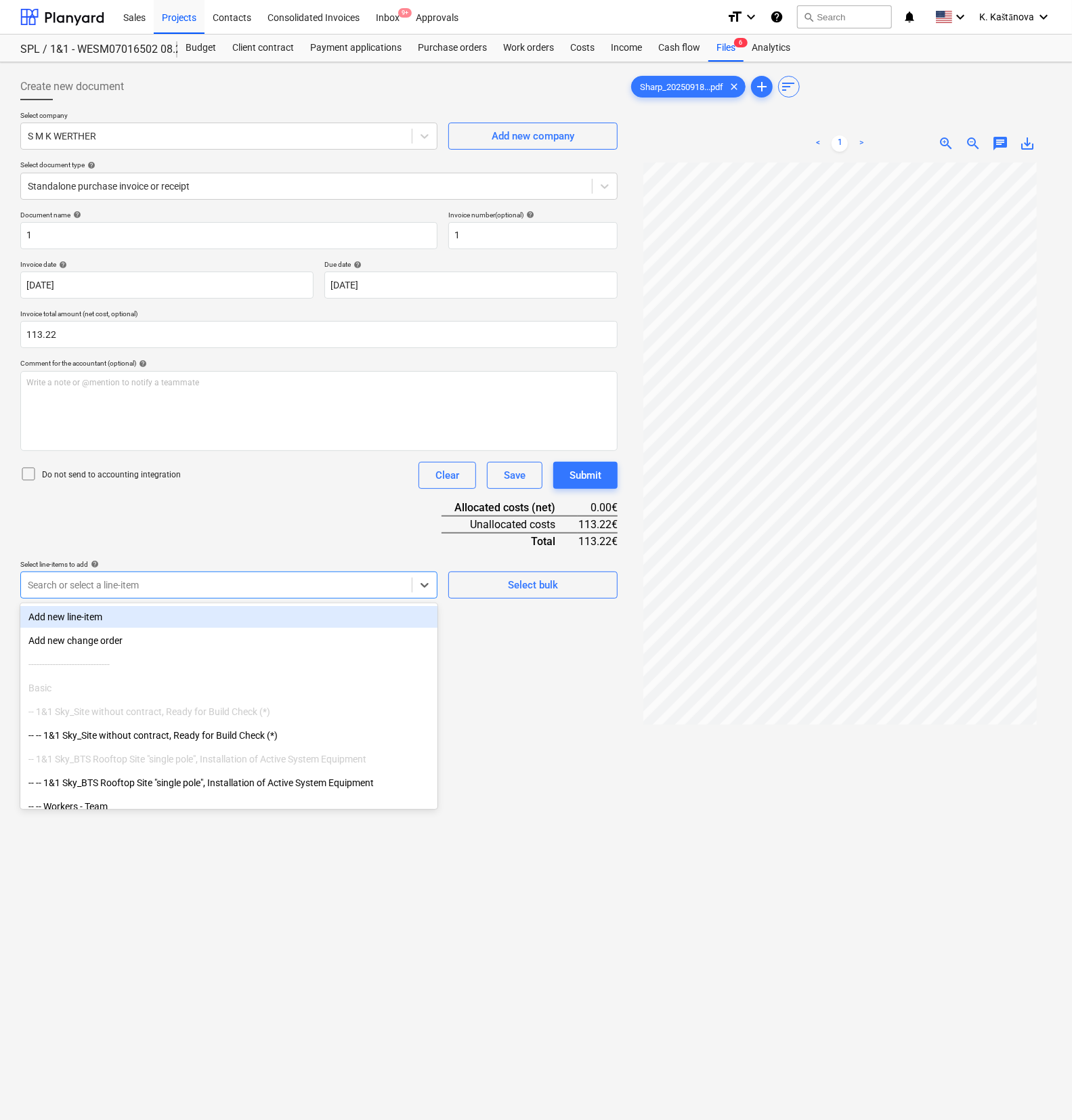
drag, startPoint x: 72, startPoint y: 583, endPoint x: 66, endPoint y: 590, distance: 9.2
click at [68, 588] on div at bounding box center [216, 585] width 377 height 13
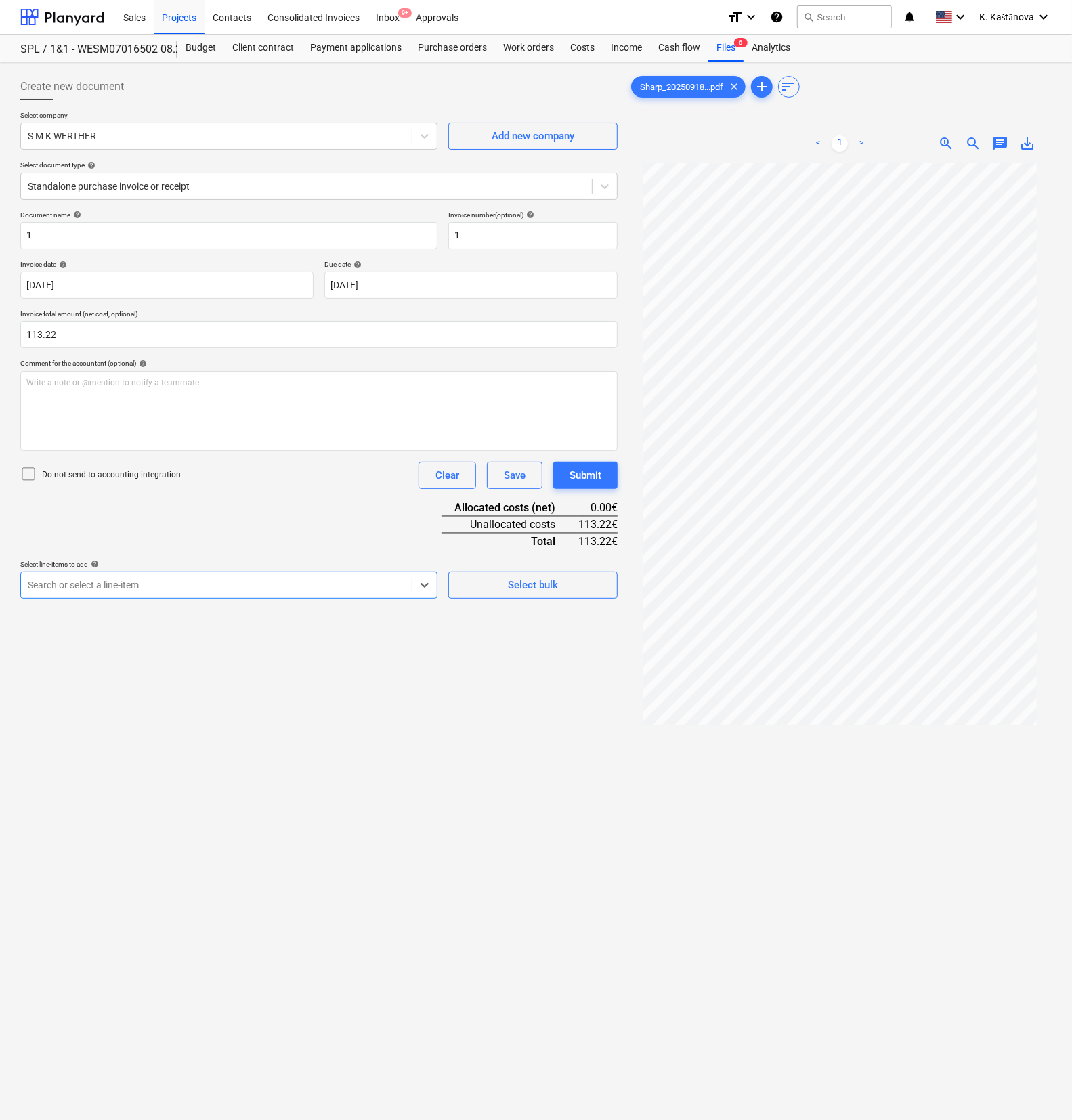
click at [66, 590] on div at bounding box center [216, 585] width 377 height 13
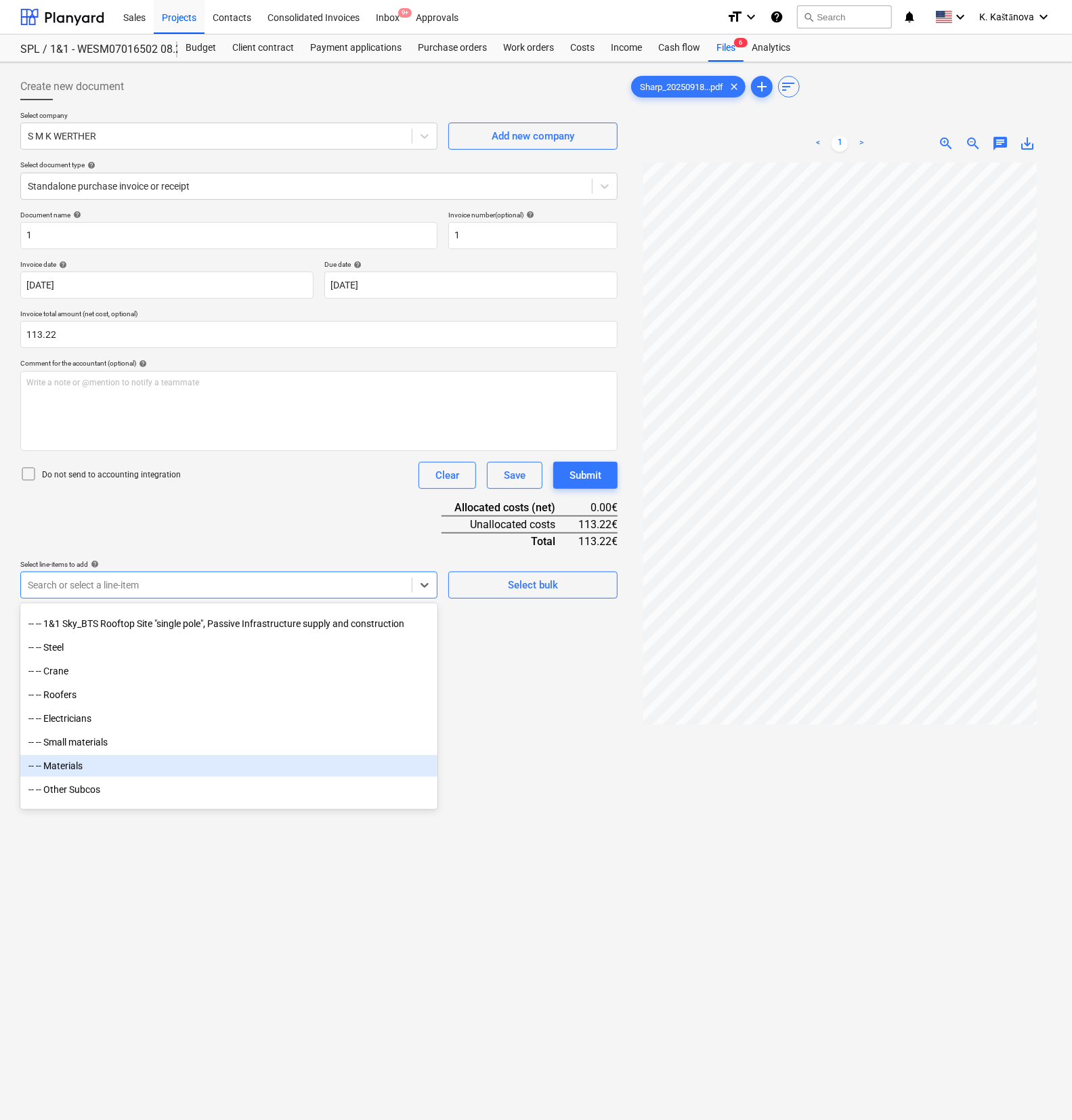
scroll to position [338, 0]
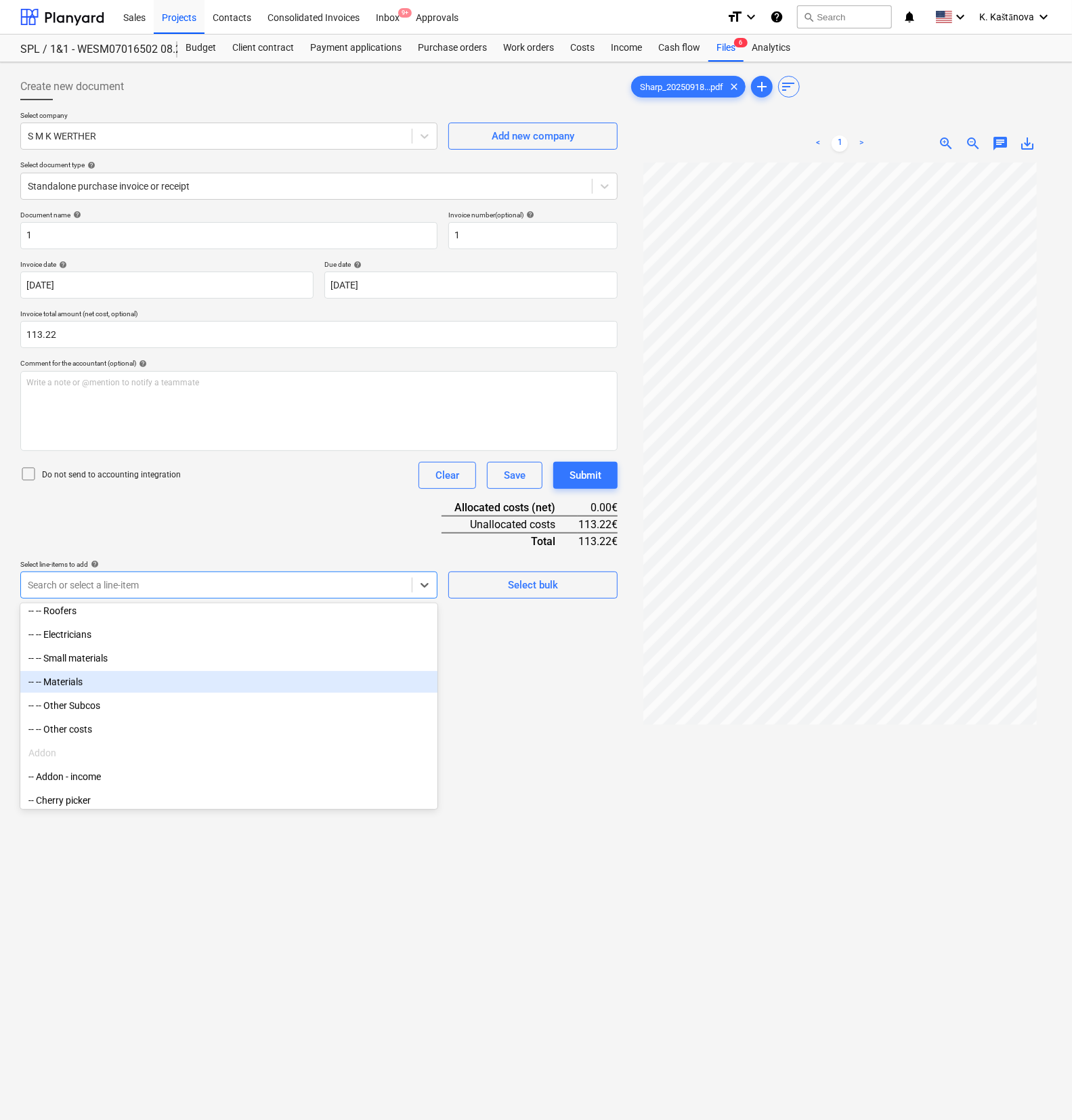
click at [122, 625] on div "-- -- Materials" at bounding box center [228, 682] width 417 height 22
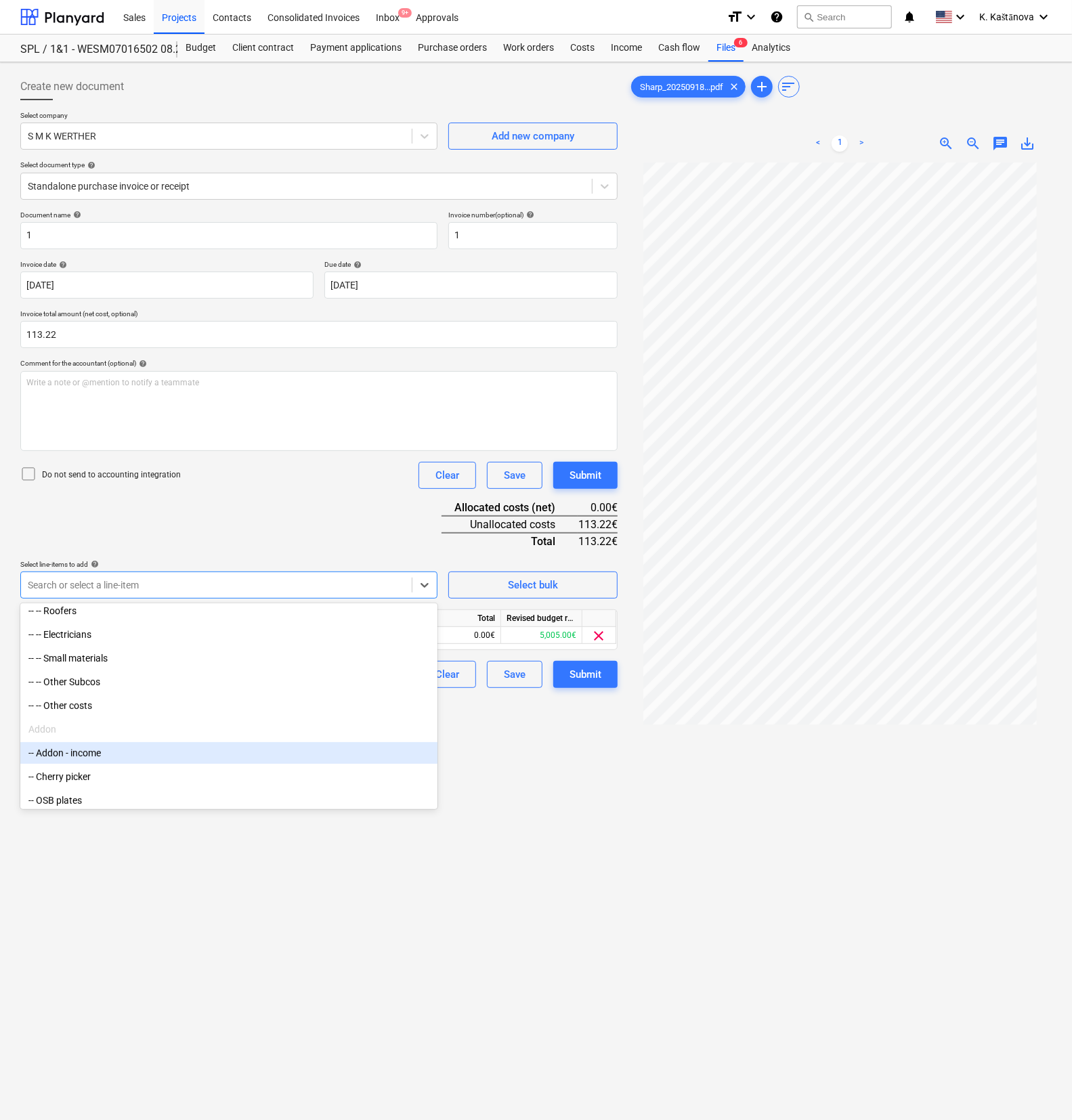
click at [646, 625] on div at bounding box center [840, 703] width 423 height 1082
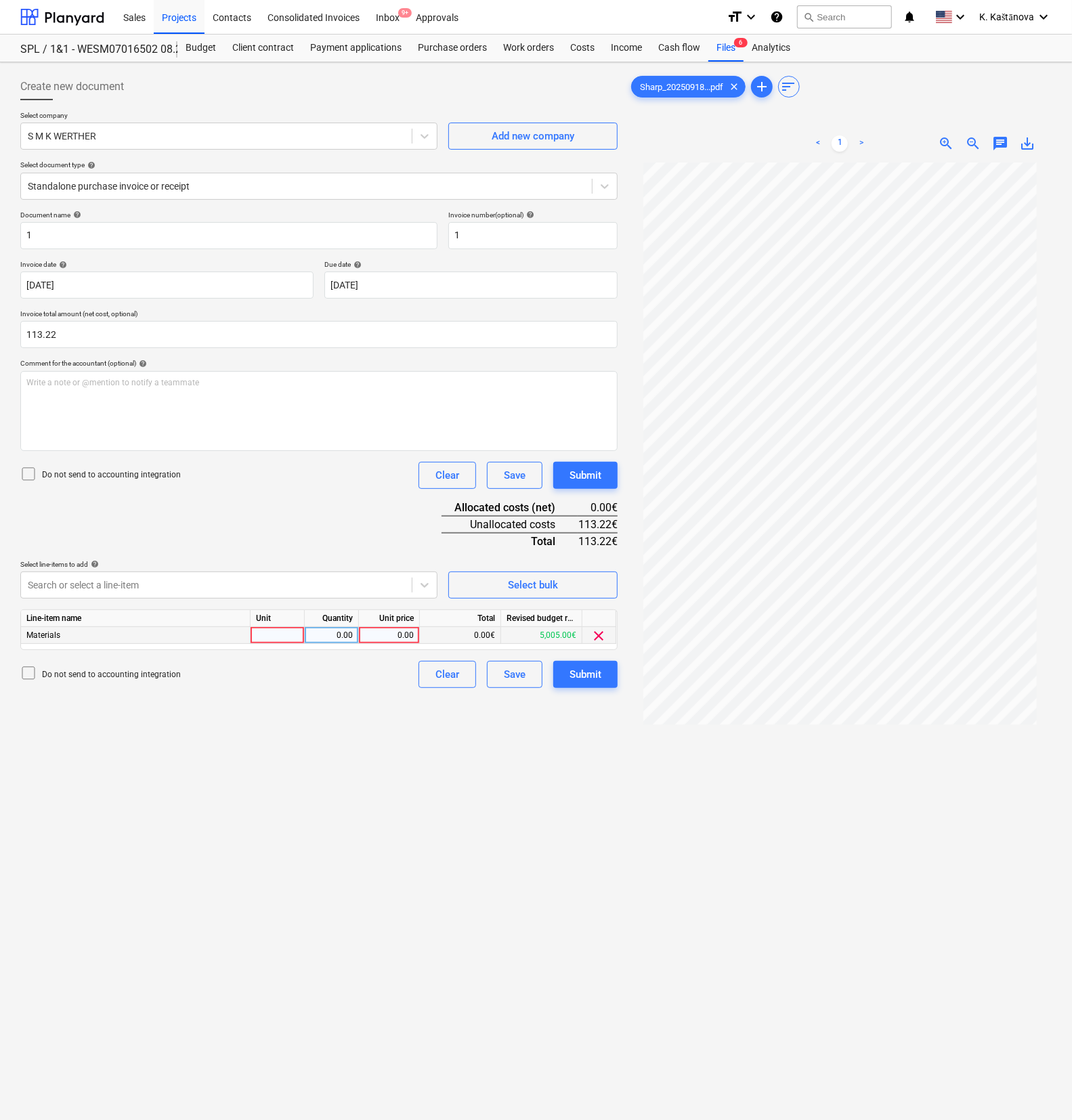
click at [265, 625] on div at bounding box center [278, 635] width 54 height 17
type input "Objekts"
type input "113.22"
click at [525, 625] on div "Save" at bounding box center [515, 674] width 22 height 18
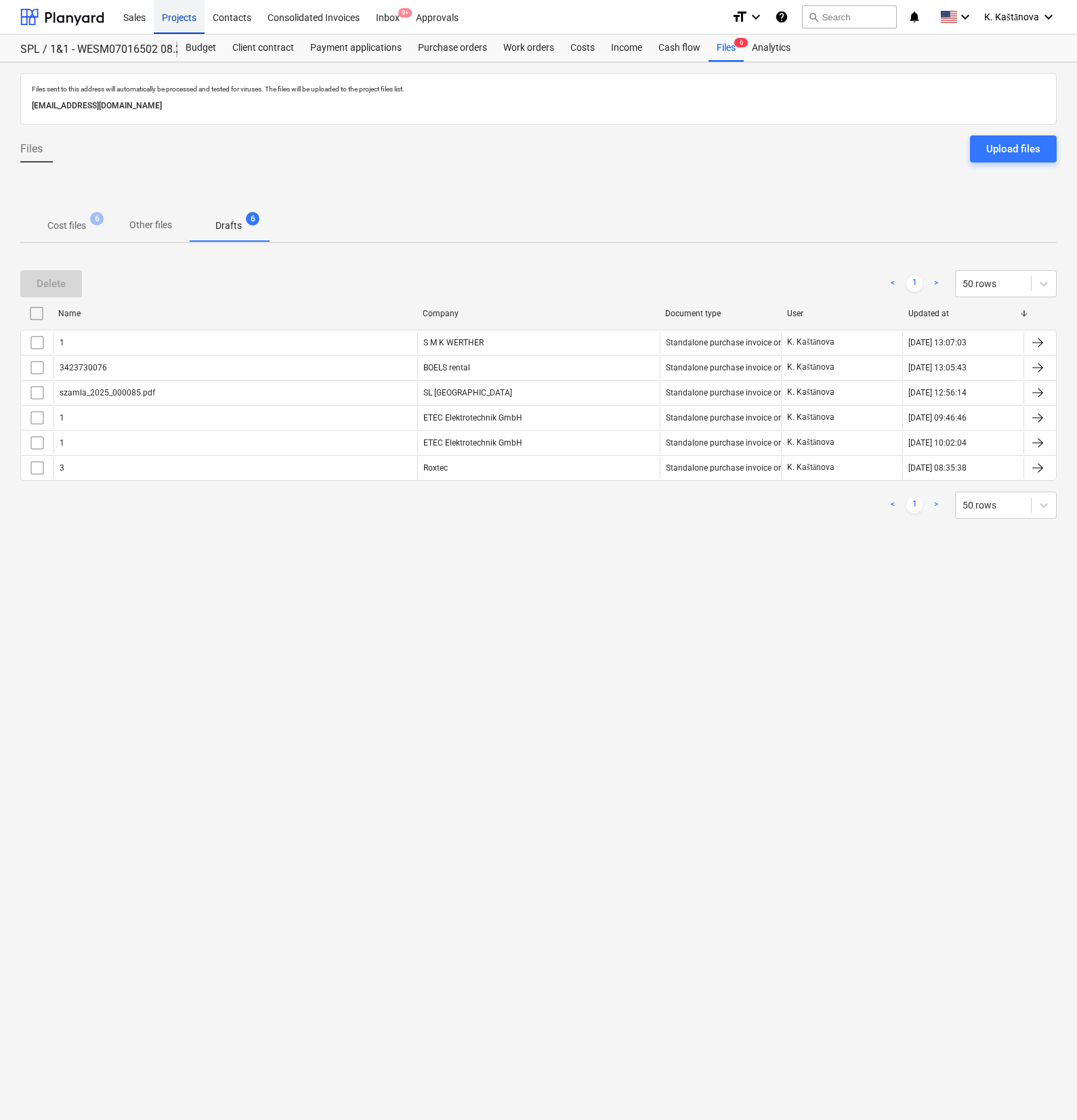
click at [185, 21] on div "Projects" at bounding box center [179, 16] width 51 height 34
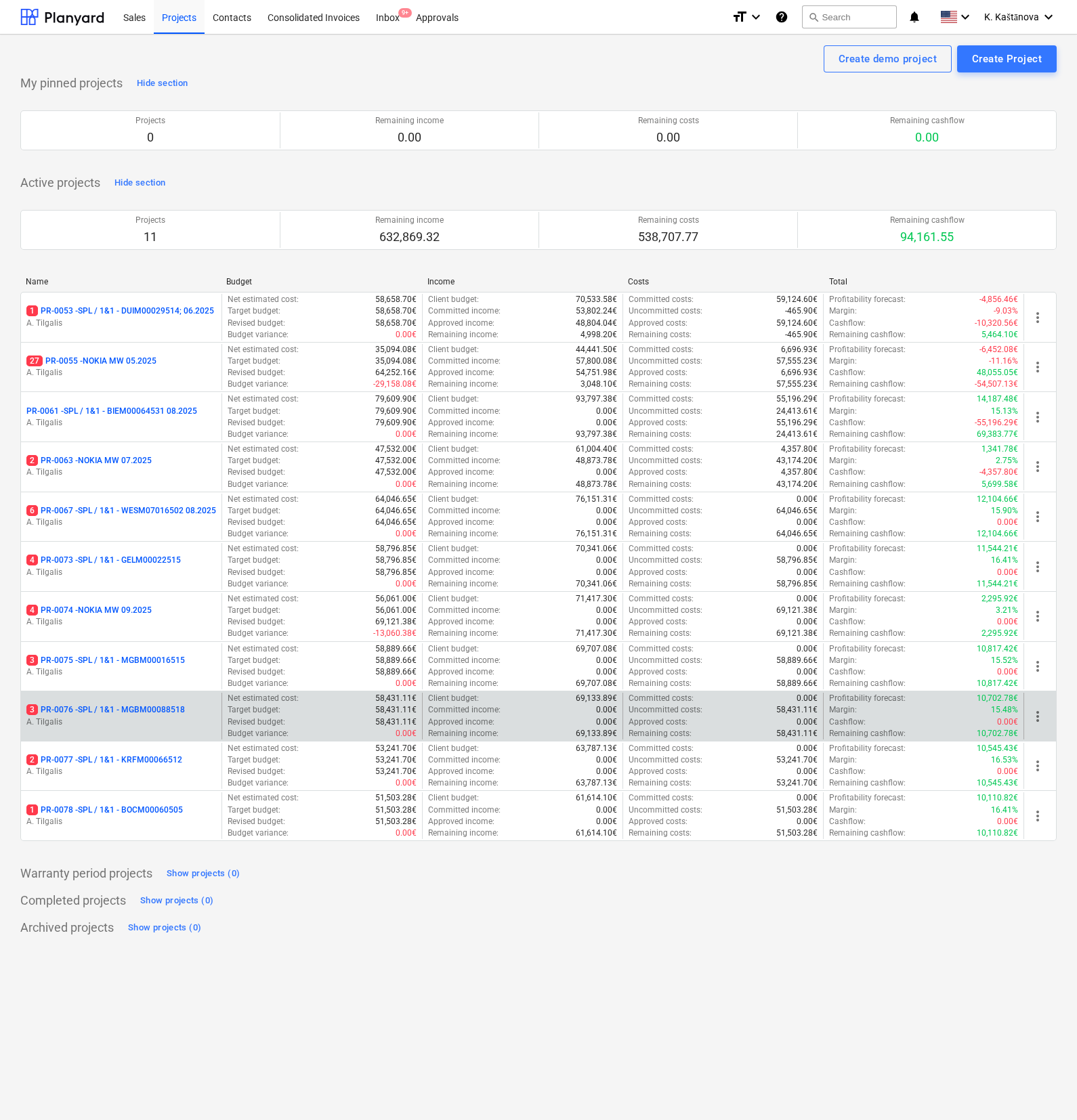
click at [180, 625] on p "A. Tilgalis" at bounding box center [121, 722] width 190 height 12
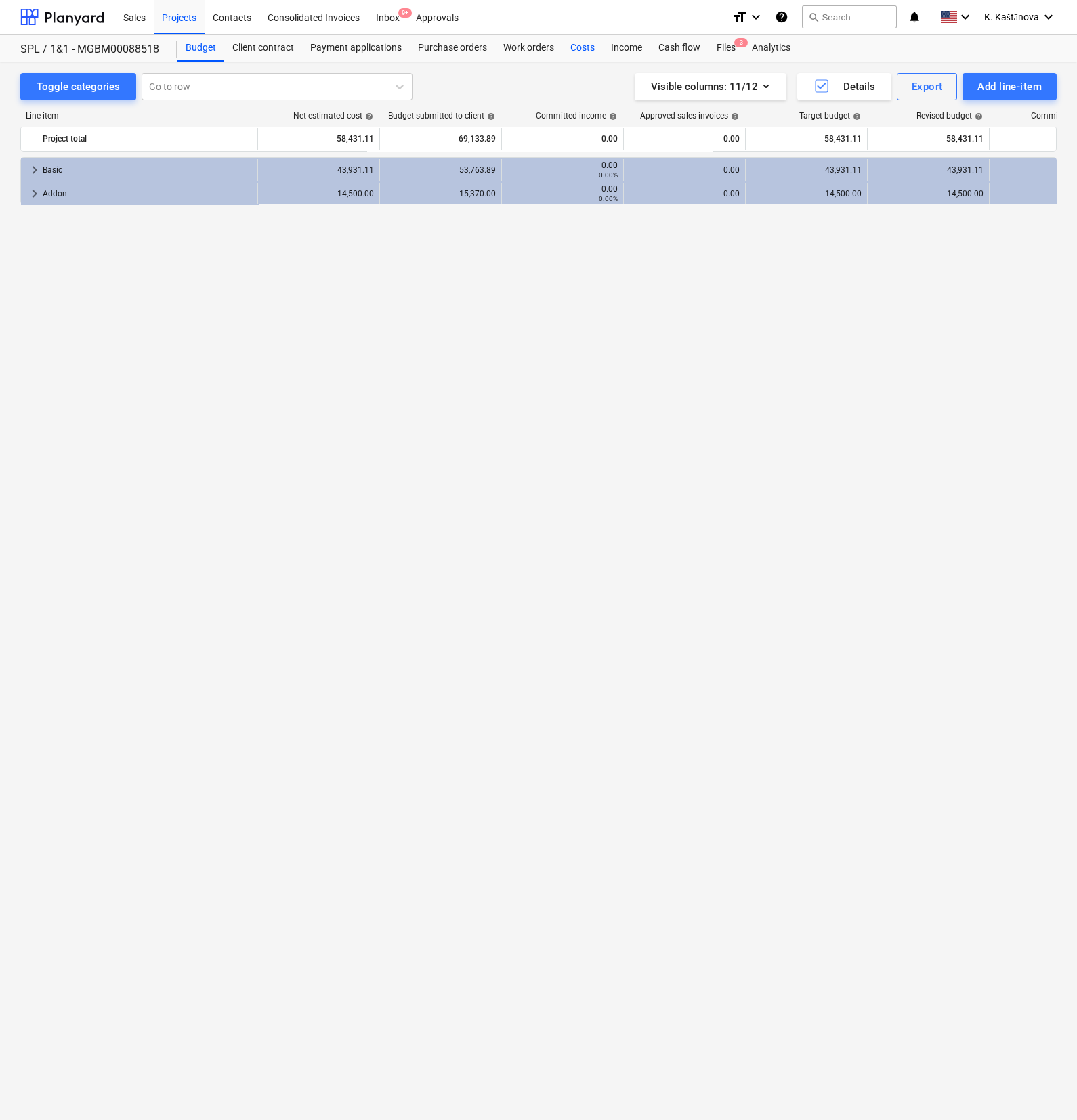
click at [583, 43] on div "Costs" at bounding box center [582, 48] width 41 height 27
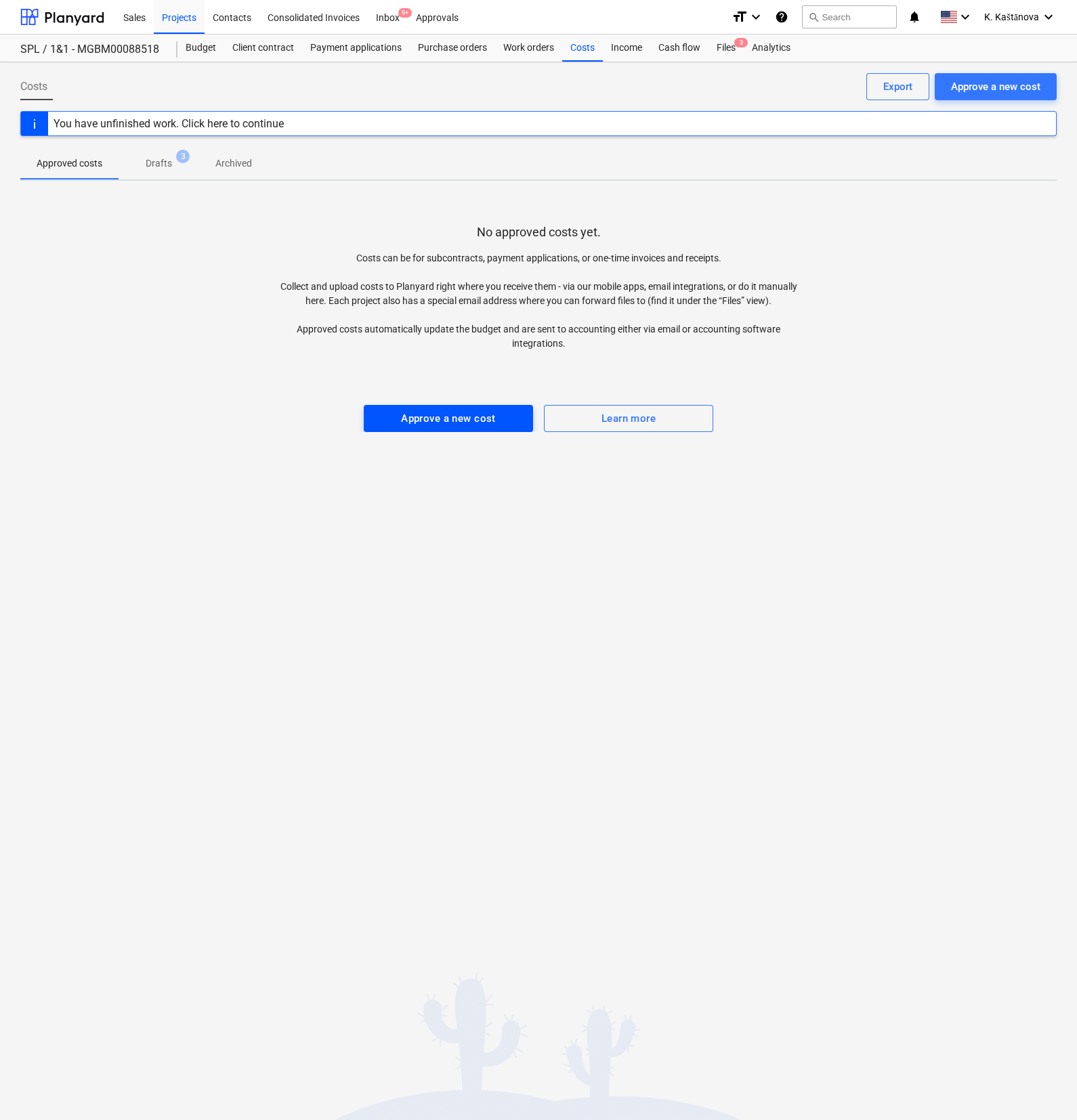
click at [436, 430] on button "Approve a new cost" at bounding box center [448, 418] width 169 height 27
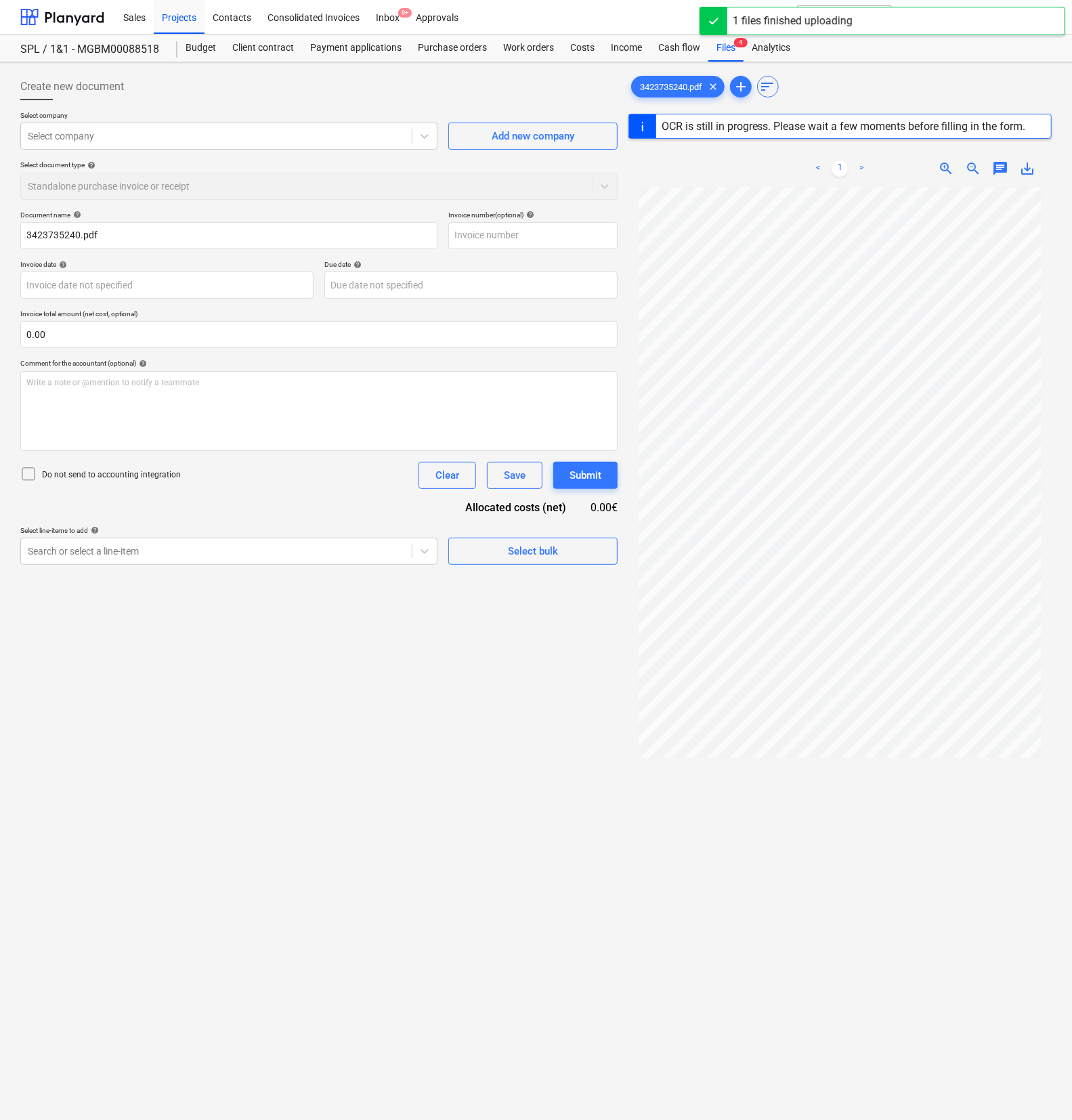
type input "3423735240"
type input "[DATE]"
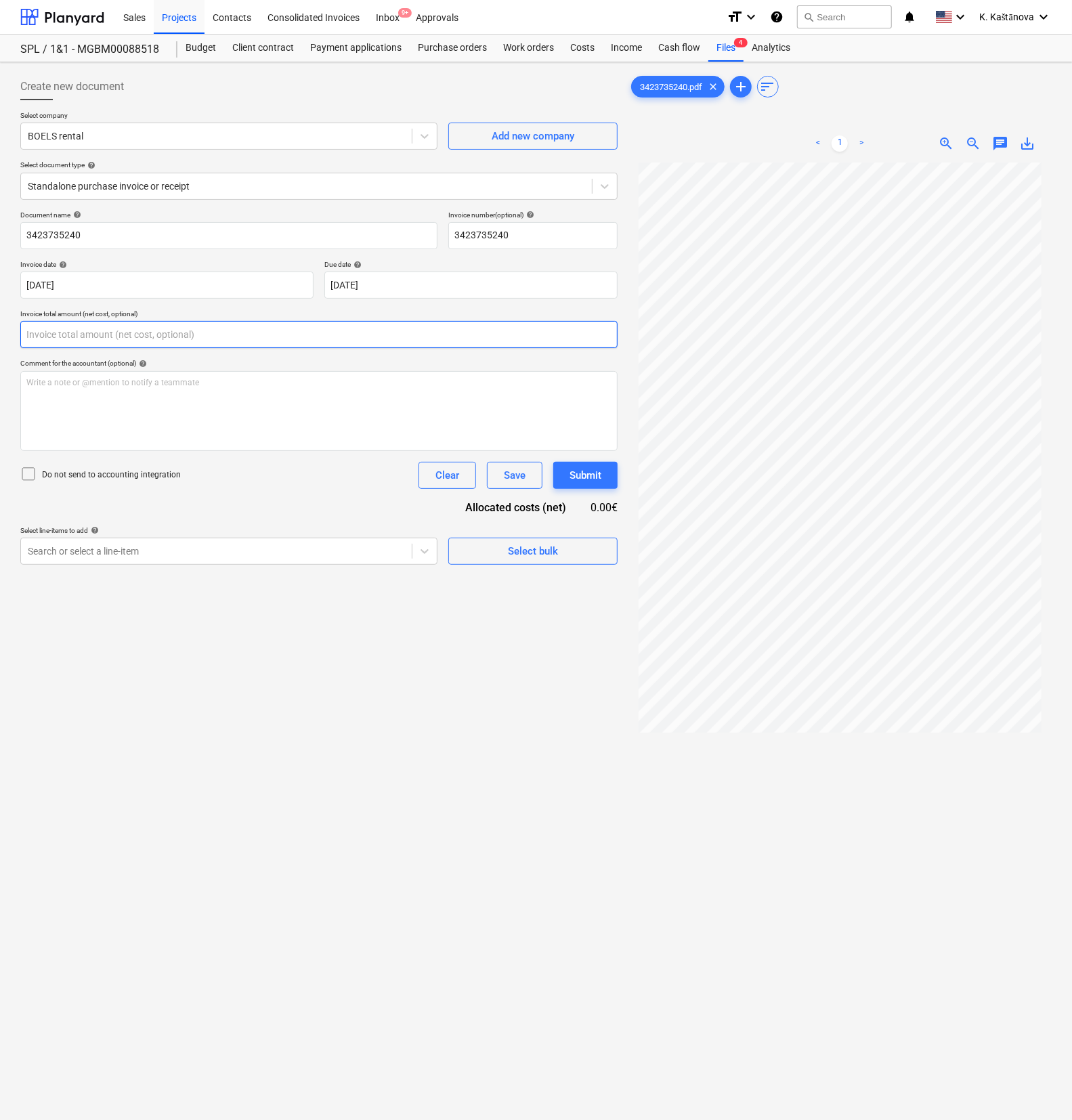
click at [64, 328] on input "text" at bounding box center [319, 334] width 597 height 27
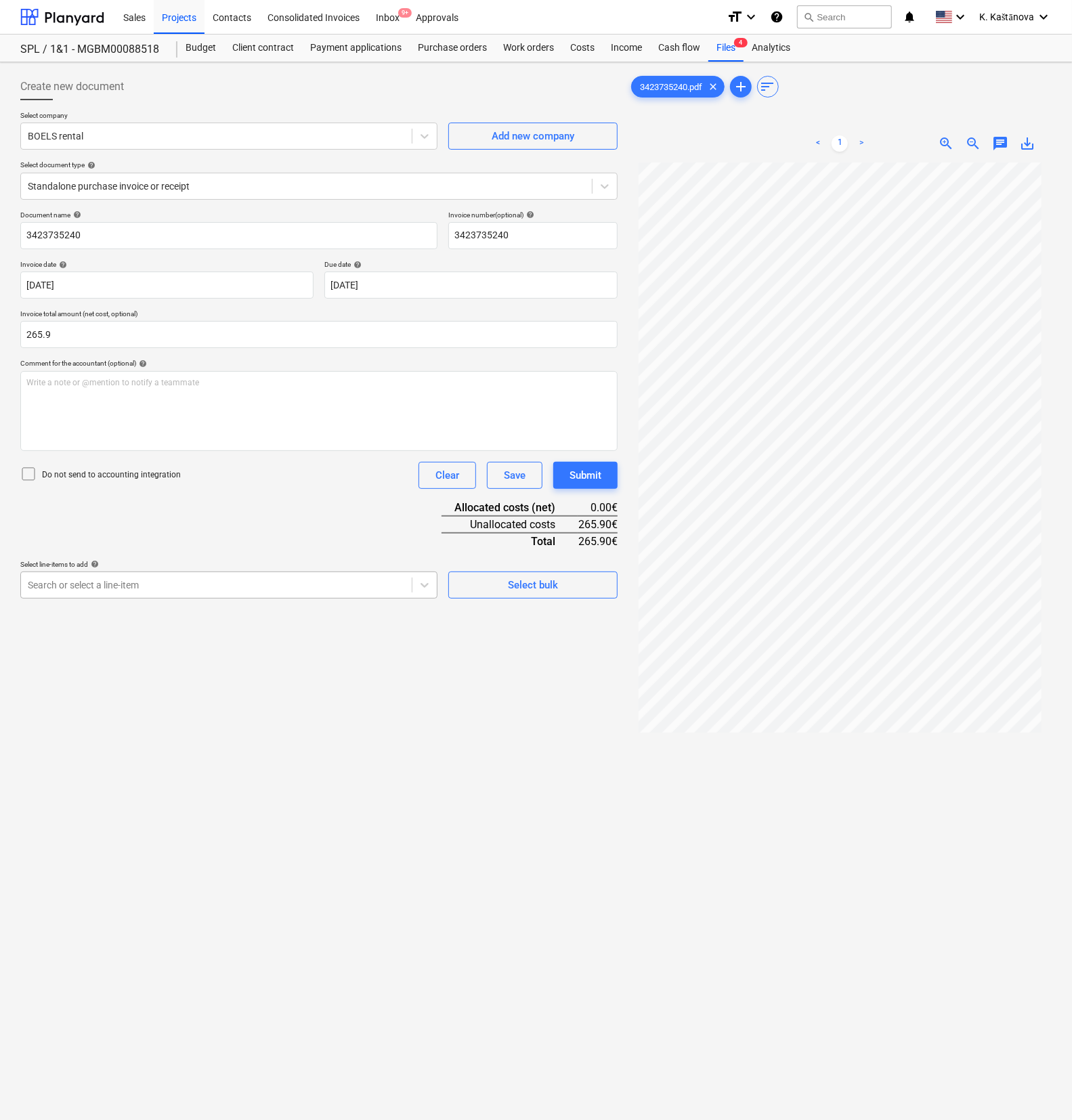
type input "265.90"
click at [123, 580] on div at bounding box center [216, 585] width 377 height 13
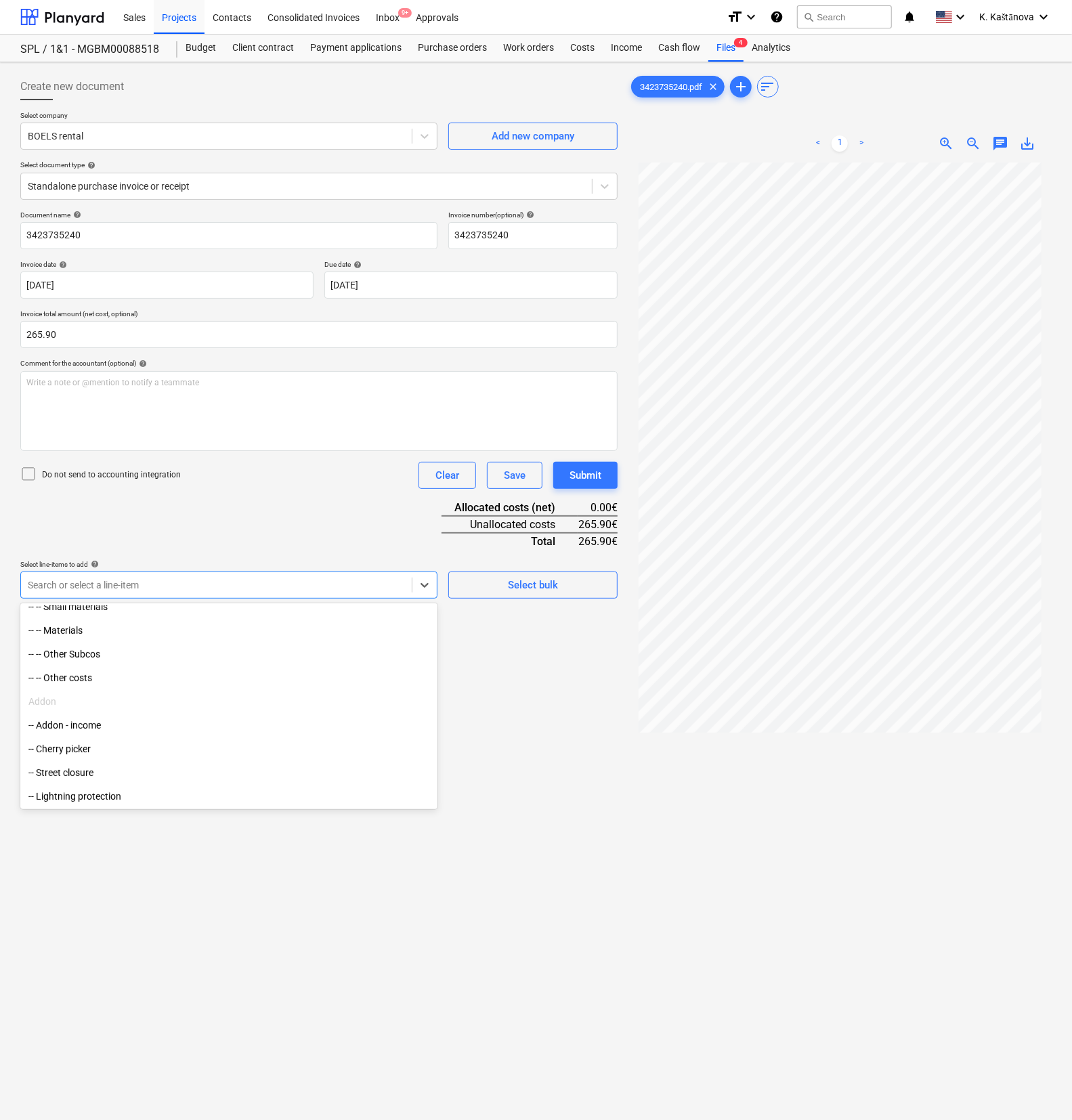
scroll to position [135, 0]
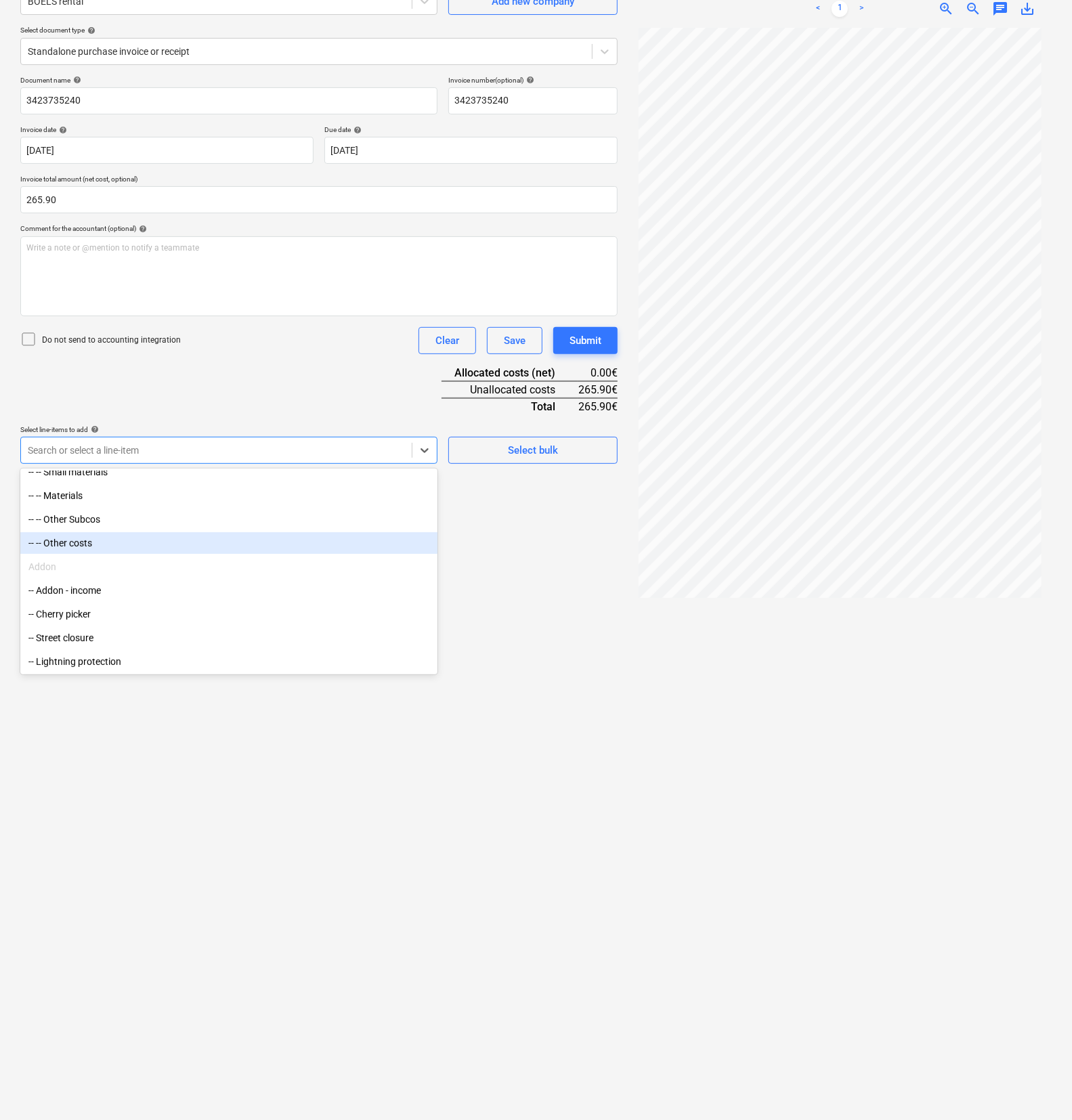
click at [109, 547] on div "-- -- Other costs" at bounding box center [228, 543] width 417 height 22
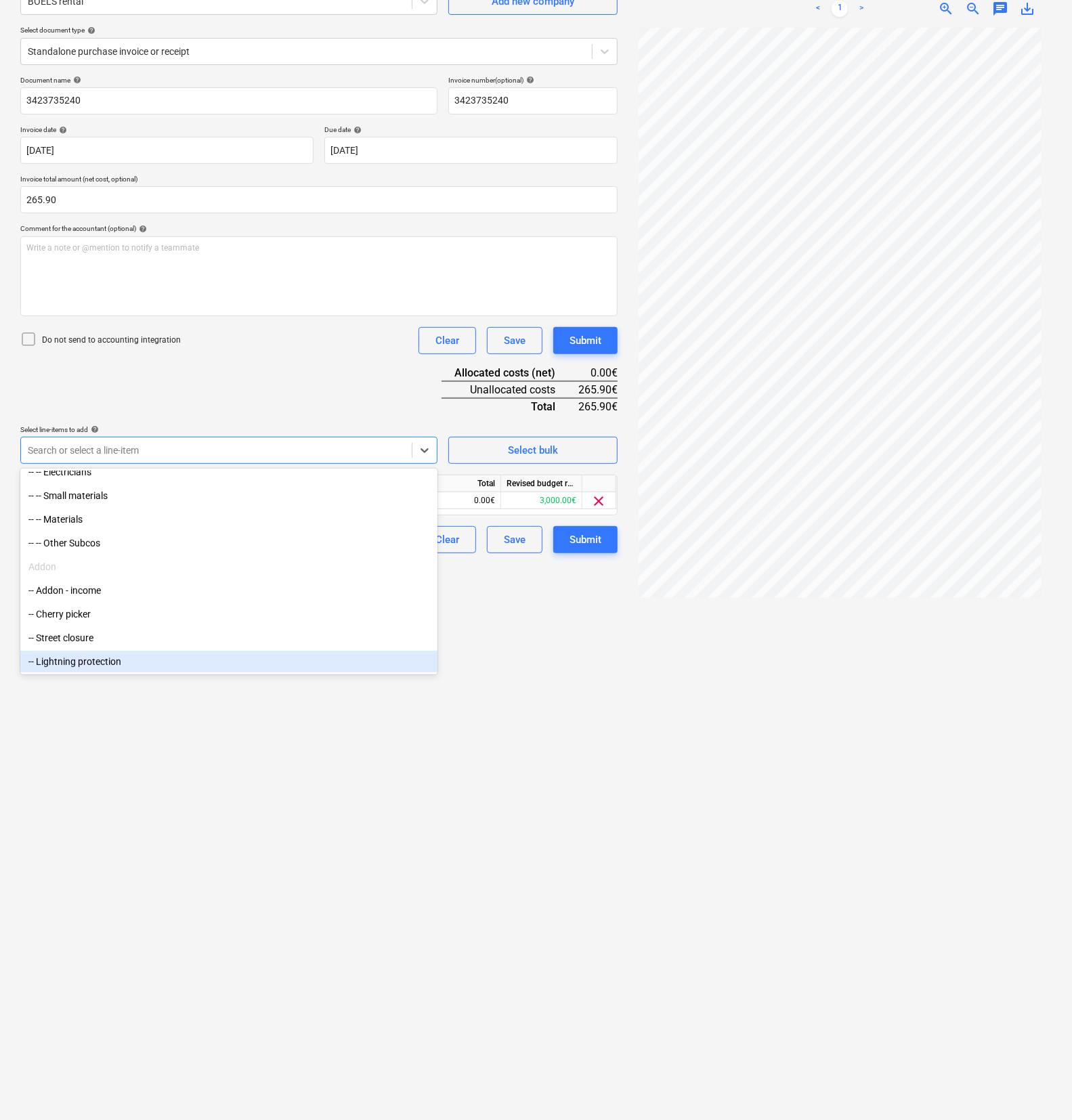
click at [646, 625] on div at bounding box center [840, 568] width 423 height 1082
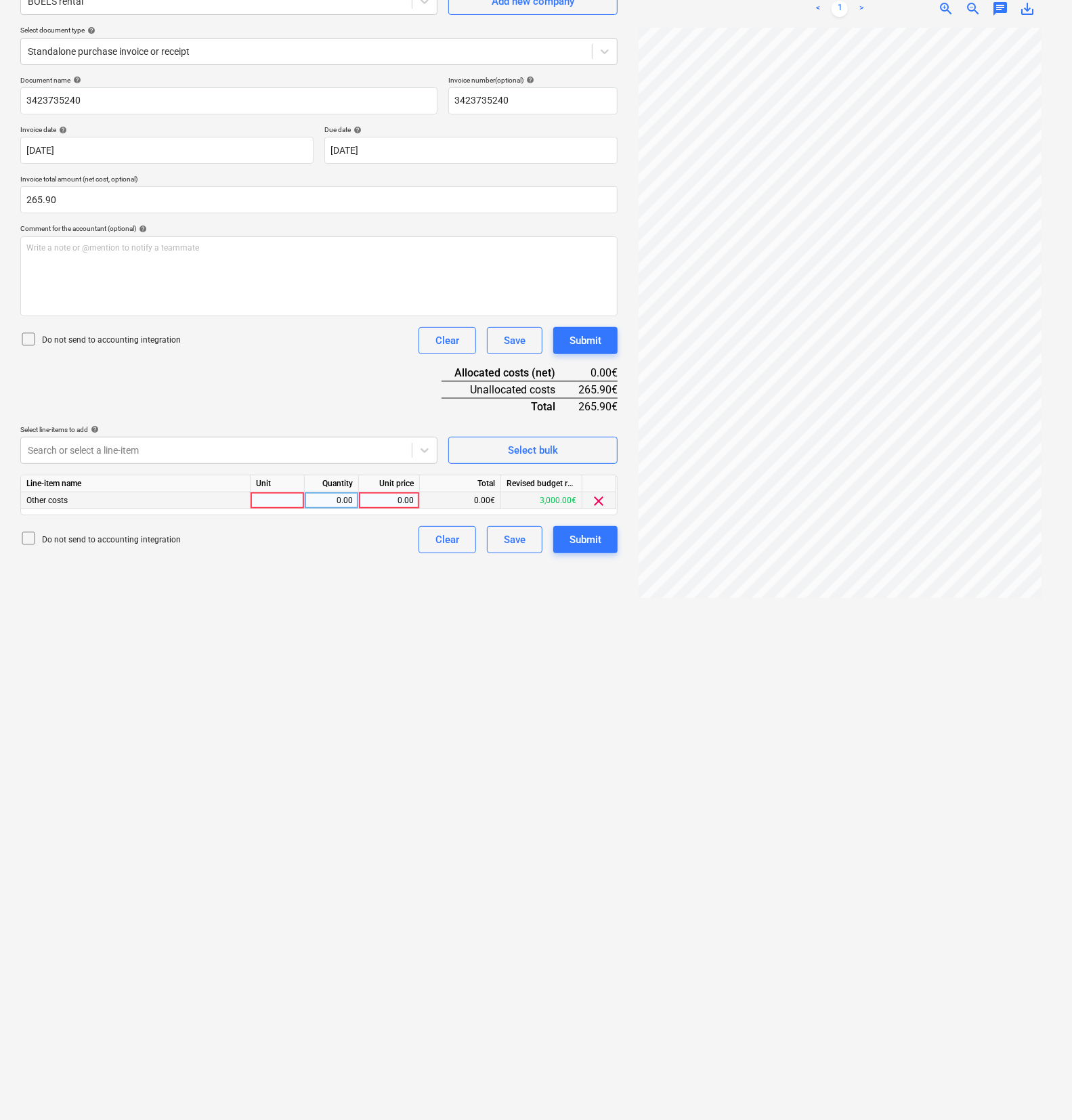
click at [269, 504] on div at bounding box center [278, 501] width 54 height 17
type input "objekts"
type input "265.99"
click at [74, 194] on input "265.90" at bounding box center [319, 200] width 597 height 27
click at [77, 201] on input "265.9" at bounding box center [319, 200] width 597 height 27
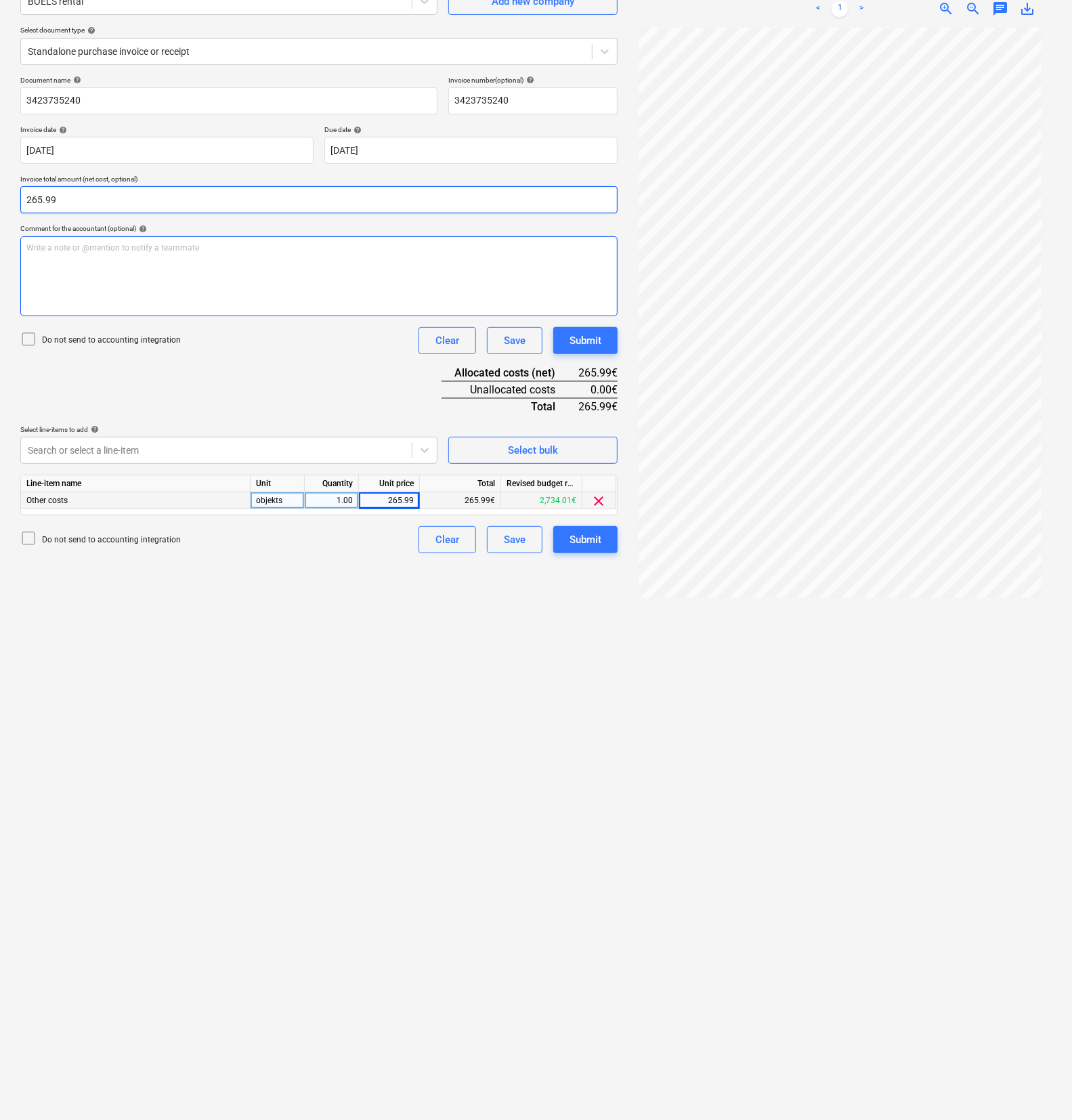
type input "265.99"
click at [253, 242] on p "Write a note or @mention to notify a teammate [PERSON_NAME]" at bounding box center [319, 248] width 585 height 12
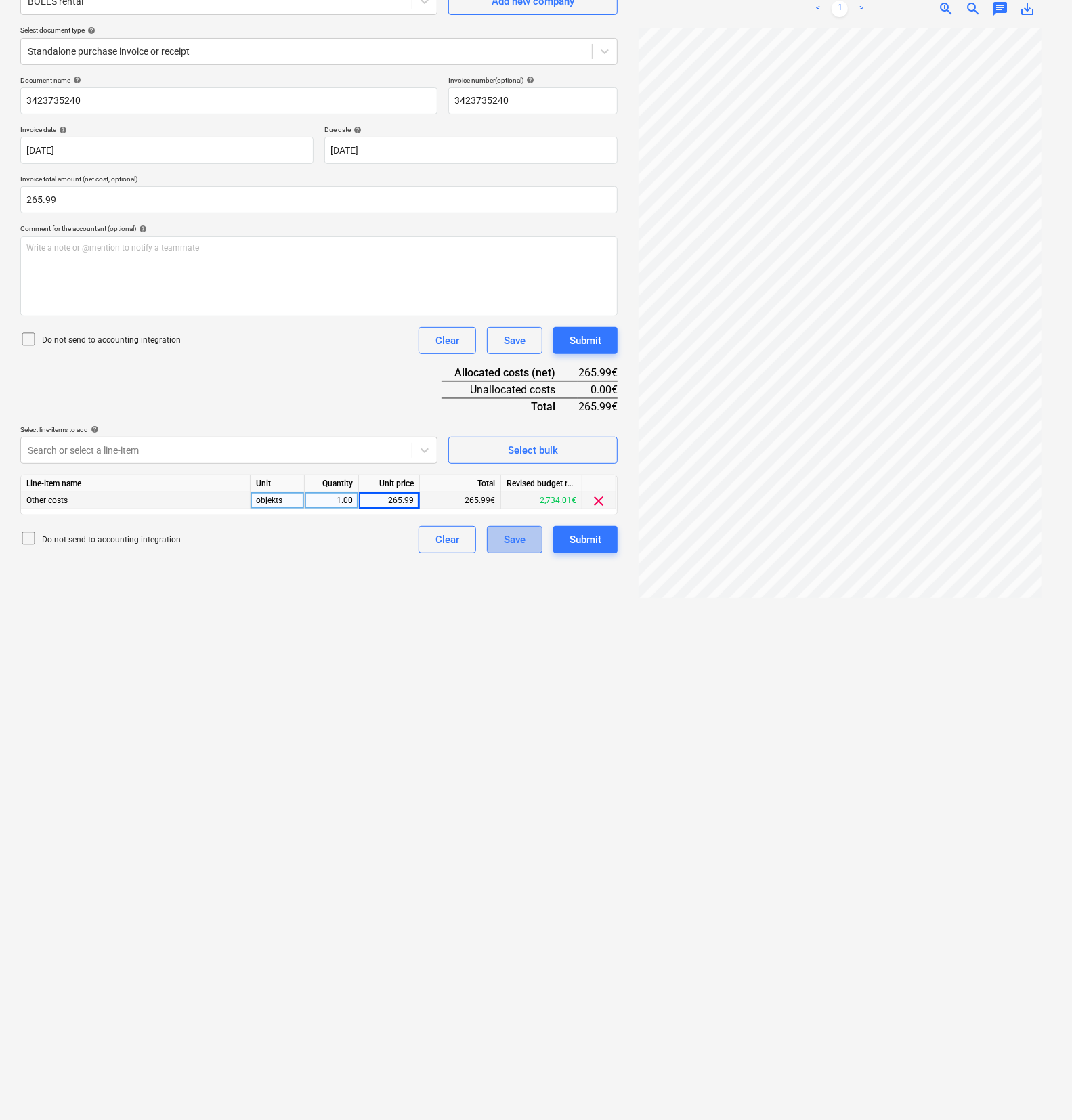
click at [508, 543] on div "Save" at bounding box center [515, 539] width 22 height 18
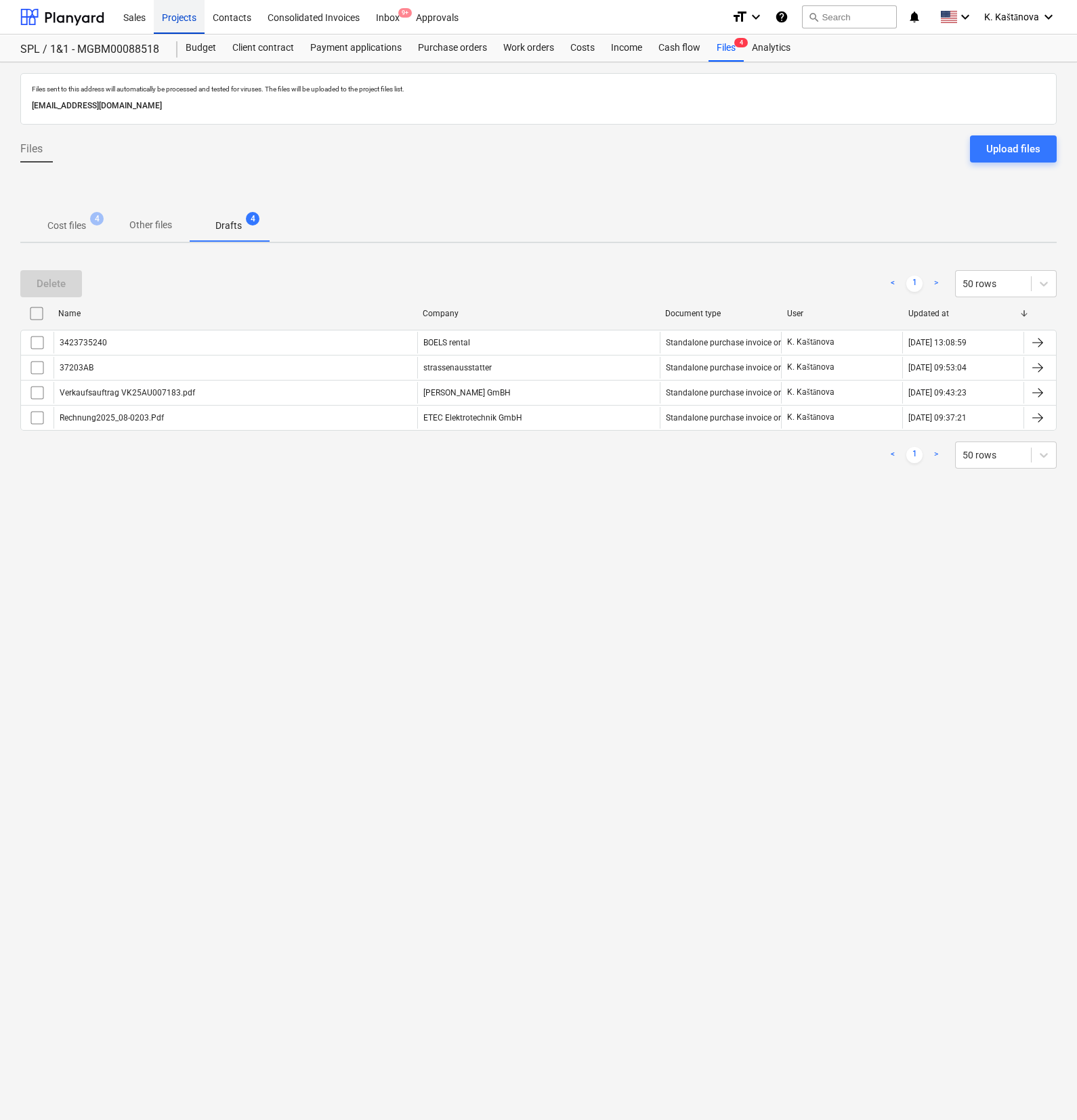
click at [166, 13] on div "Projects" at bounding box center [179, 16] width 51 height 34
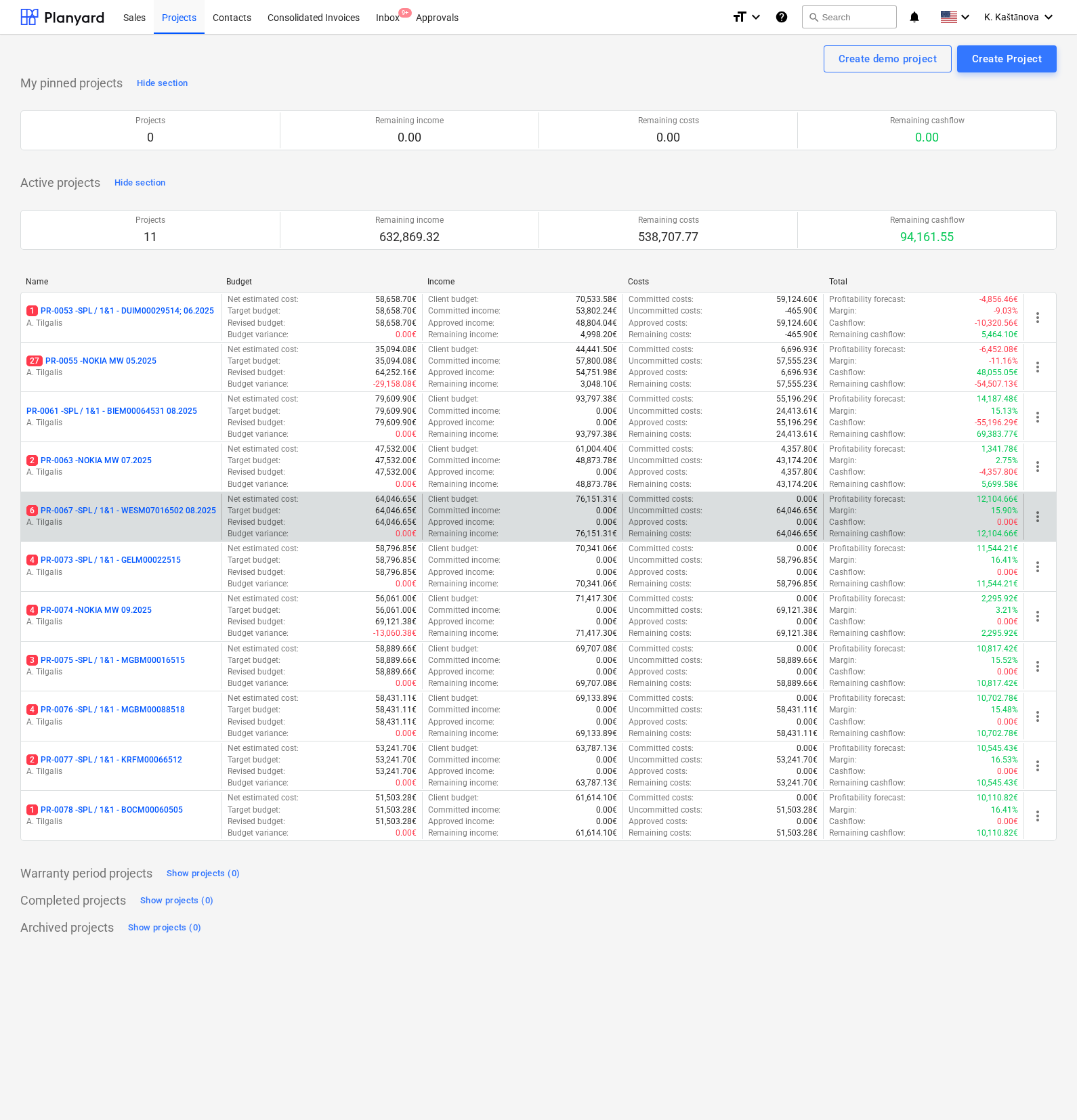
click at [177, 511] on p "6 PR-0067 - SPL / 1&1 - WESM07016502 08.2025" at bounding box center [121, 511] width 190 height 12
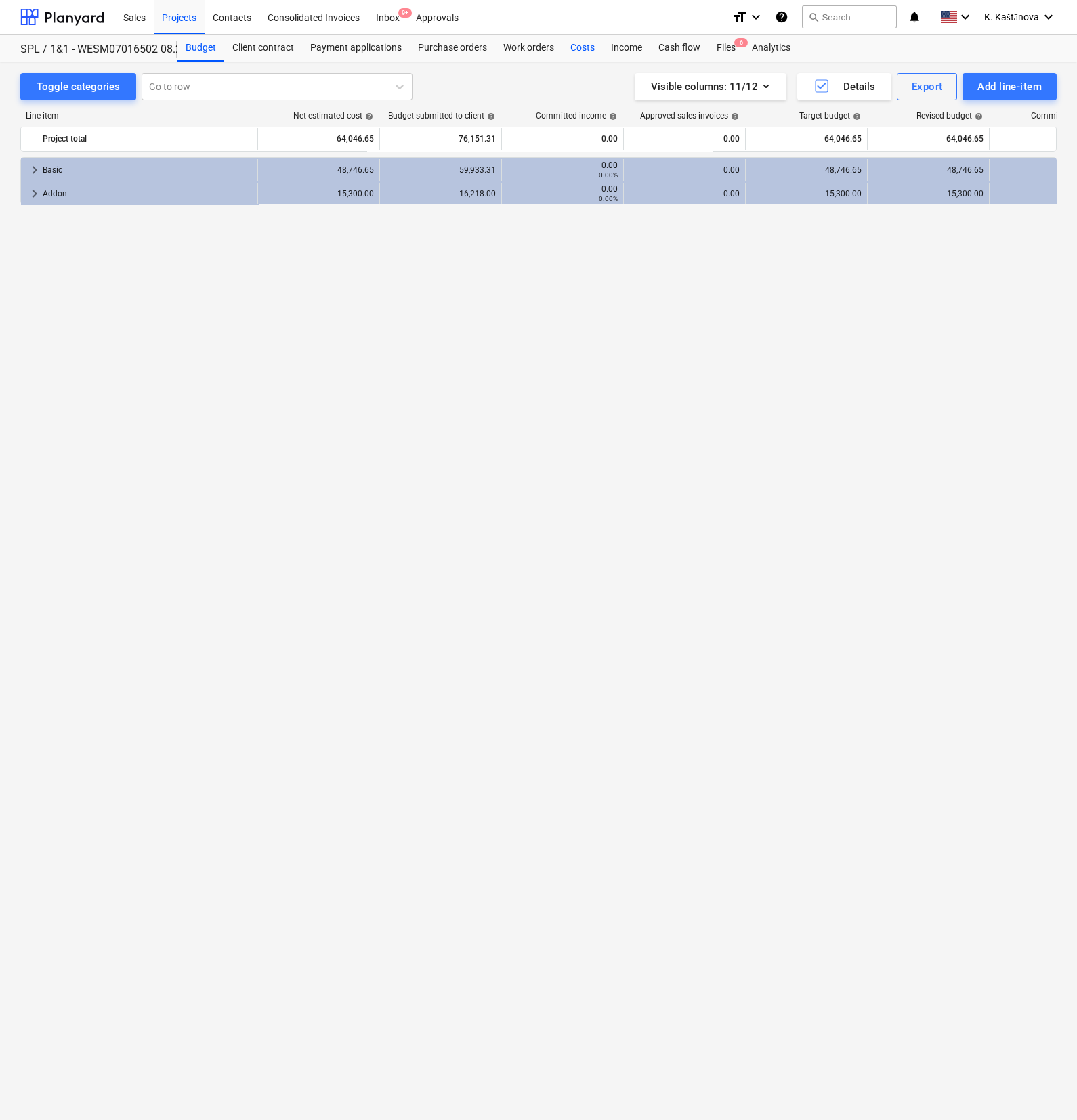
click at [593, 52] on div "Costs" at bounding box center [582, 48] width 41 height 27
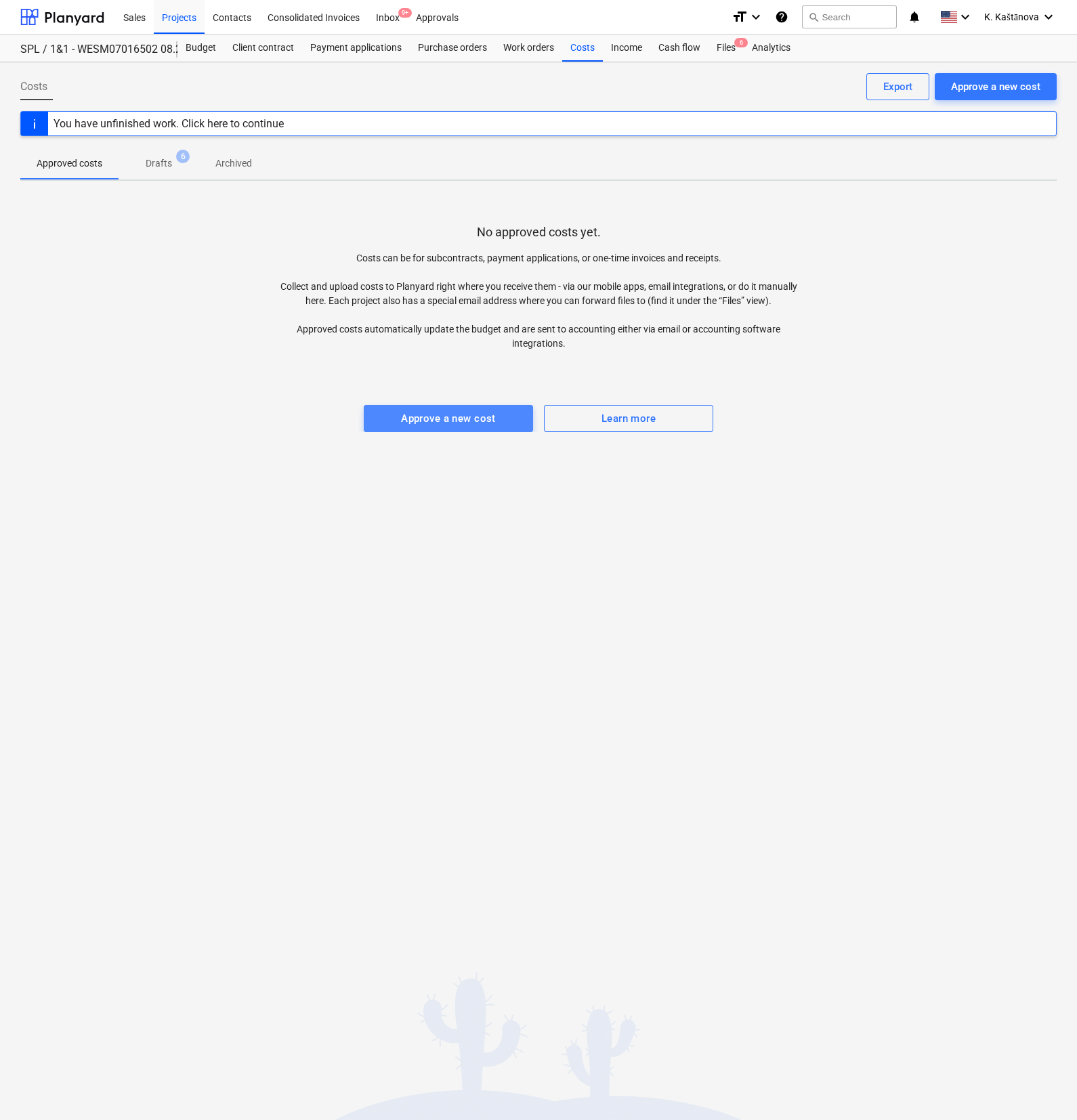
click at [451, 416] on div "Approve a new cost" at bounding box center [447, 418] width 94 height 18
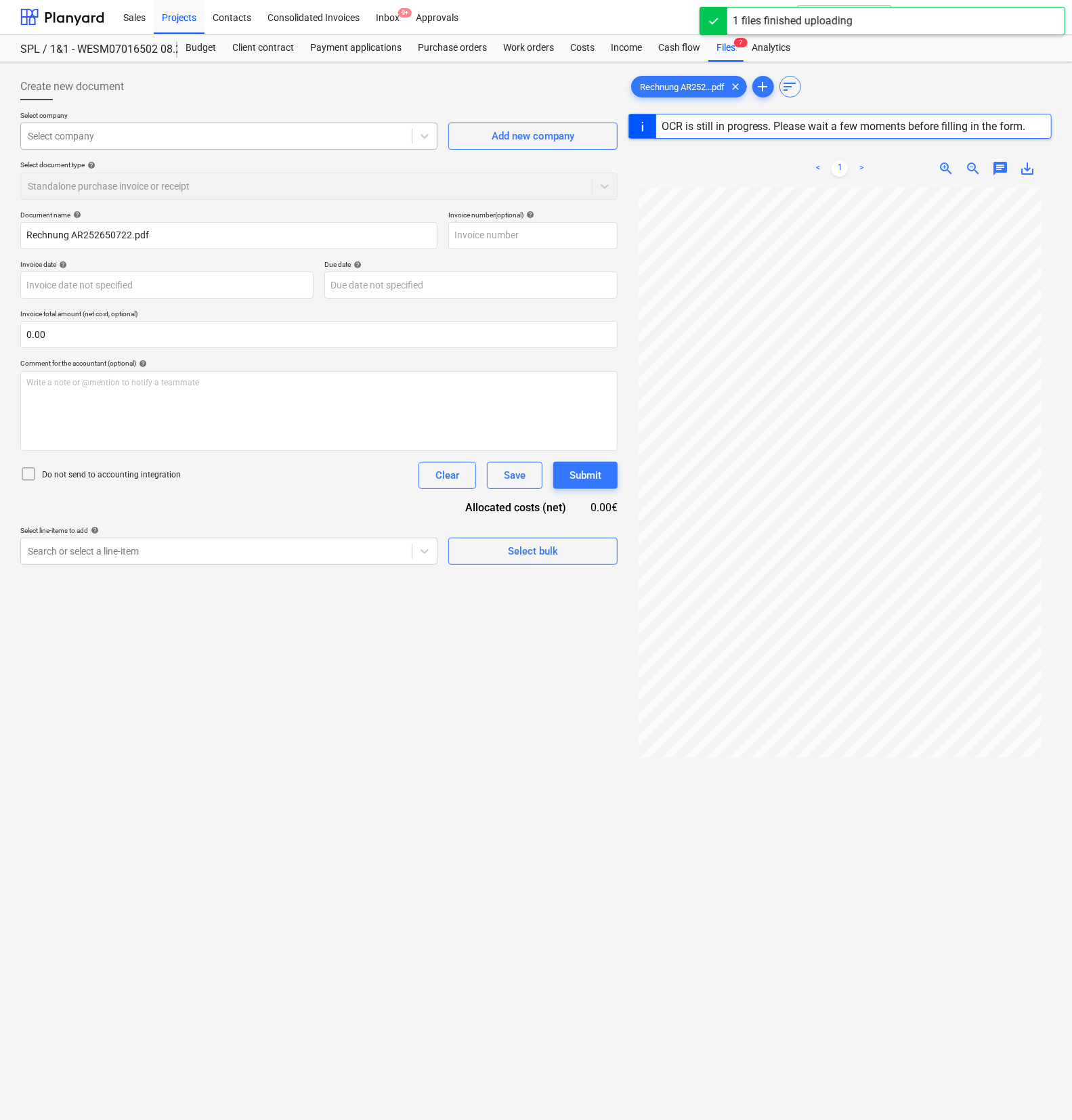
type input "AR252650722"
type input "[DATE]"
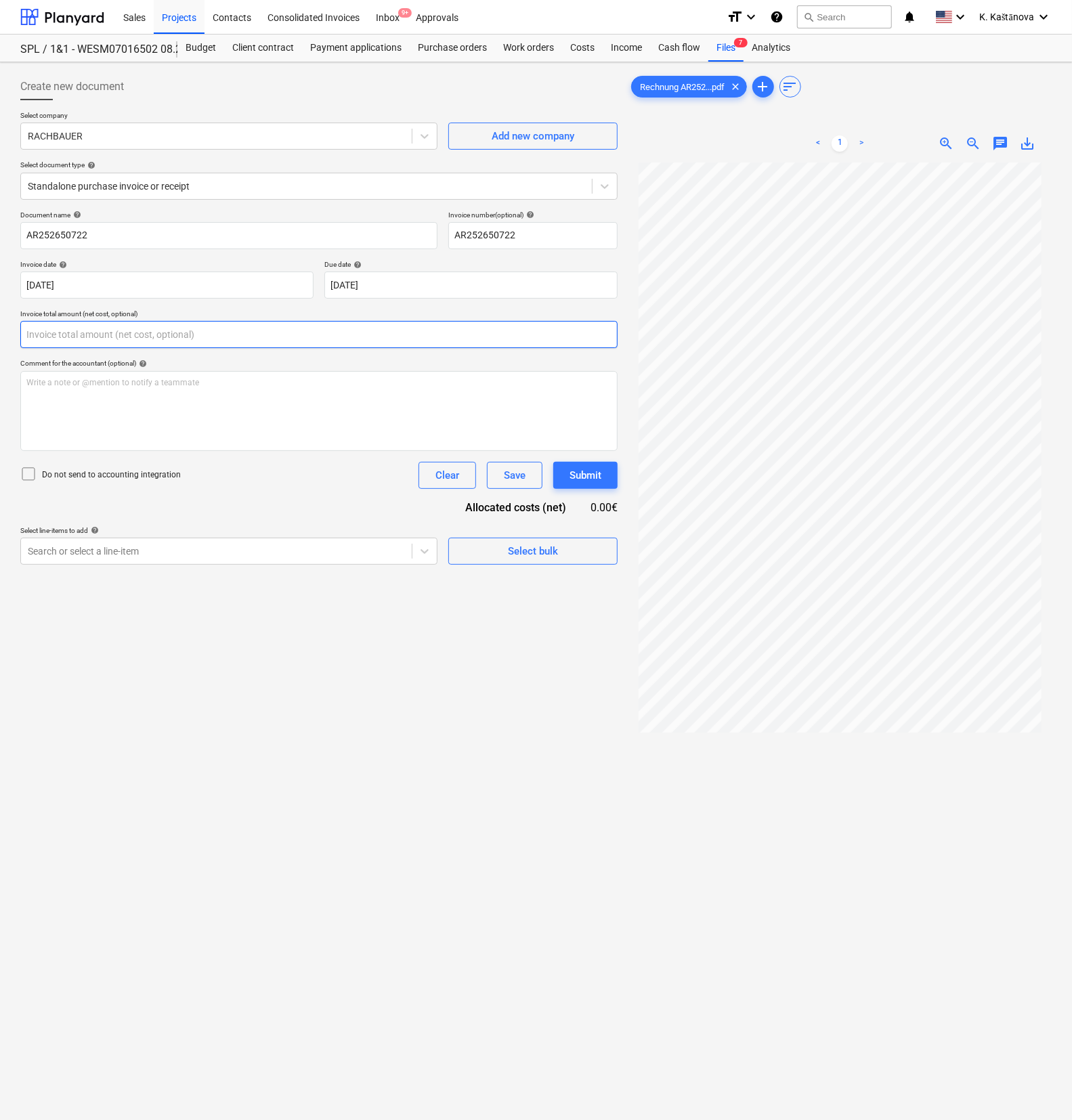
click at [105, 326] on input "text" at bounding box center [319, 334] width 597 height 27
click at [75, 333] on input "text" at bounding box center [319, 334] width 597 height 27
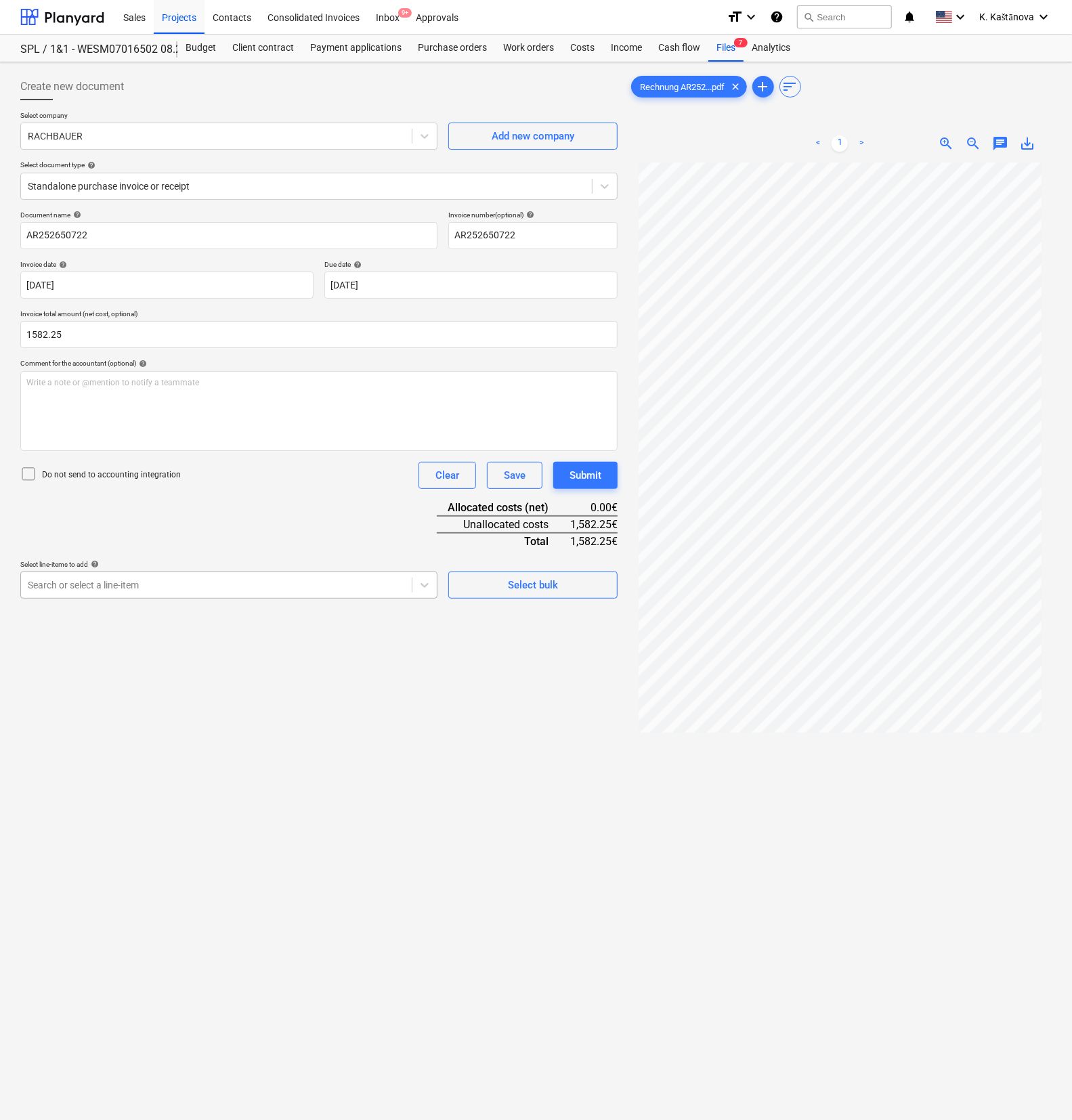
type input "1,582.25"
click at [59, 591] on div "Search or select a line-item" at bounding box center [216, 584] width 391 height 19
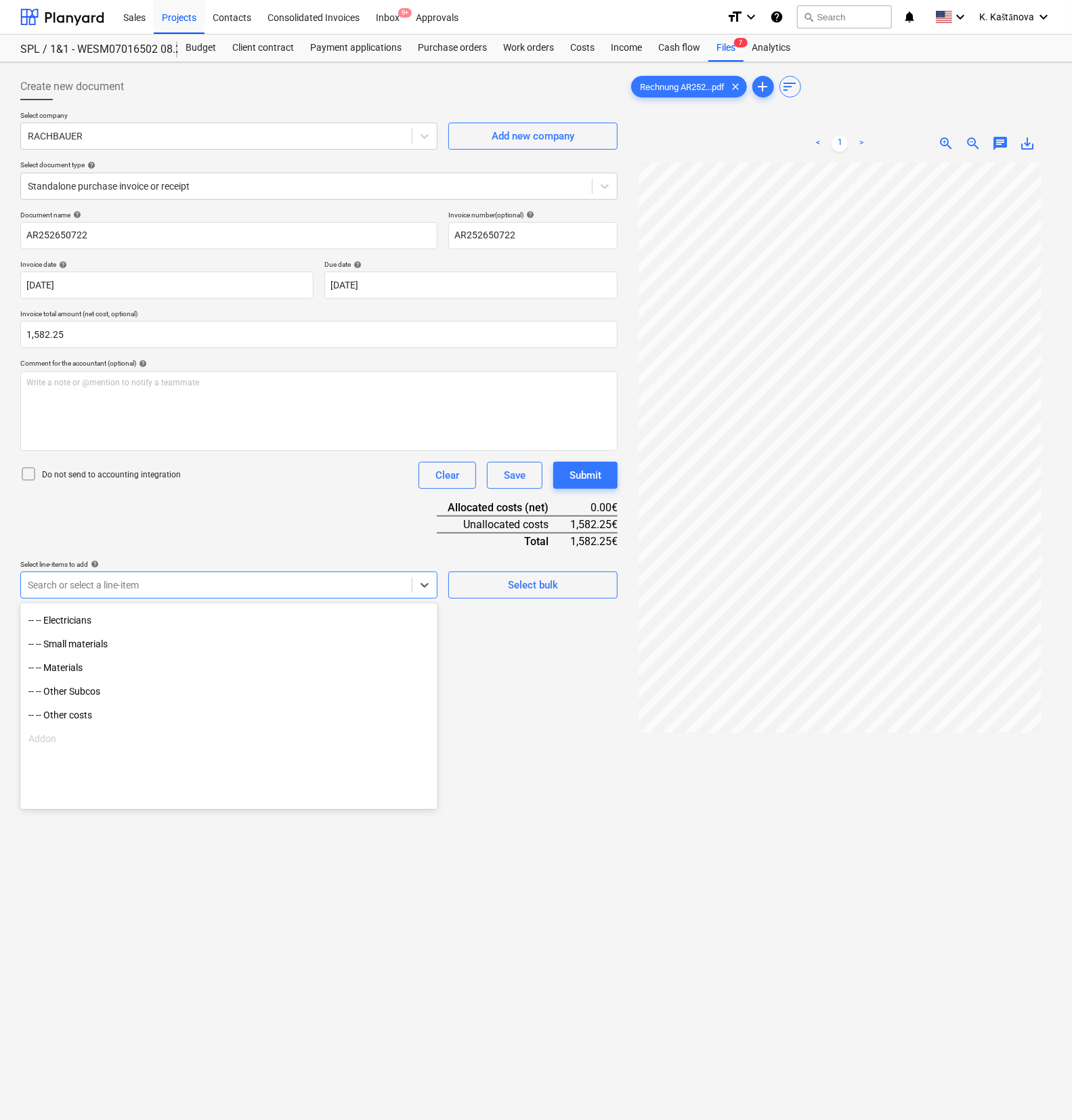
scroll to position [267, 0]
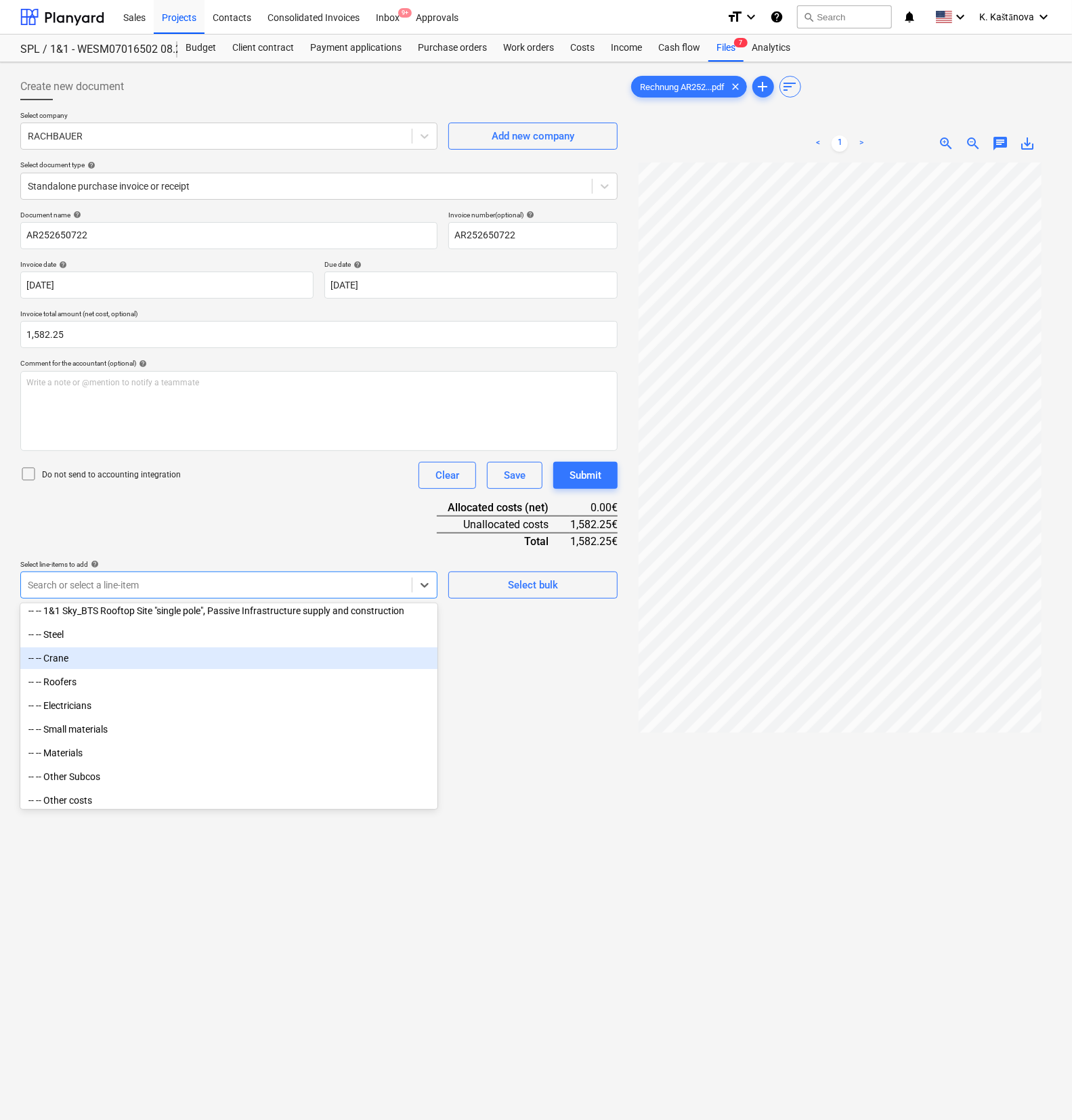
click at [102, 625] on div "-- -- Crane" at bounding box center [228, 658] width 417 height 22
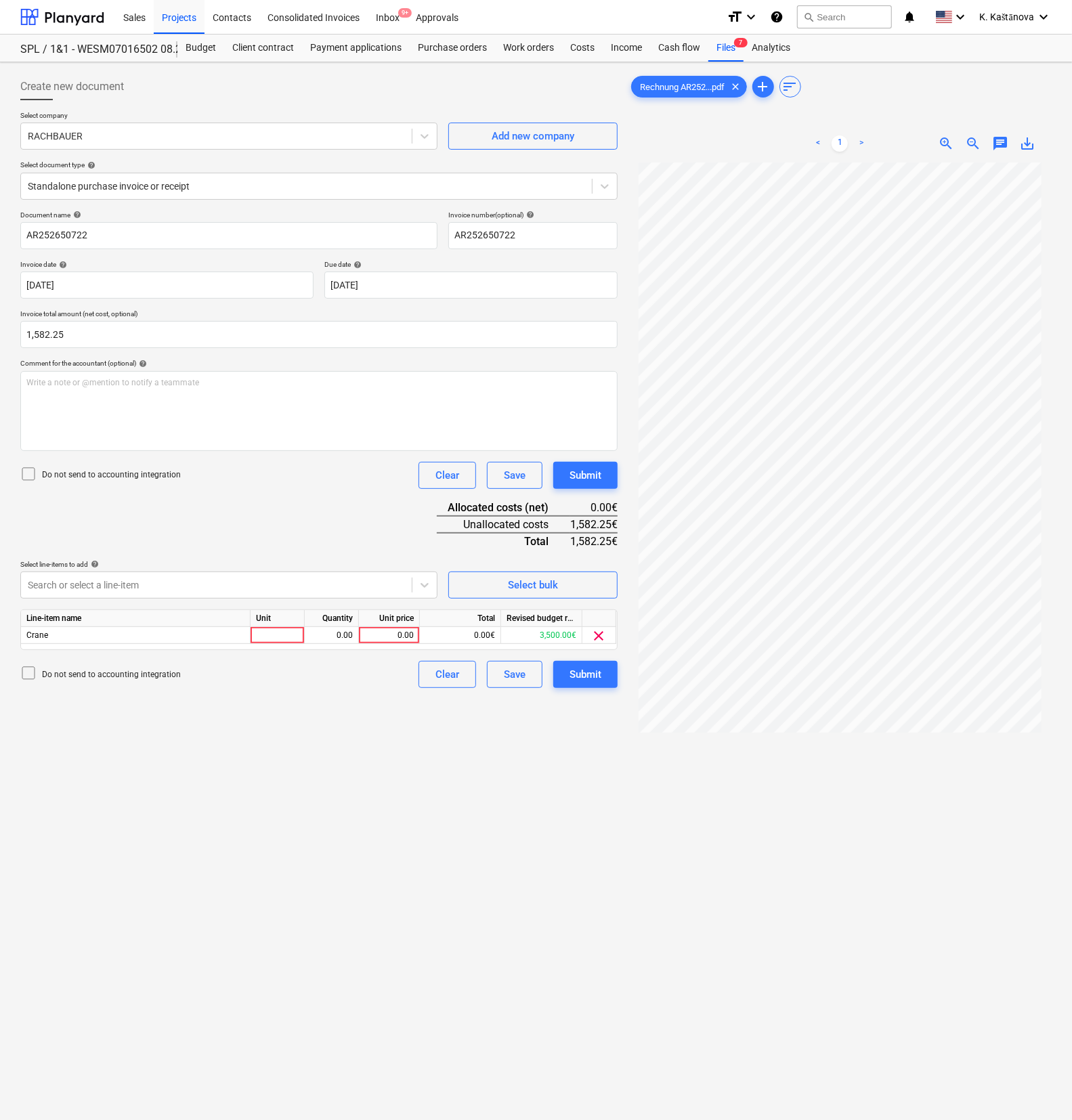
click at [190, 625] on div "Create new document Select company RACHBAUER Add new company Select document ty…" at bounding box center [319, 659] width 608 height 1182
click at [286, 625] on div at bounding box center [278, 635] width 54 height 17
type input "Objekts"
type input "1582.25"
click at [306, 625] on div "Create new document Select company RACHBAUER Add new company Select document ty…" at bounding box center [319, 659] width 608 height 1182
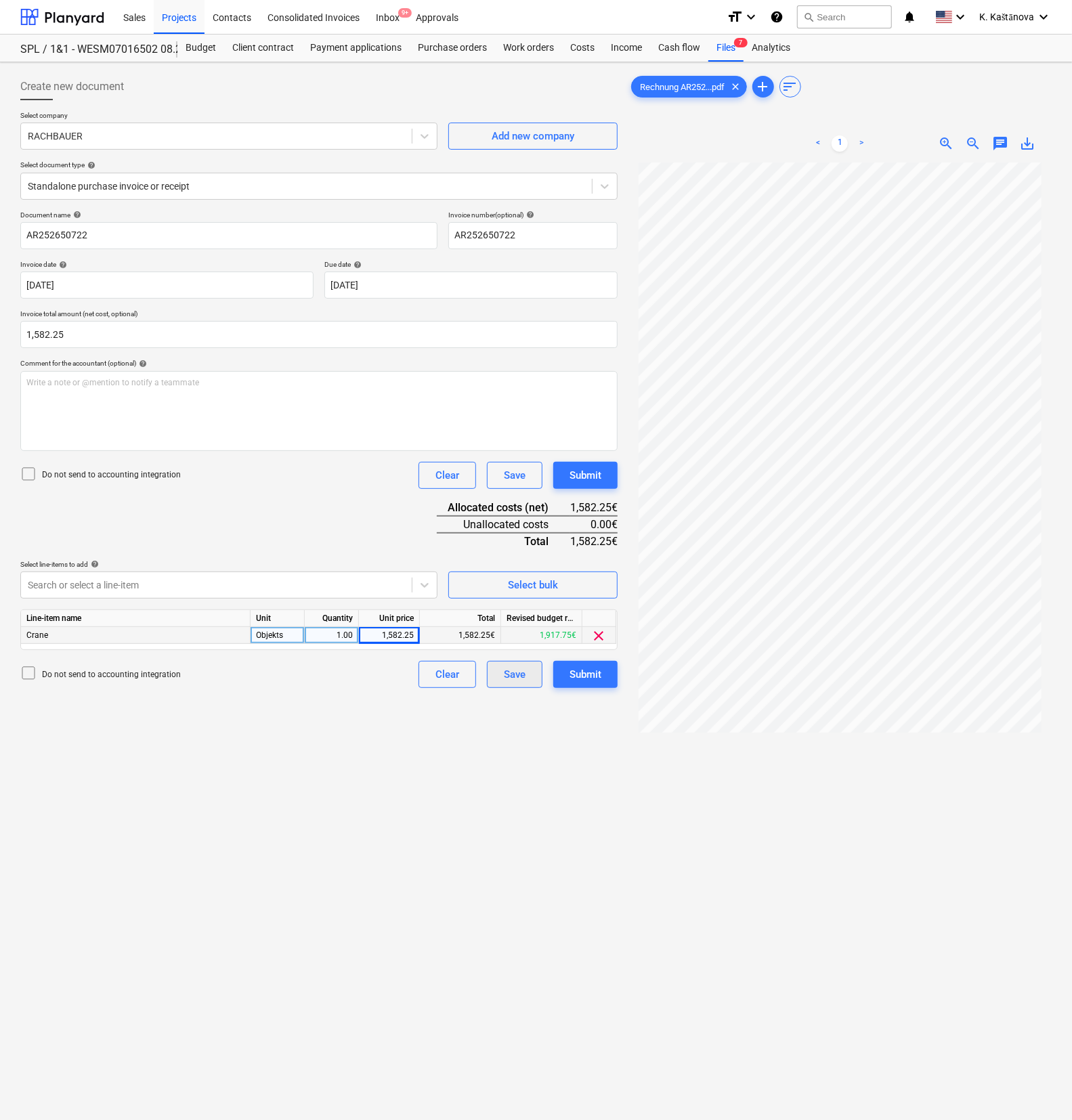
click at [517, 625] on div "Save" at bounding box center [515, 674] width 22 height 18
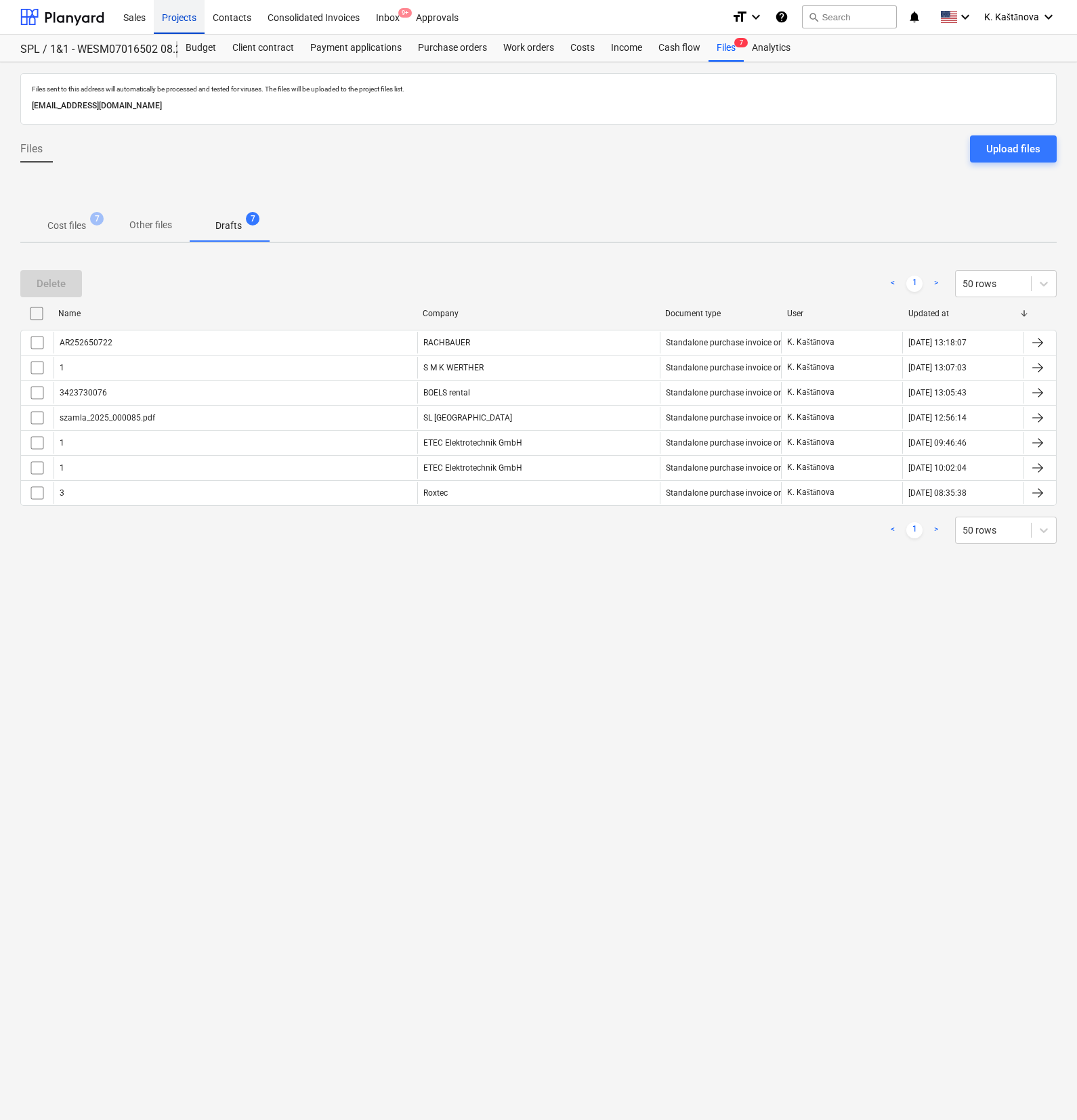
click at [194, 23] on div "Projects" at bounding box center [179, 16] width 51 height 34
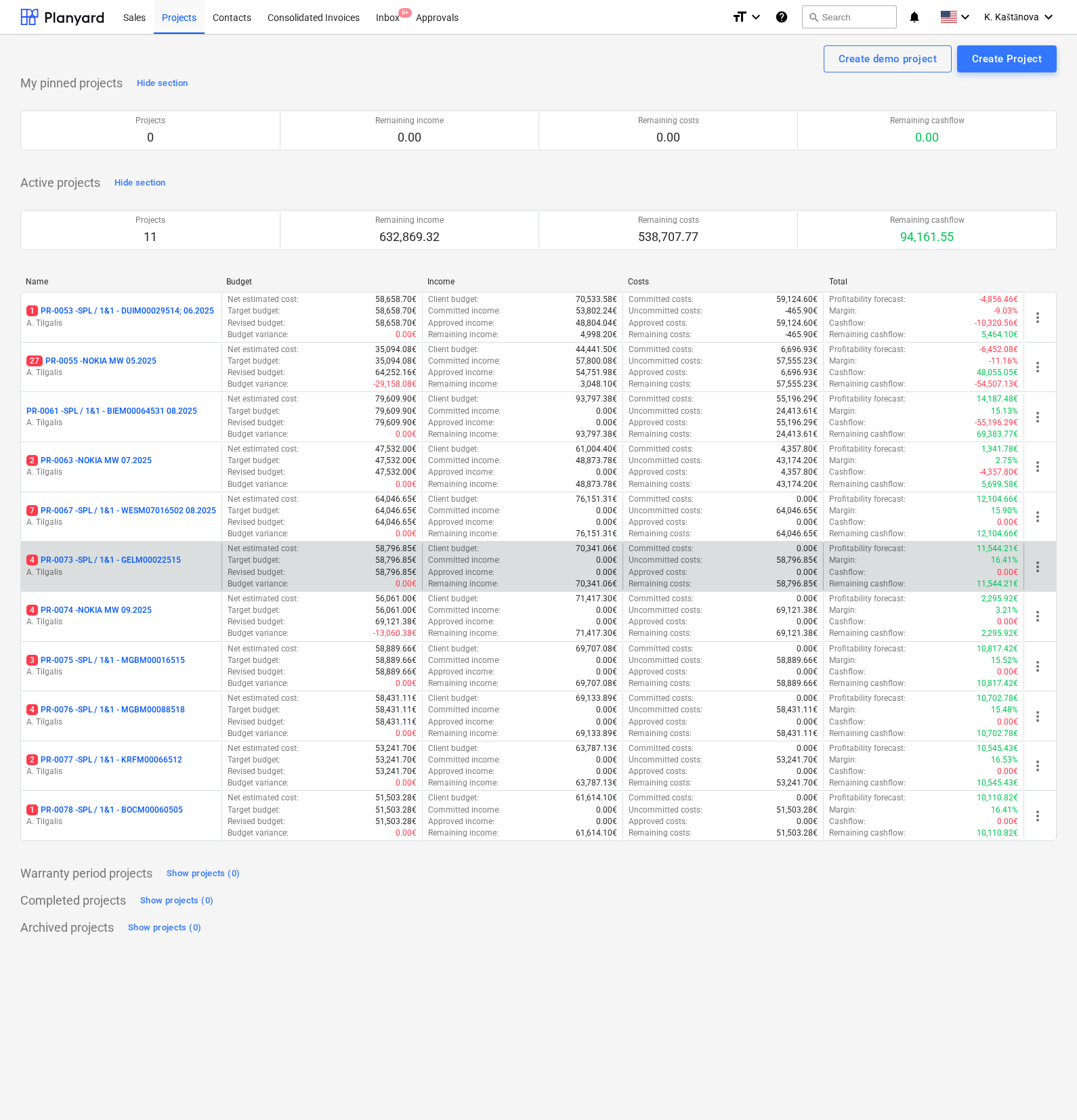
click at [145, 559] on p "4 PR-0073 - SPL / 1&1 - GELM00022515" at bounding box center [104, 560] width 155 height 12
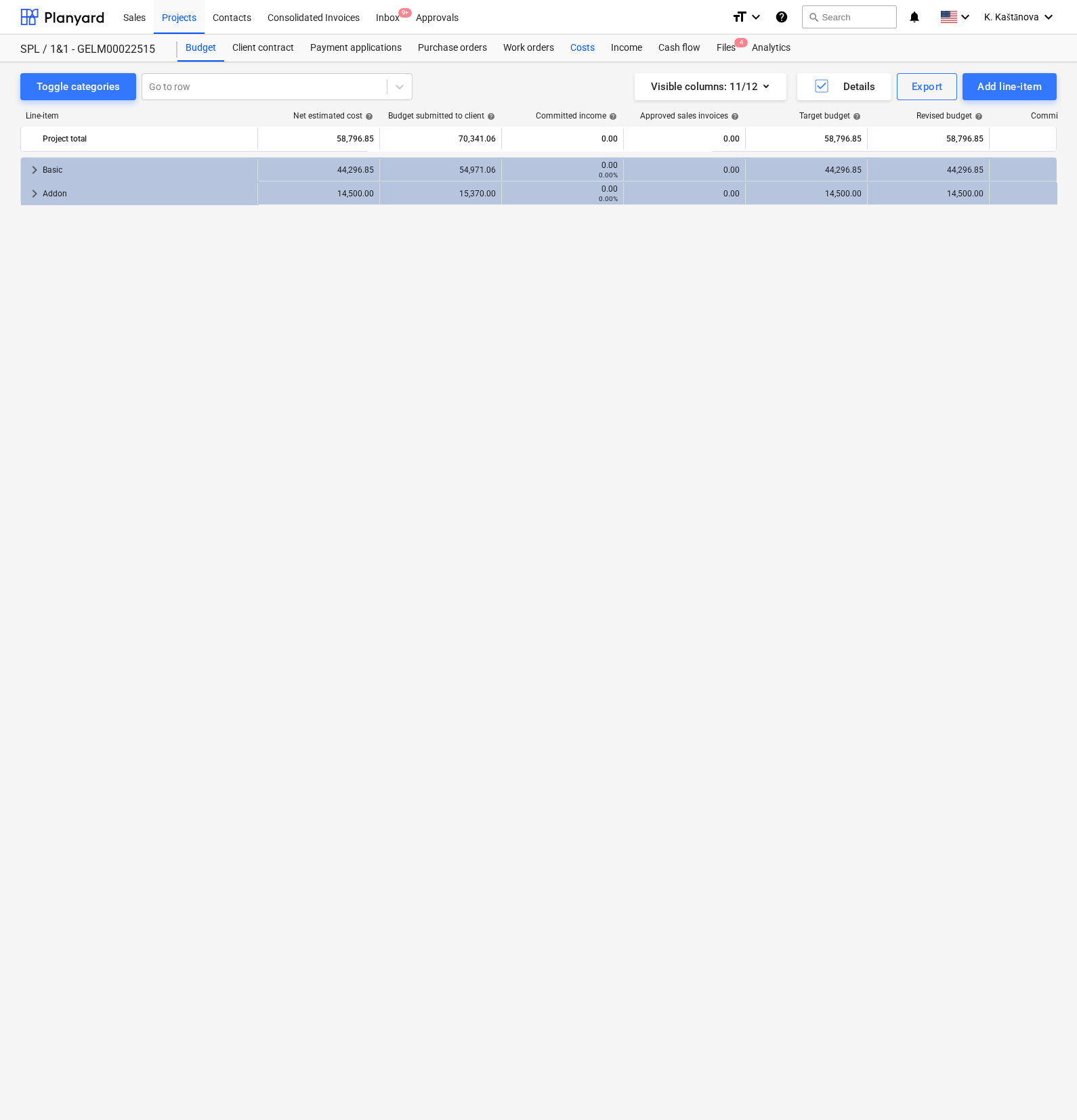
click at [582, 44] on div "Costs" at bounding box center [582, 48] width 41 height 27
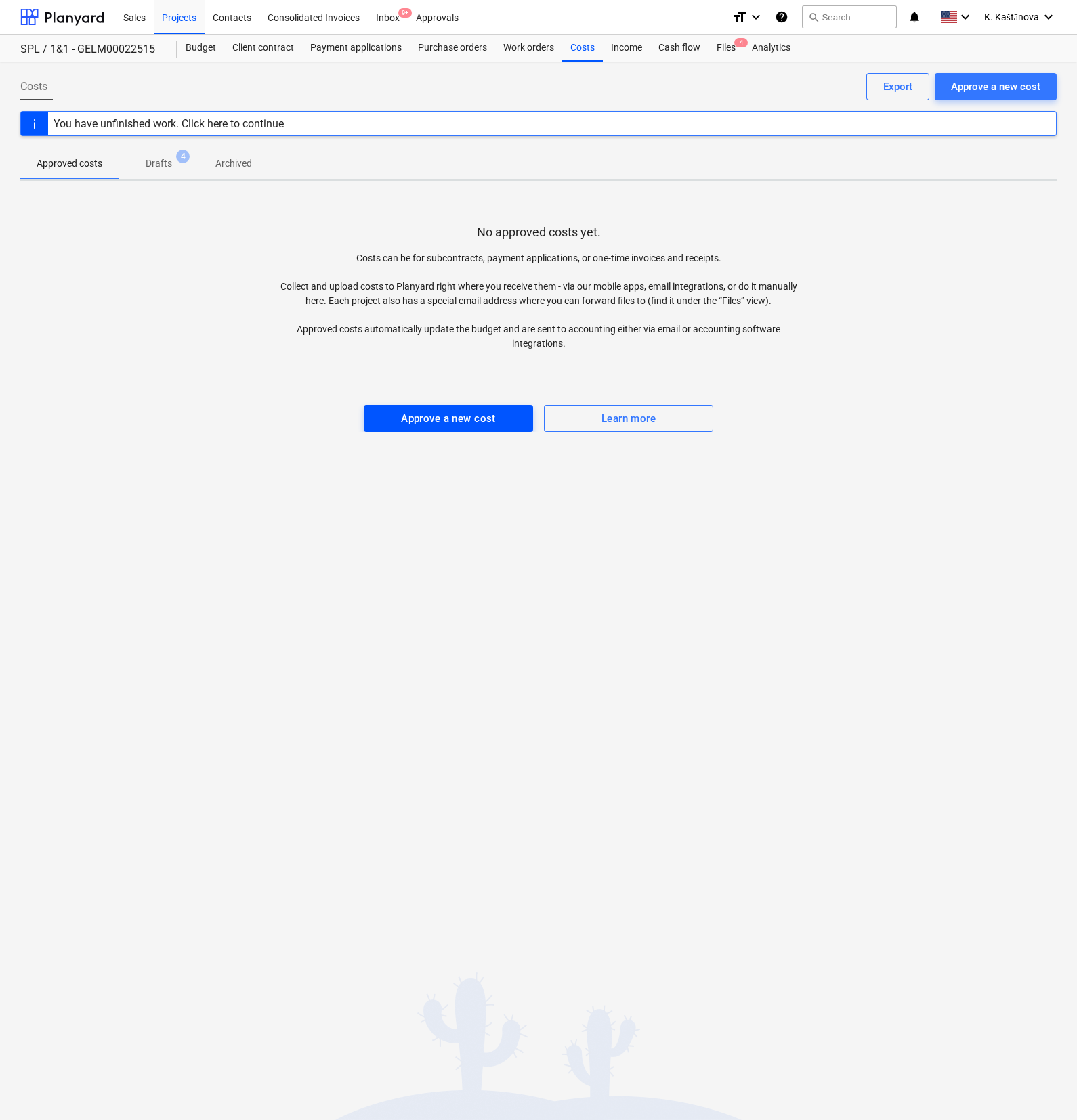
click at [369, 418] on button "Approve a new cost" at bounding box center [448, 418] width 169 height 27
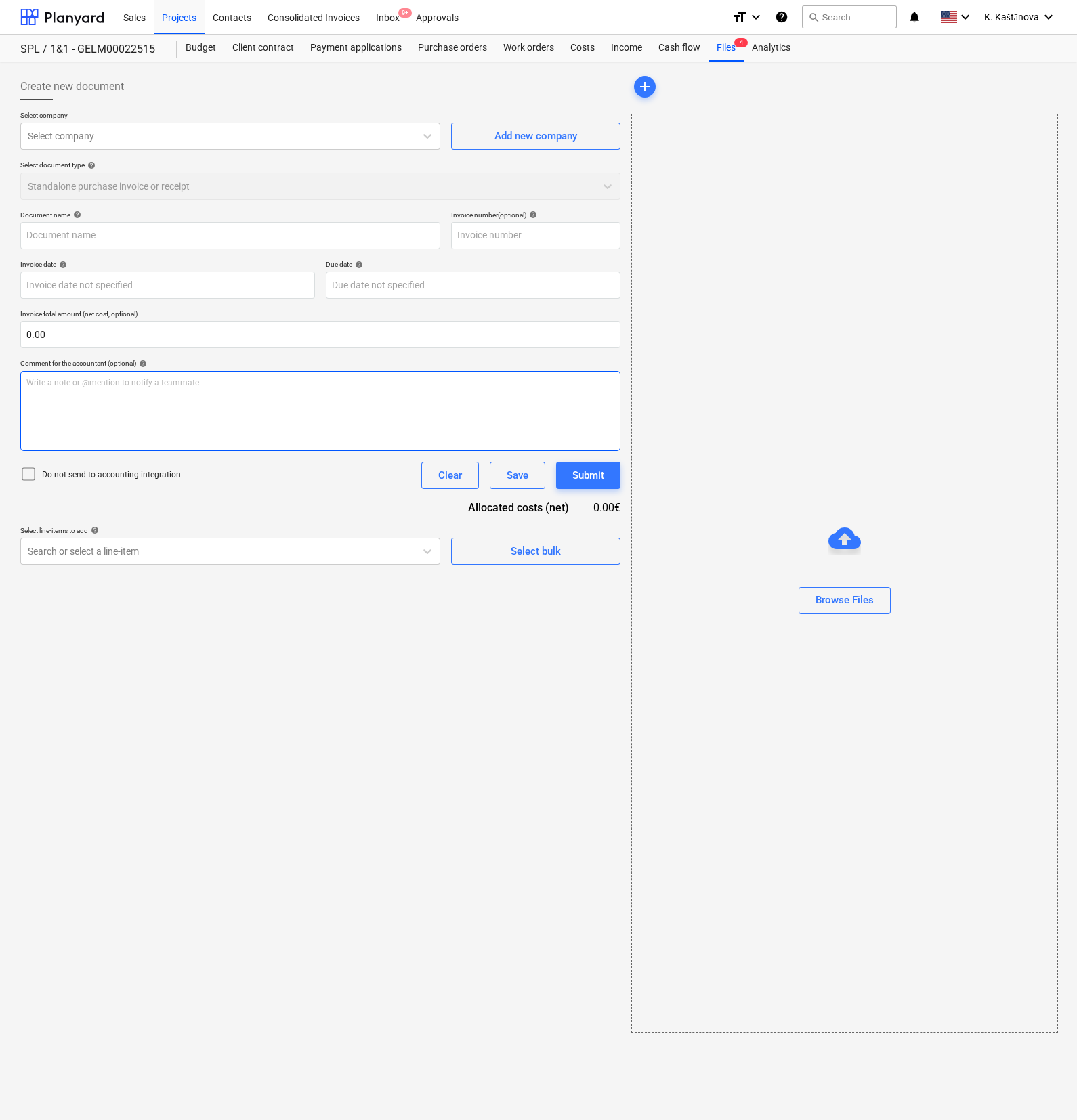
type input "szamla_2025_000106.pdf"
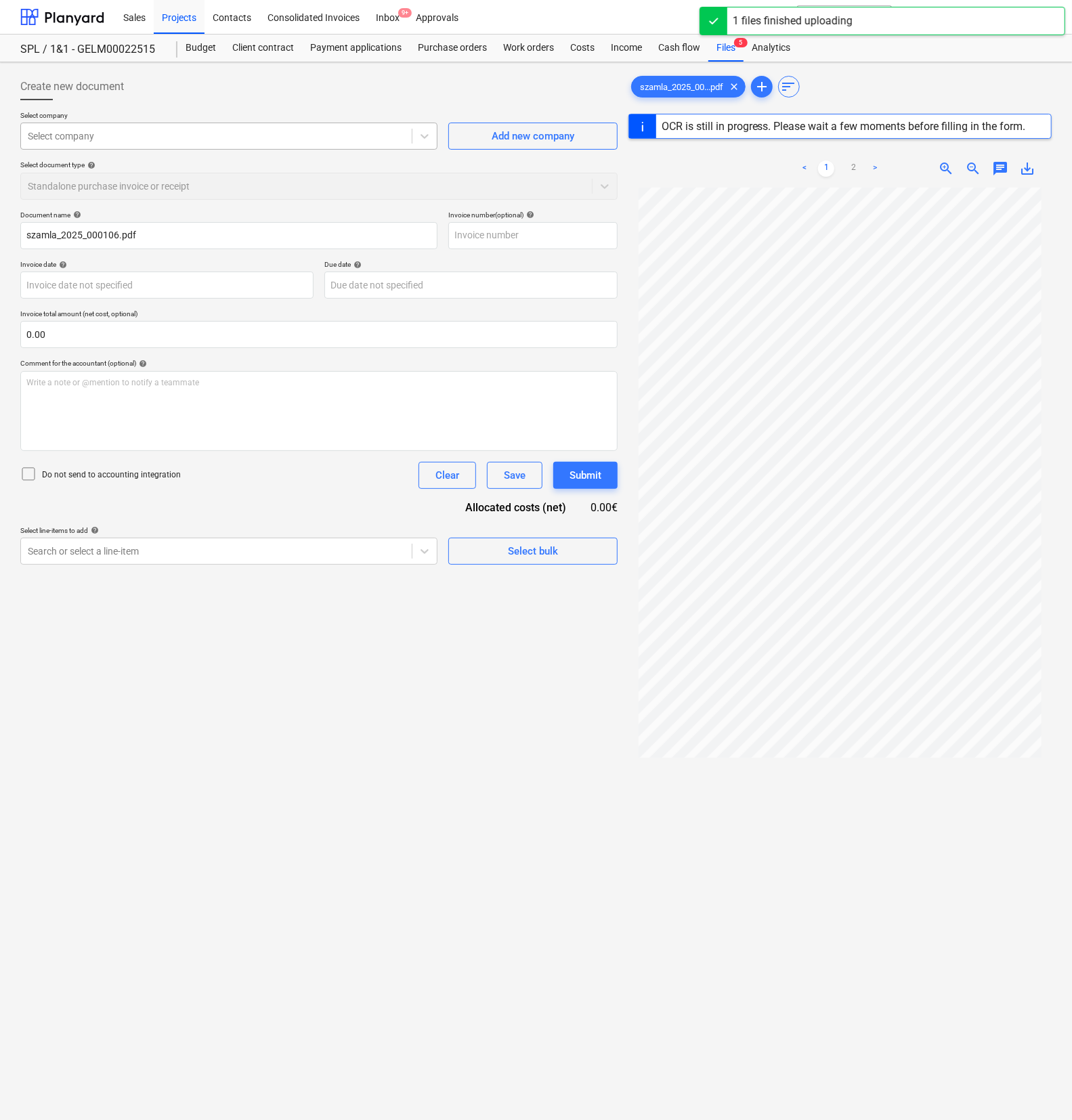
click at [115, 124] on div "Select company" at bounding box center [228, 136] width 417 height 27
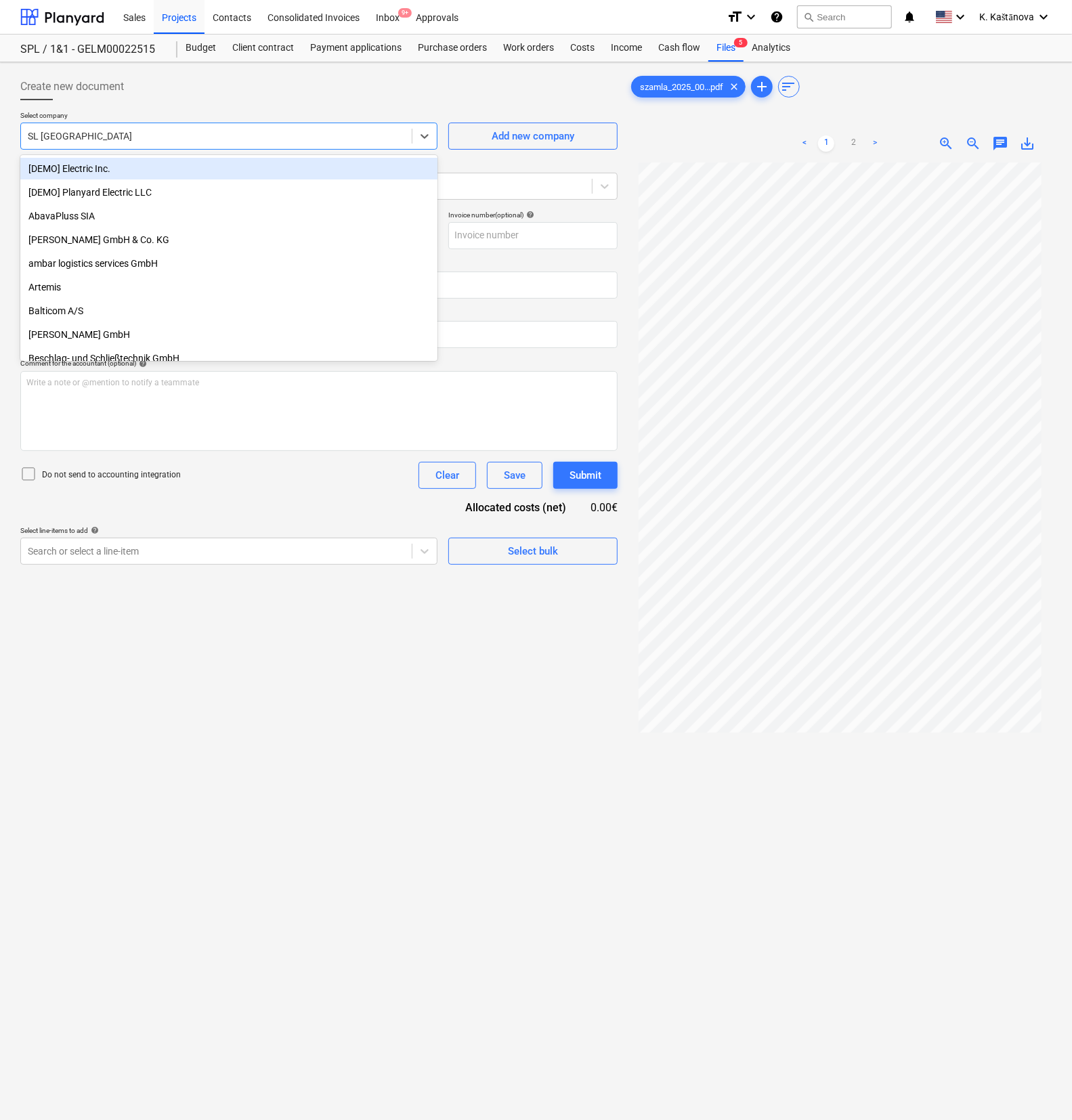
click at [115, 131] on div at bounding box center [216, 136] width 377 height 13
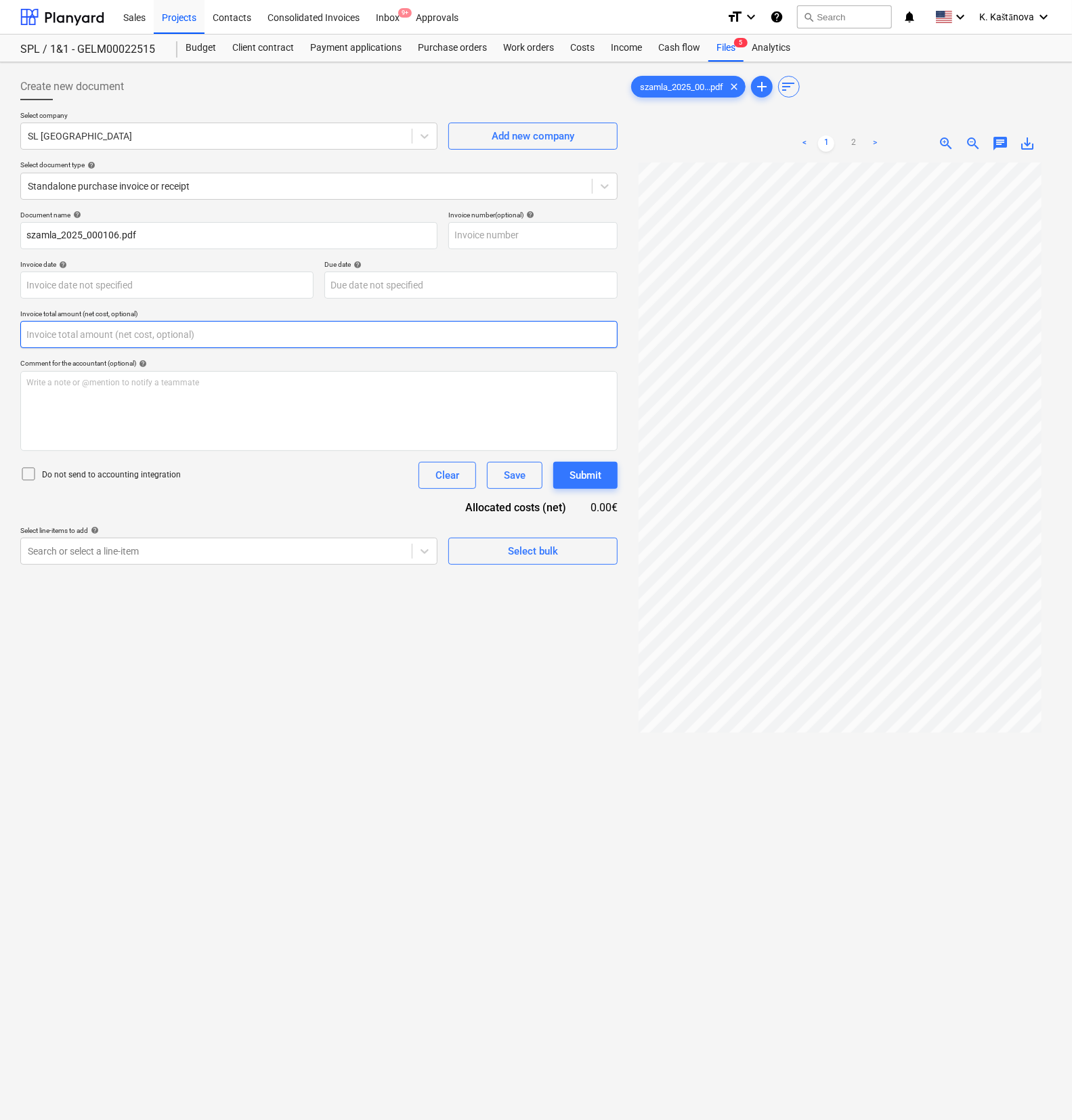
click at [86, 345] on input "text" at bounding box center [319, 334] width 597 height 27
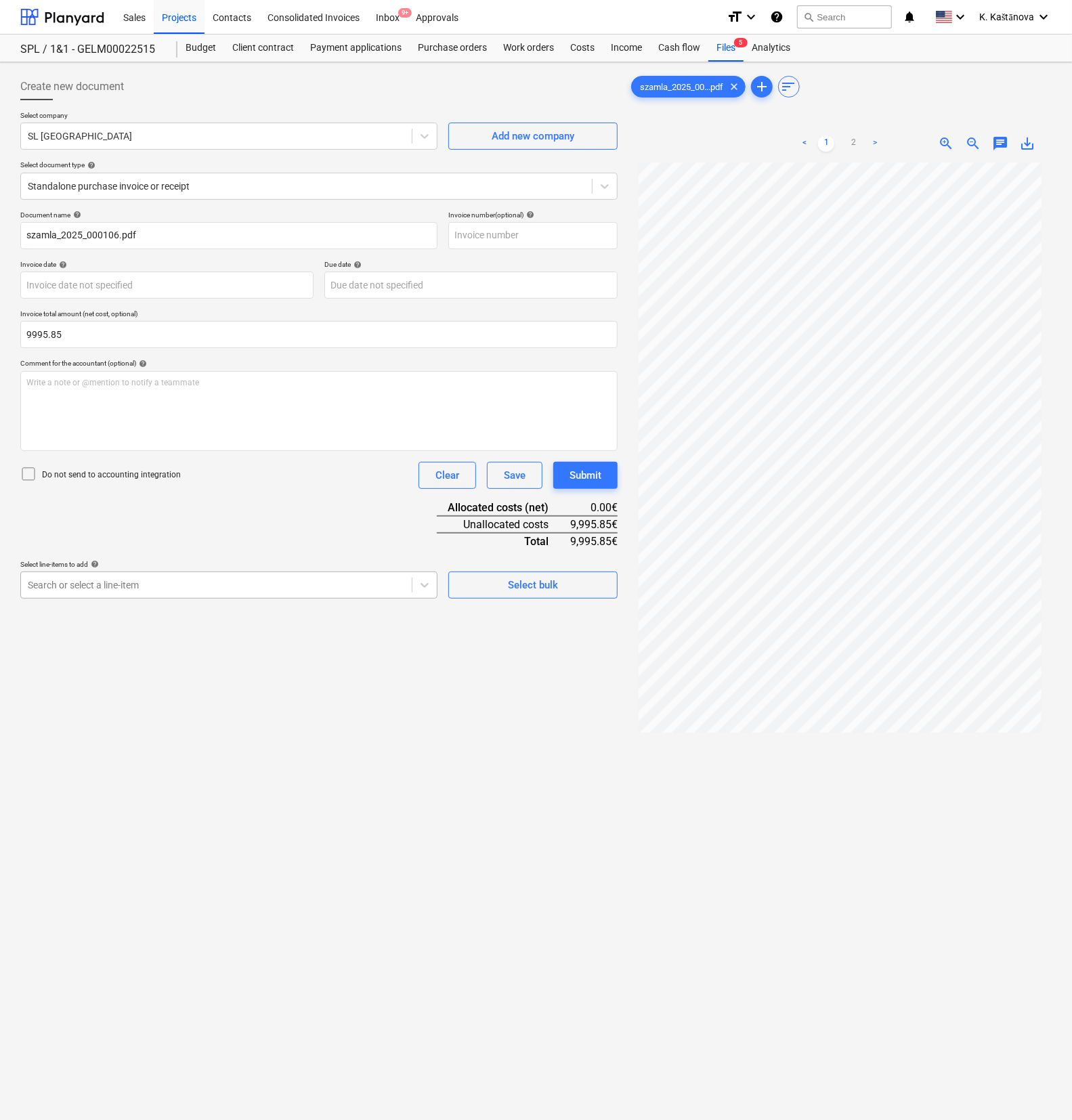
type input "9,995.85"
click at [86, 575] on div "Search or select a line-item" at bounding box center [216, 584] width 391 height 19
type input "9995.85"
drag, startPoint x: 273, startPoint y: 583, endPoint x: -222, endPoint y: 566, distance: 495.3
click at [0, 566] on html "Sales Projects Contacts Consolidated Invoices Inbox 9+ Approvals format_size ke…" at bounding box center [536, 560] width 1072 height 1120
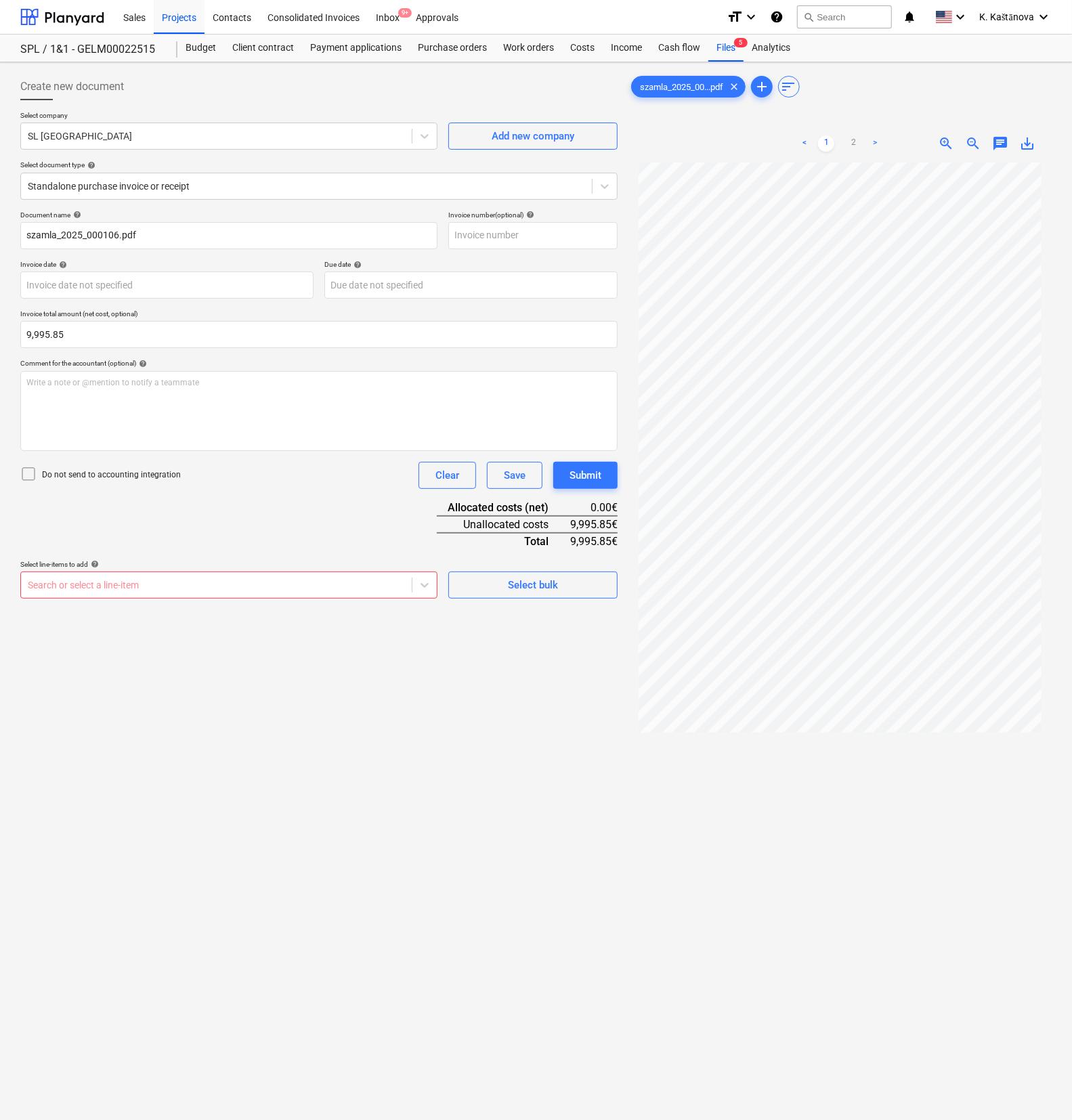
drag, startPoint x: 161, startPoint y: 568, endPoint x: 173, endPoint y: 580, distance: 17.0
click at [162, 568] on p "Select line-items to add help" at bounding box center [228, 566] width 417 height 12
click at [175, 580] on div at bounding box center [216, 585] width 377 height 13
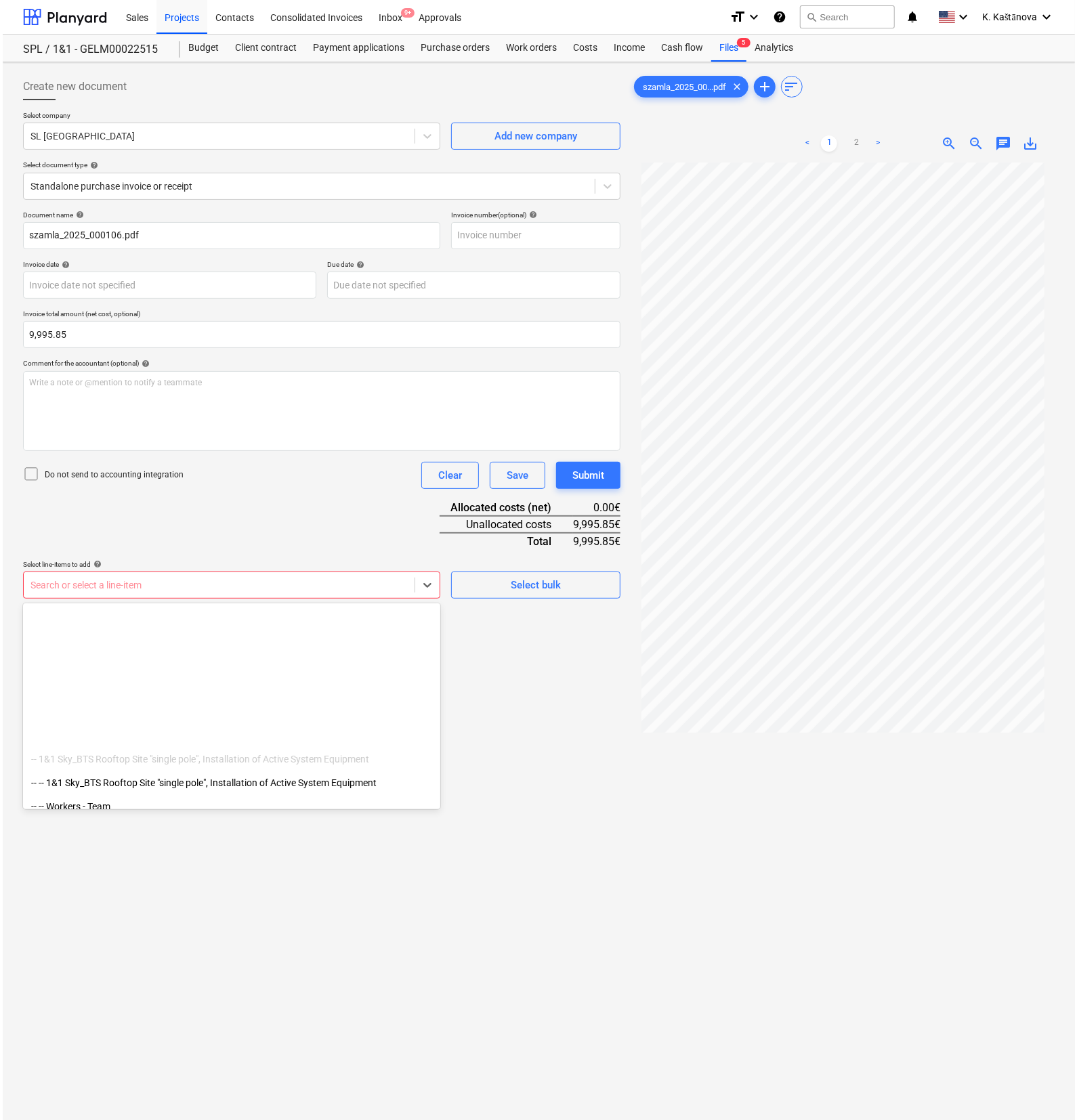
scroll to position [169, 0]
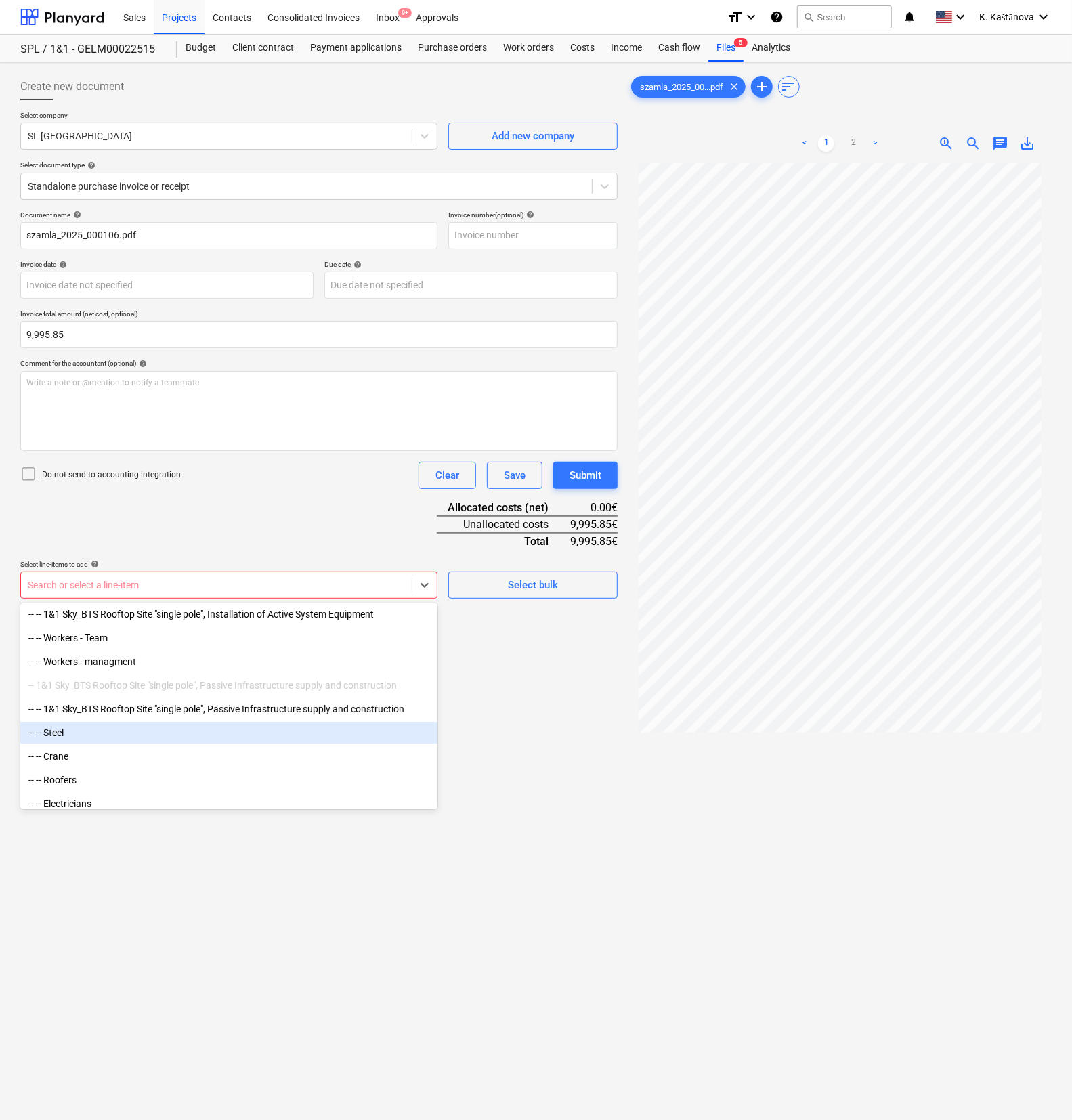
click at [88, 625] on div "-- -- Steel" at bounding box center [228, 732] width 417 height 22
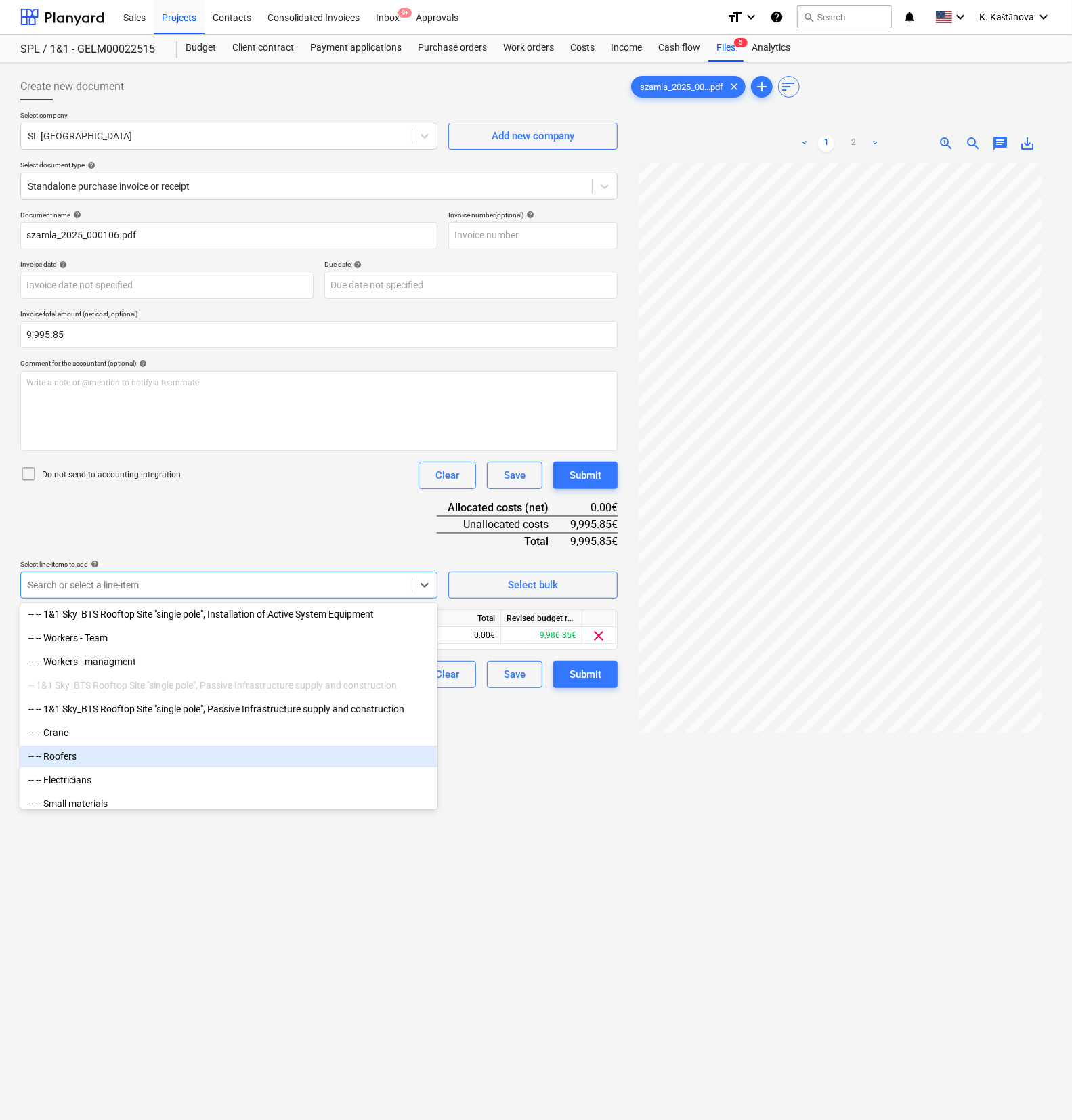
click at [544, 625] on div "Create new document Select company SL [GEOGRAPHIC_DATA] Add new company Select …" at bounding box center [319, 659] width 608 height 1182
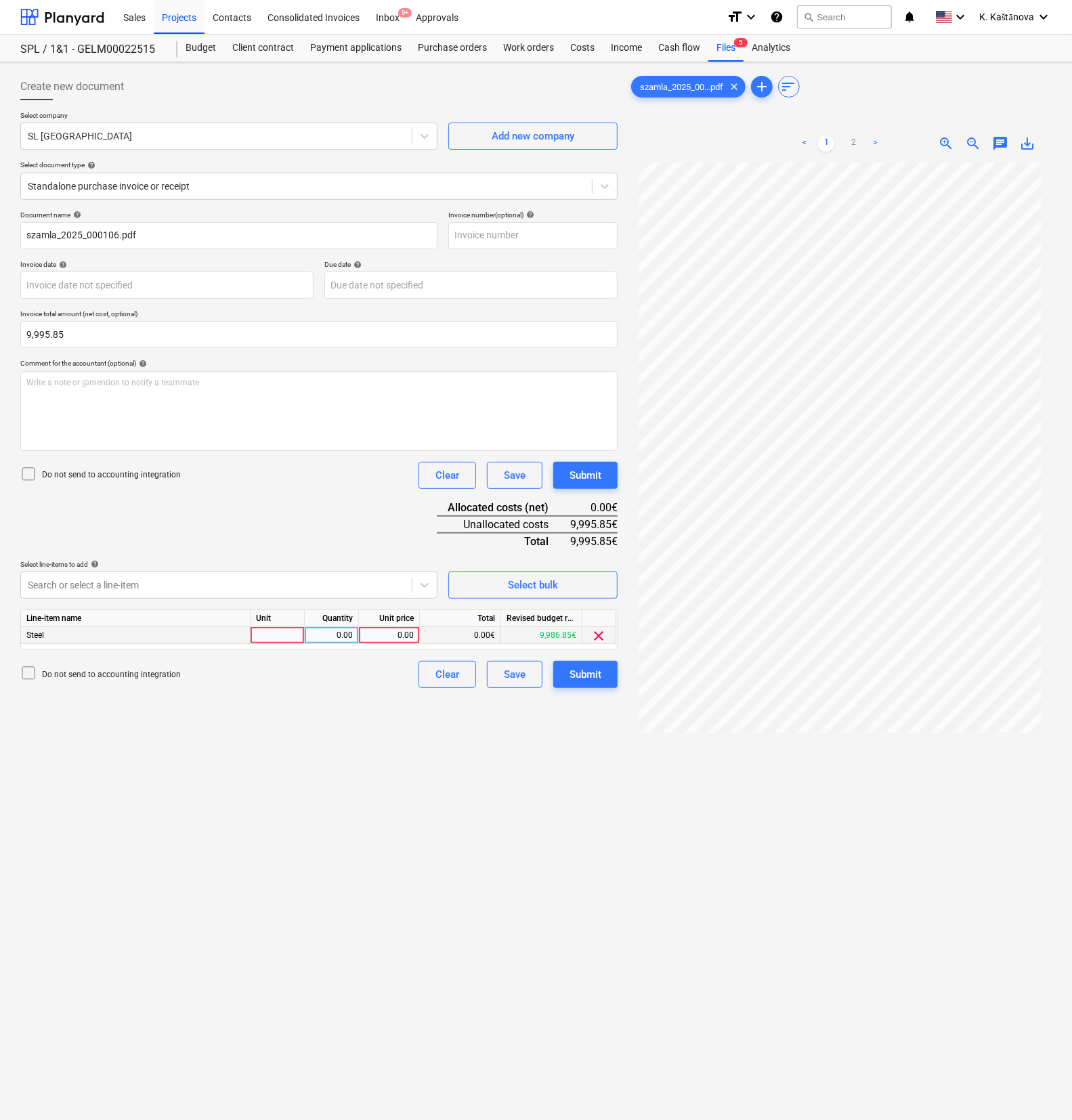
click at [258, 625] on div at bounding box center [278, 635] width 54 height 17
type input "objekts"
type input "9995.85"
click at [351, 625] on div "Create new document Select company SL [GEOGRAPHIC_DATA] Add new company Select …" at bounding box center [319, 659] width 608 height 1182
click at [504, 625] on div "Document name help szamla_2025_000106.pdf Invoice number (optional) help Invoic…" at bounding box center [319, 449] width 597 height 477
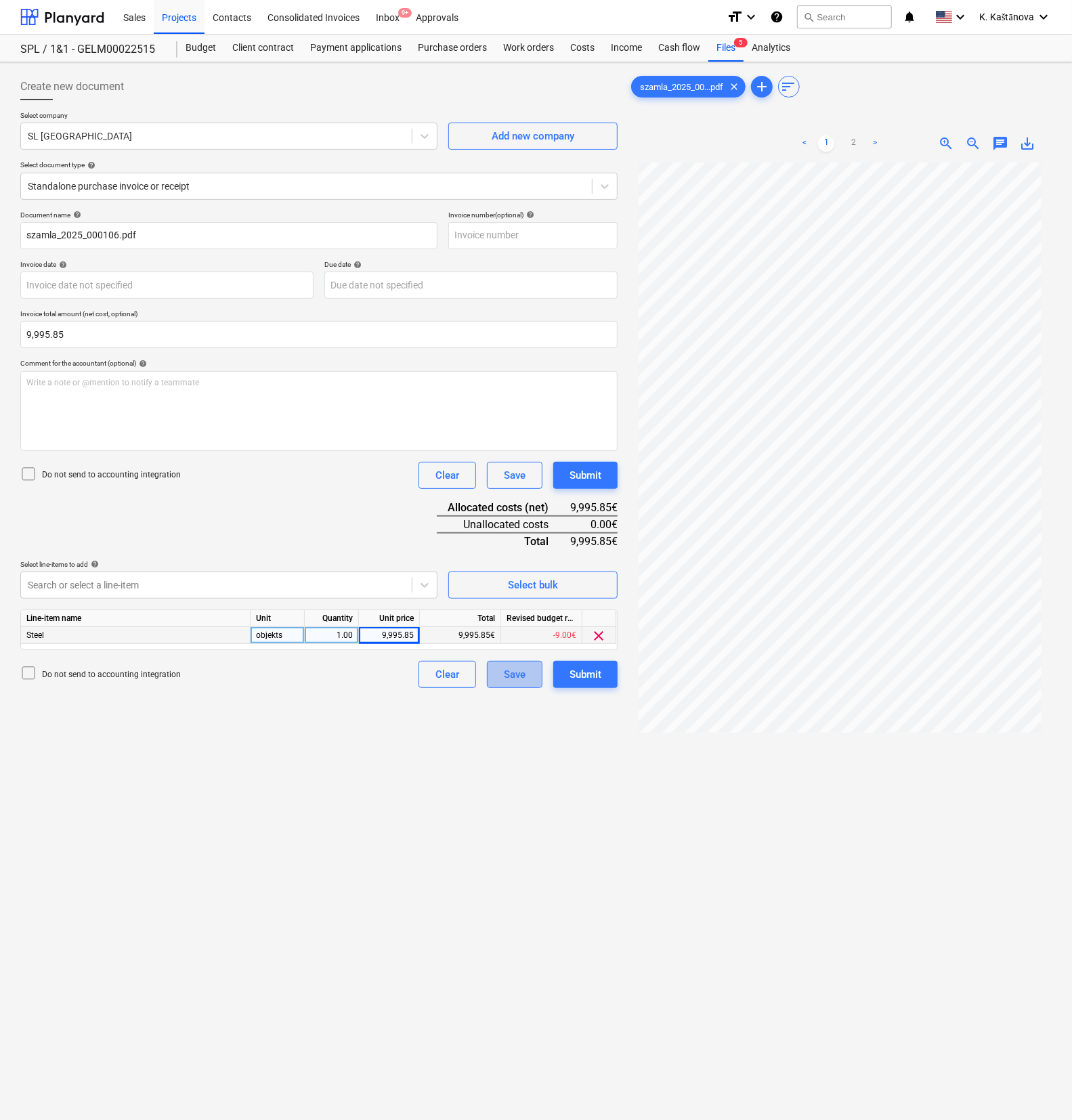
click at [501, 625] on button "Save" at bounding box center [514, 674] width 55 height 27
